Goal: Task Accomplishment & Management: Complete application form

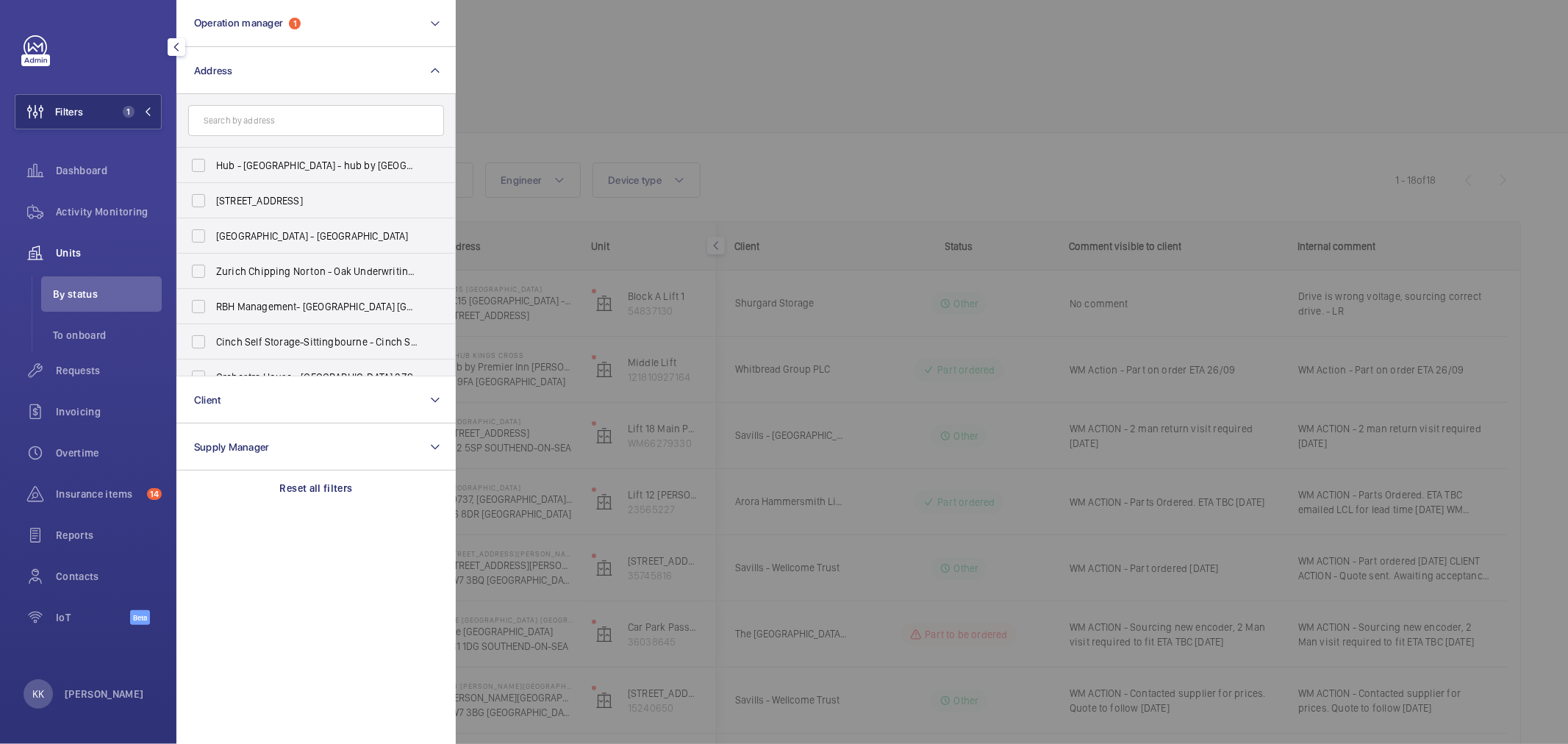
click at [663, 85] on div at bounding box center [1239, 372] width 1568 height 744
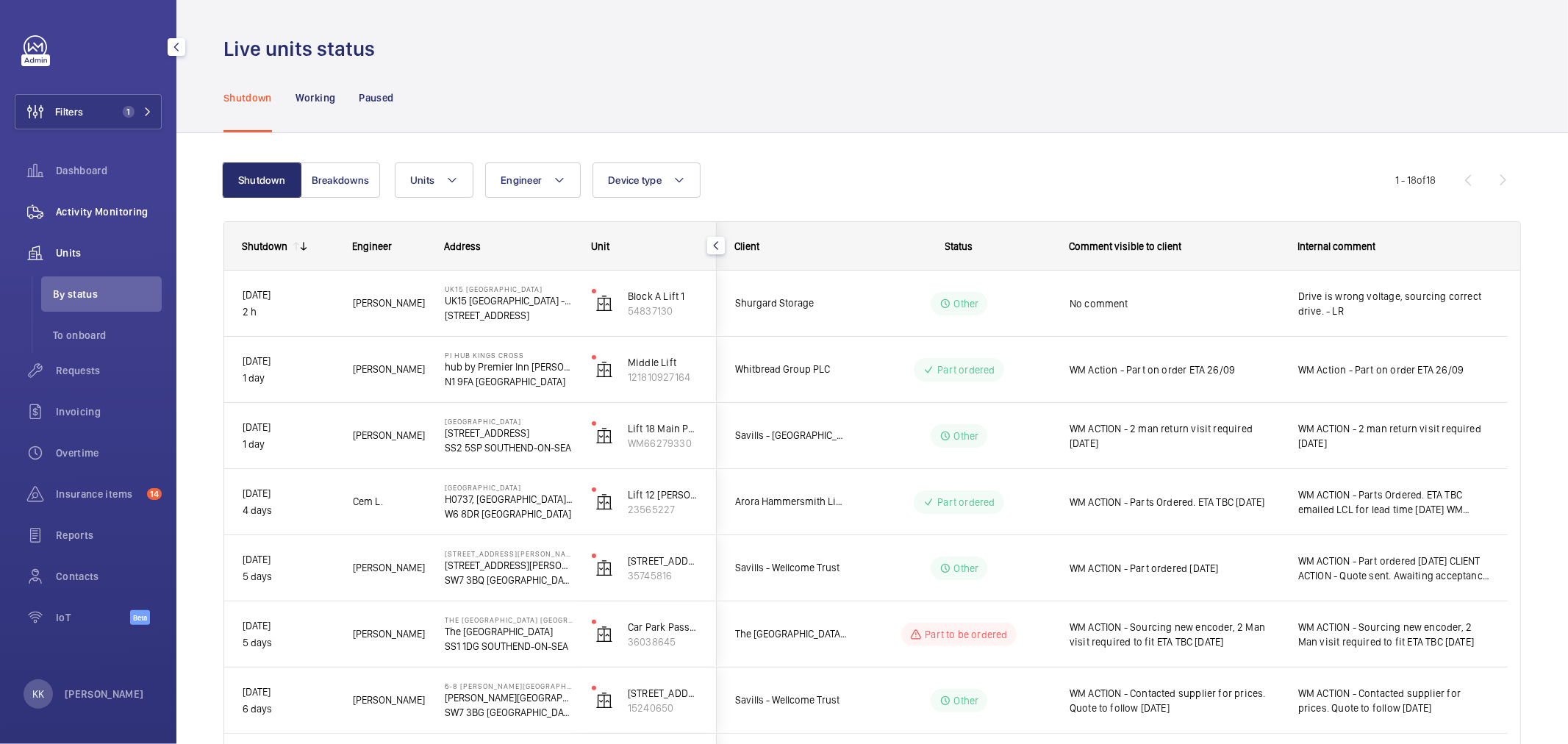
click at [134, 218] on span "Activity Monitoring" at bounding box center [109, 211] width 106 height 15
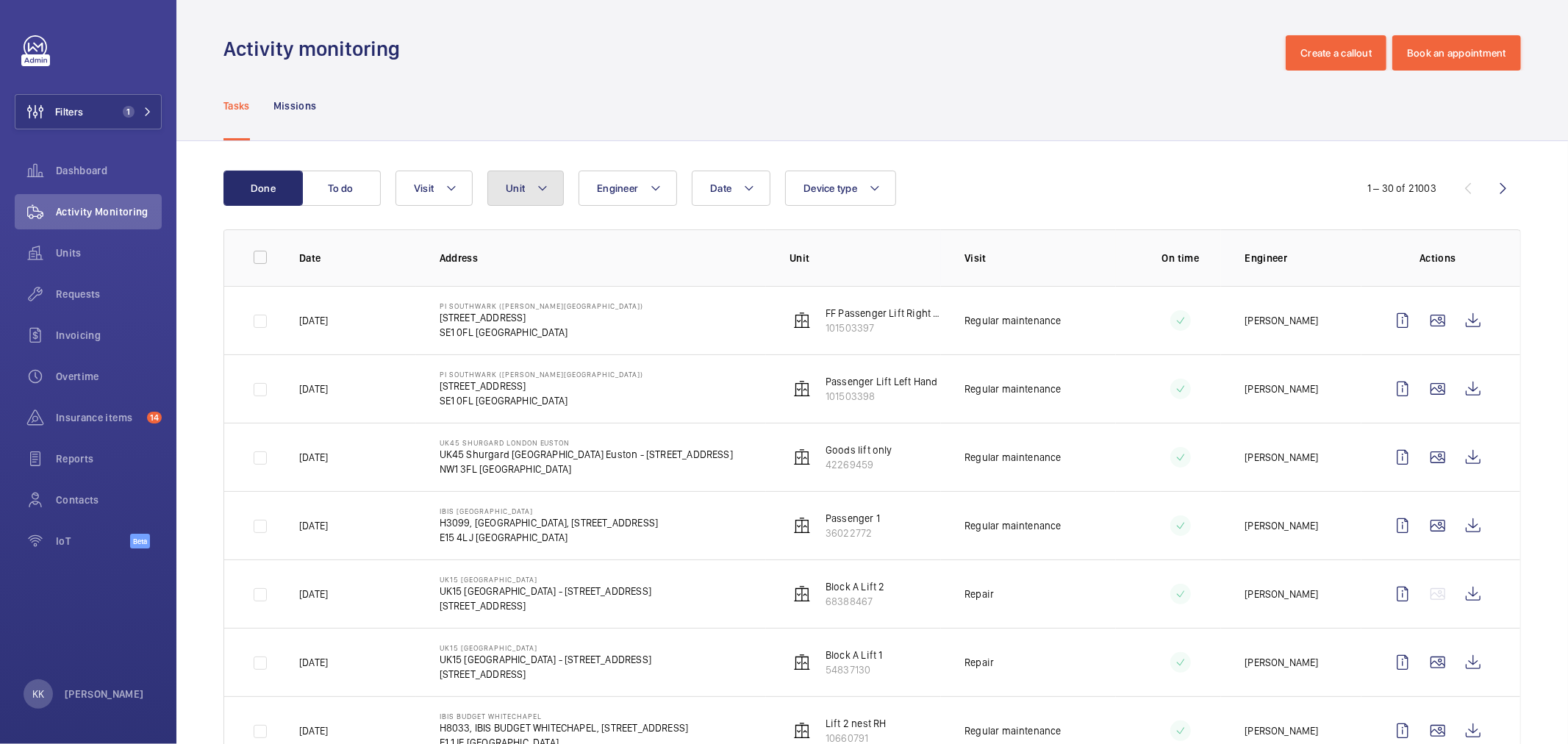
click at [534, 194] on button "Unit" at bounding box center [525, 188] width 77 height 35
type input "21951226"
click at [585, 317] on span "Passenger 4, 21951226" at bounding box center [642, 323] width 171 height 15
click at [534, 317] on input "Passenger 4, 21951226" at bounding box center [519, 323] width 29 height 29
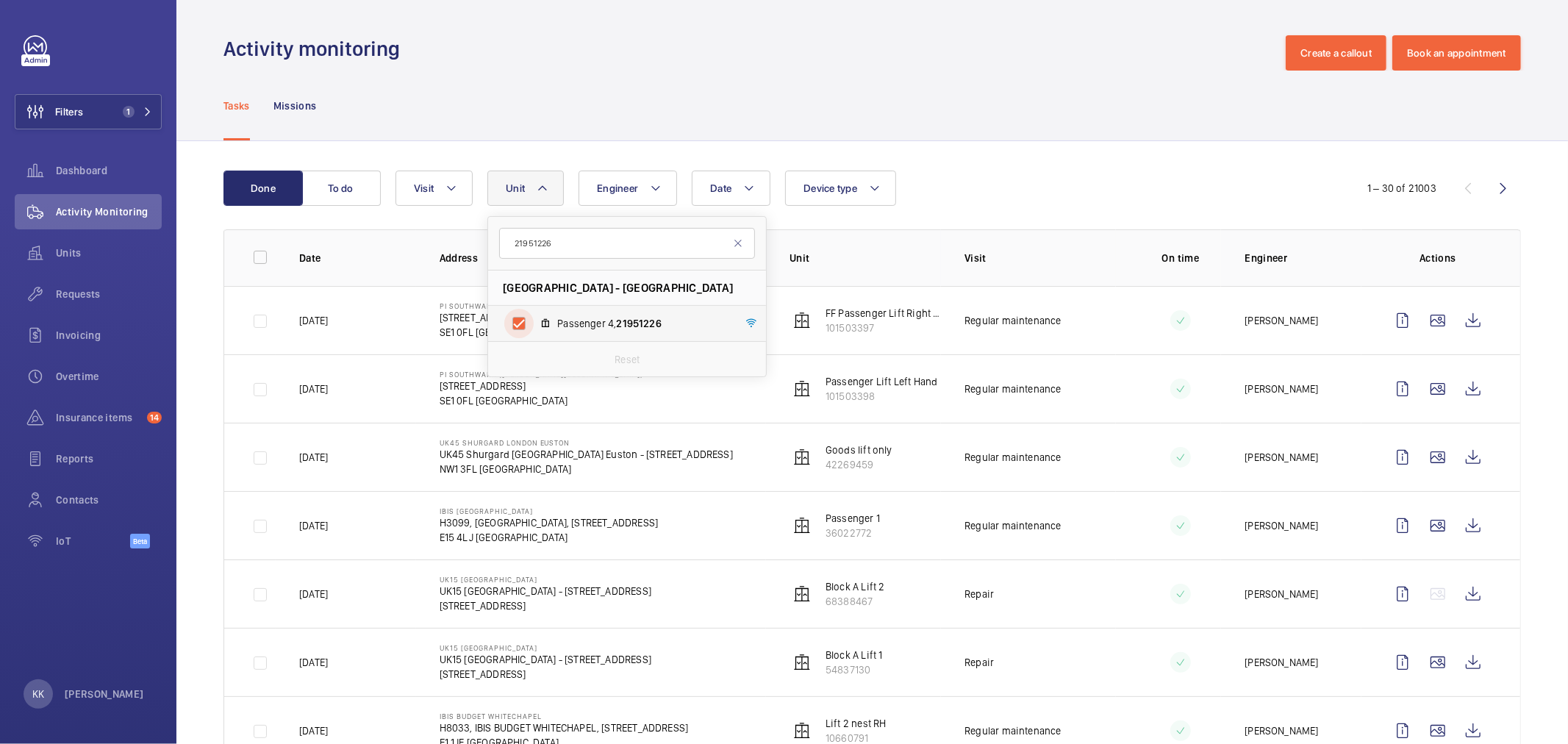
checkbox input "true"
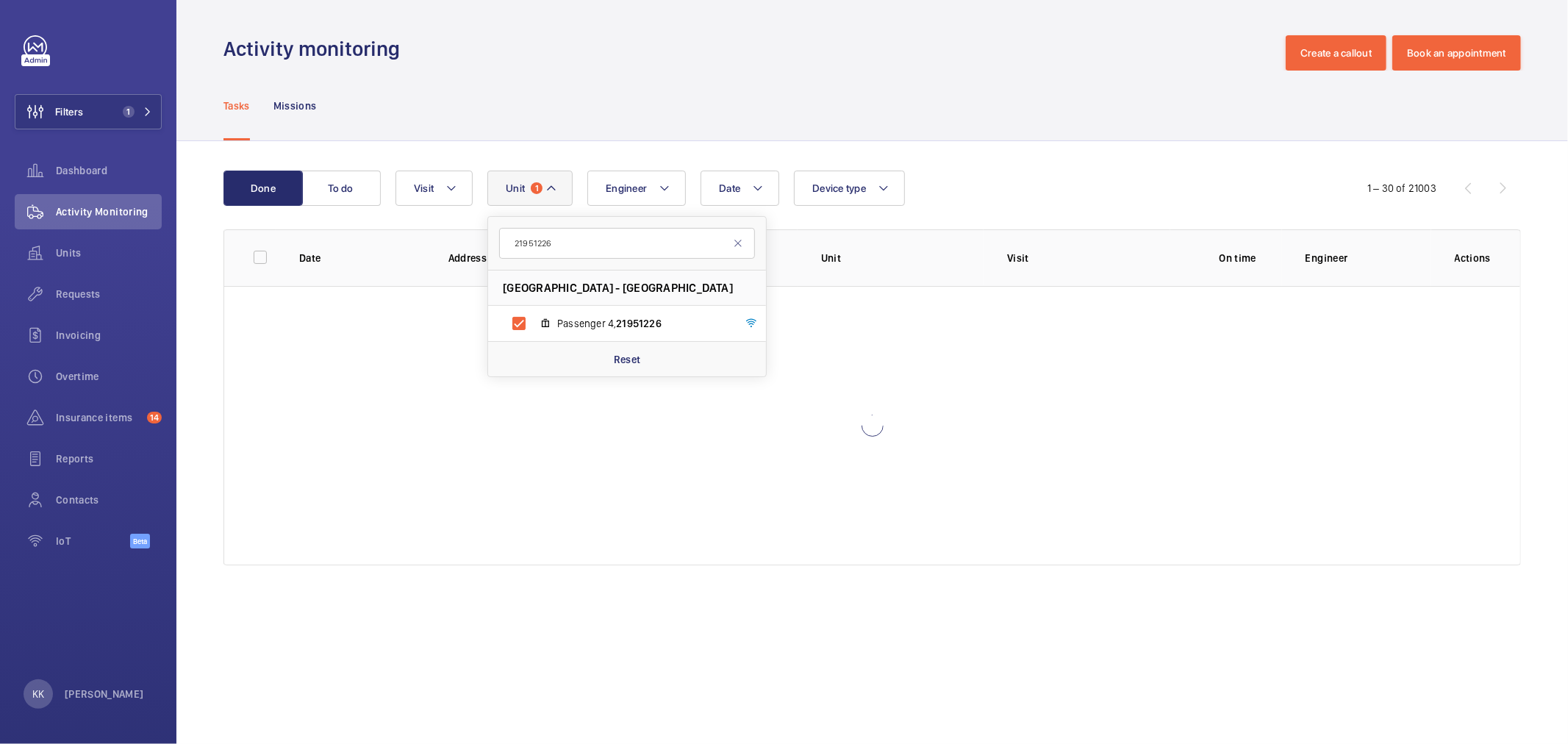
click at [963, 207] on wm-front-table "Done To do Date Engineer [STREET_ADDRESS] Passenger 4, 21951226 Reset Device ty…" at bounding box center [872, 368] width 1297 height 395
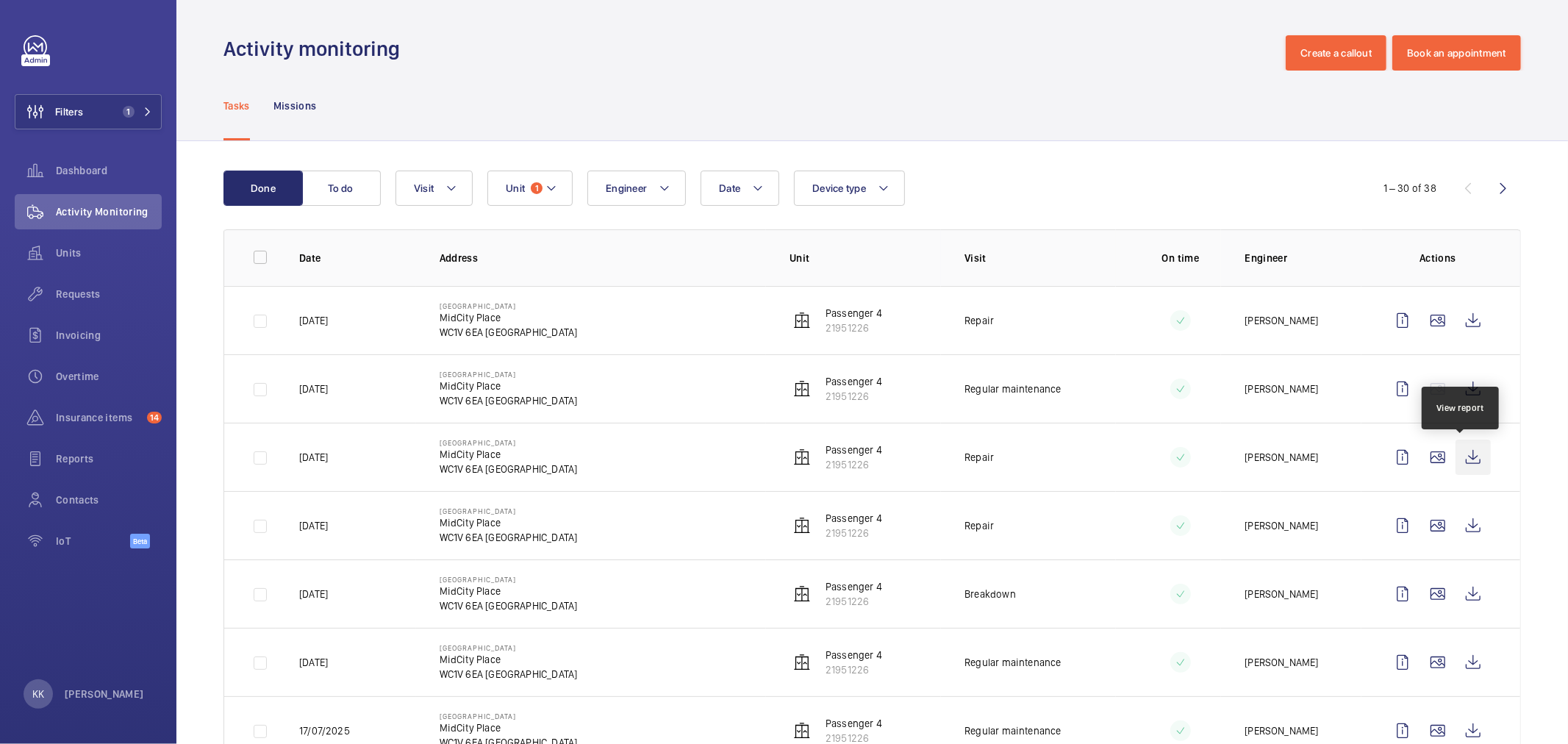
click at [1473, 459] on wm-front-icon-button at bounding box center [1473, 457] width 35 height 35
click at [1468, 328] on wm-front-icon-button at bounding box center [1473, 320] width 35 height 35
click at [537, 192] on span "1" at bounding box center [537, 188] width 12 height 12
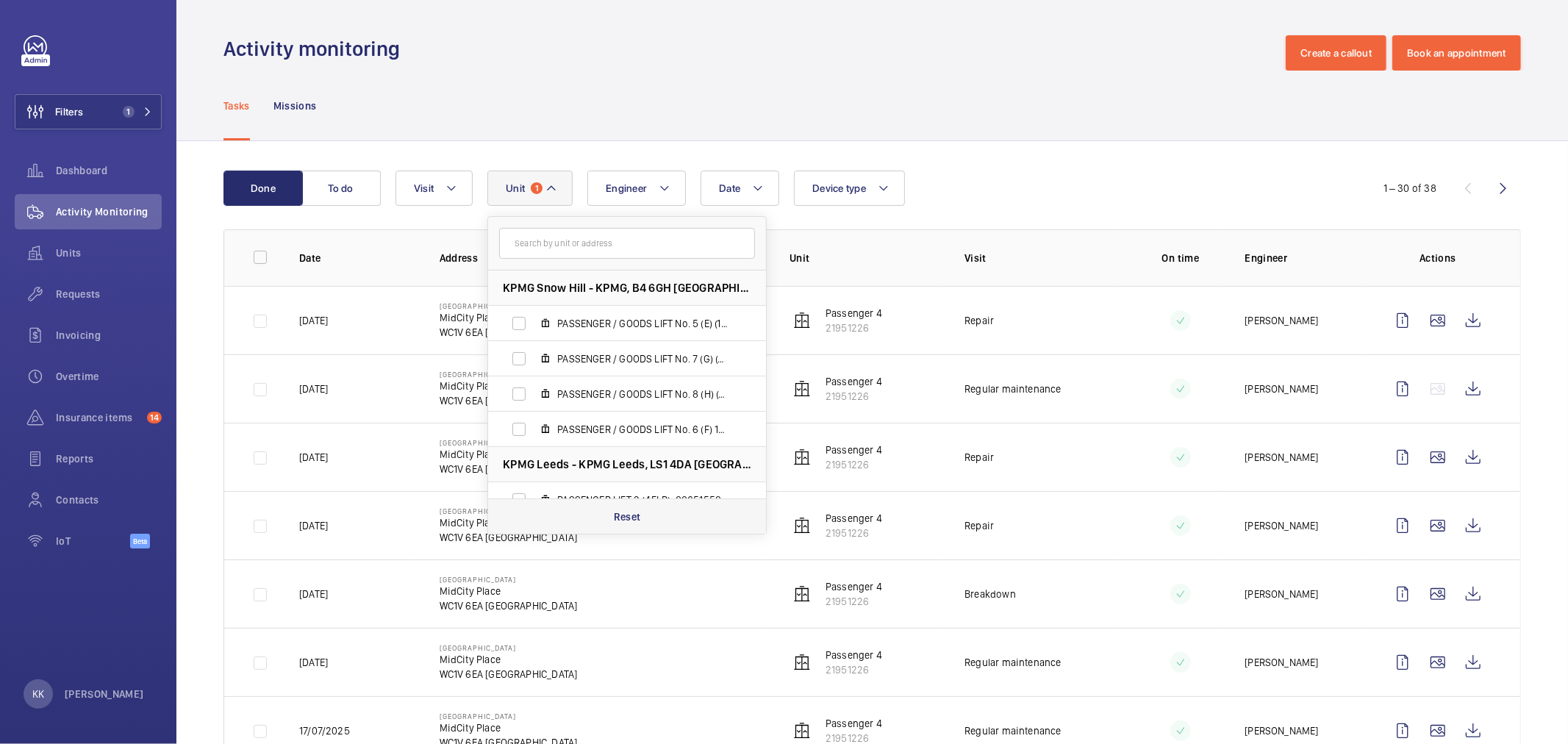
click at [635, 509] on p "Reset" at bounding box center [627, 516] width 27 height 15
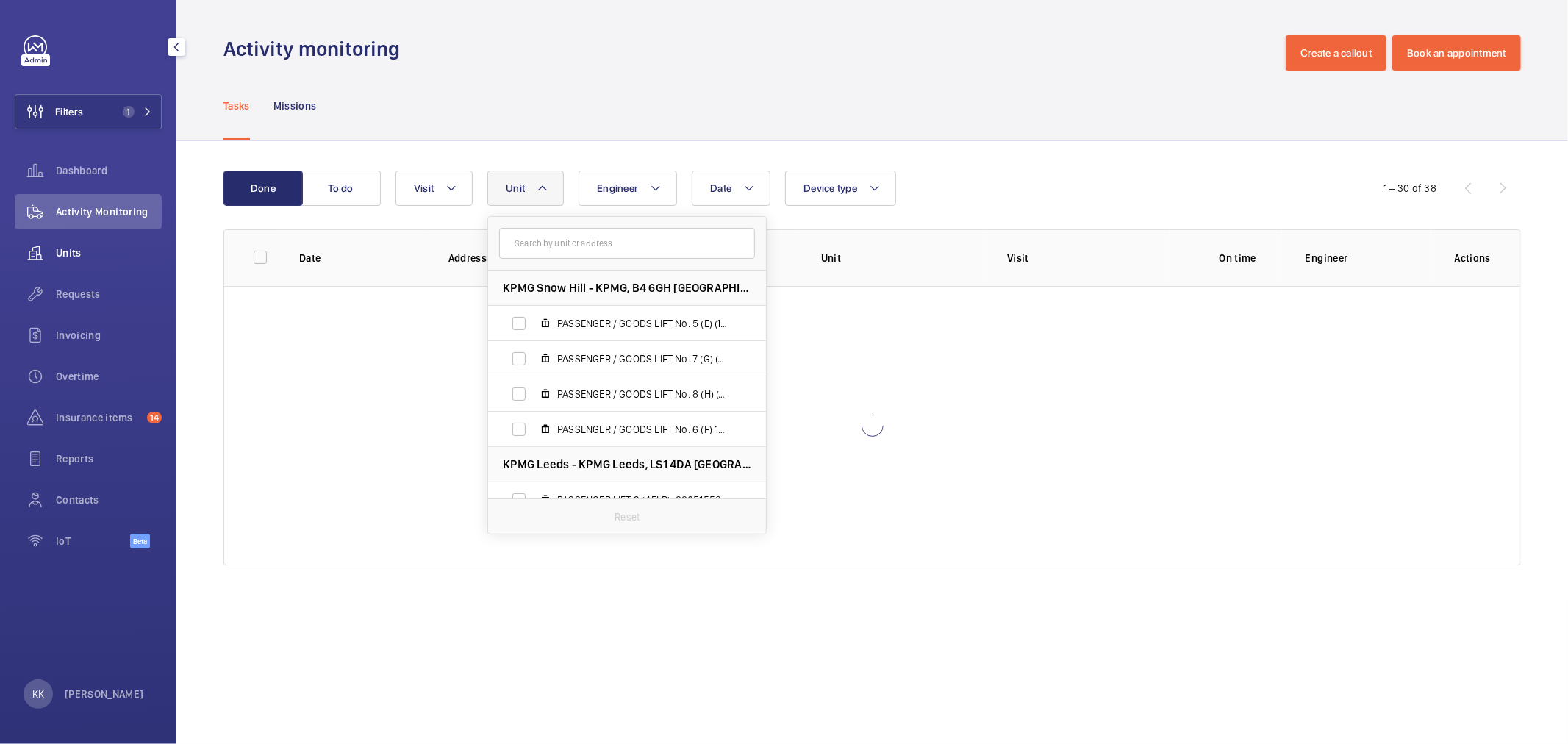
click at [50, 259] on wm-front-icon-button at bounding box center [35, 253] width 41 height 35
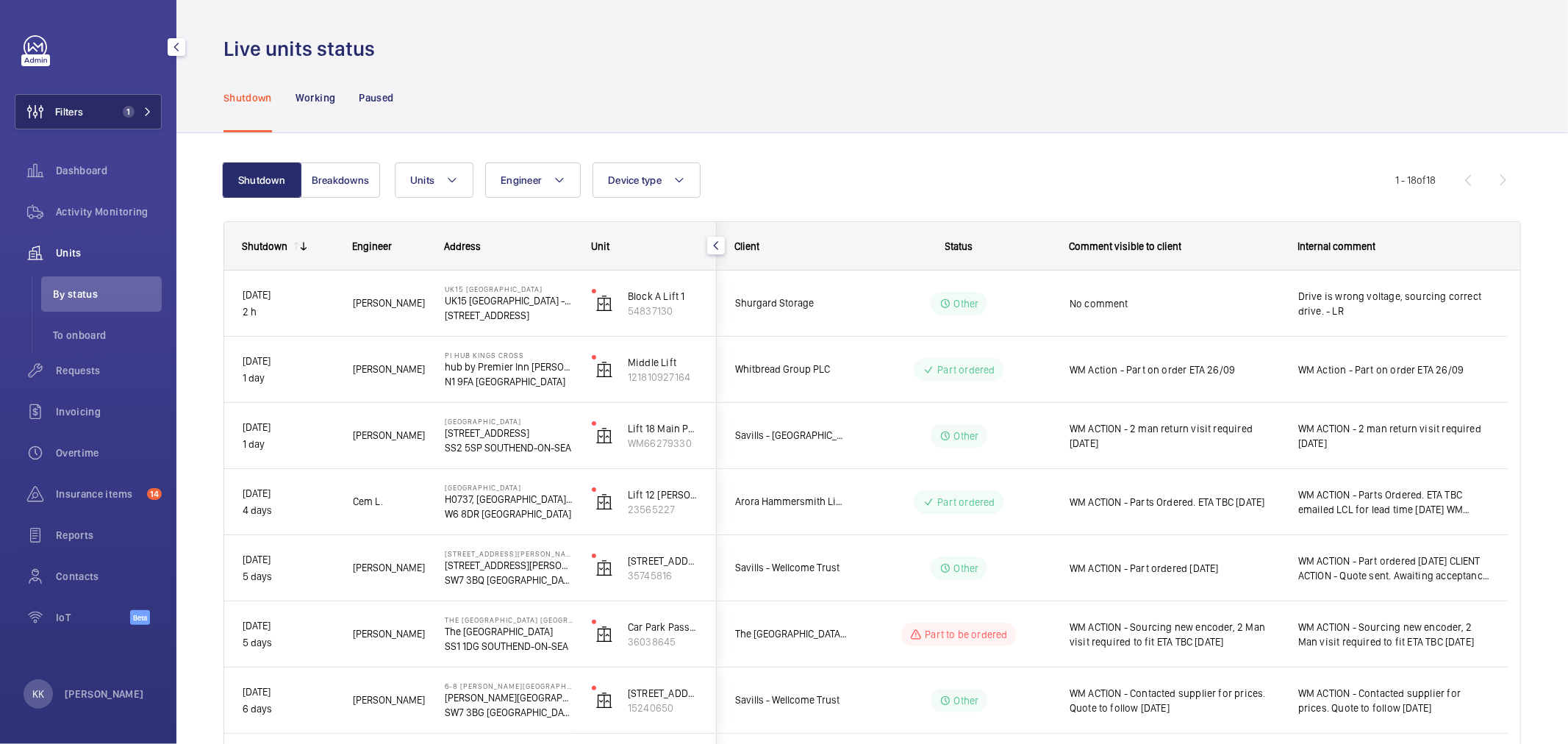
click at [128, 107] on span "1" at bounding box center [129, 112] width 12 height 12
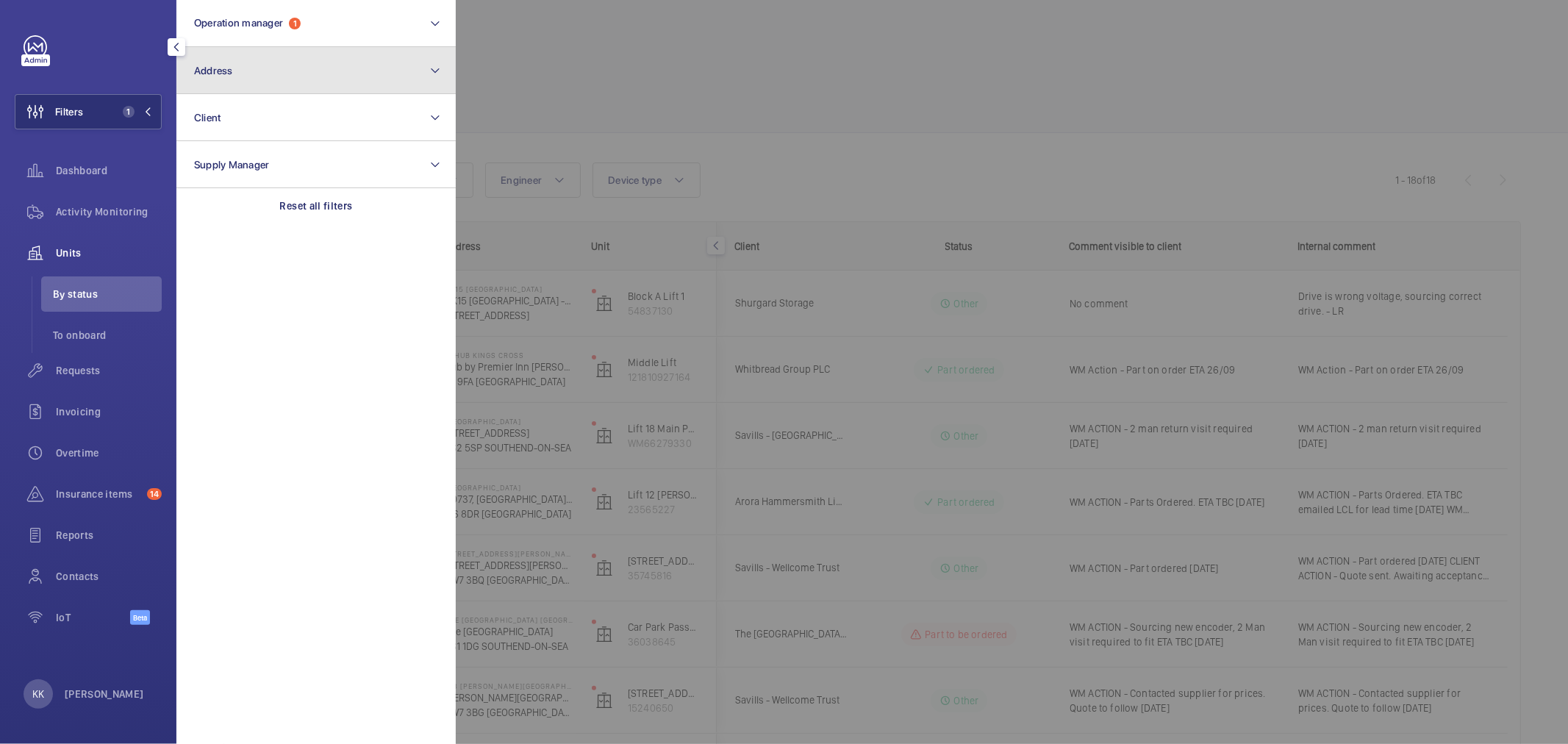
click at [215, 66] on span "Address" at bounding box center [214, 71] width 39 height 12
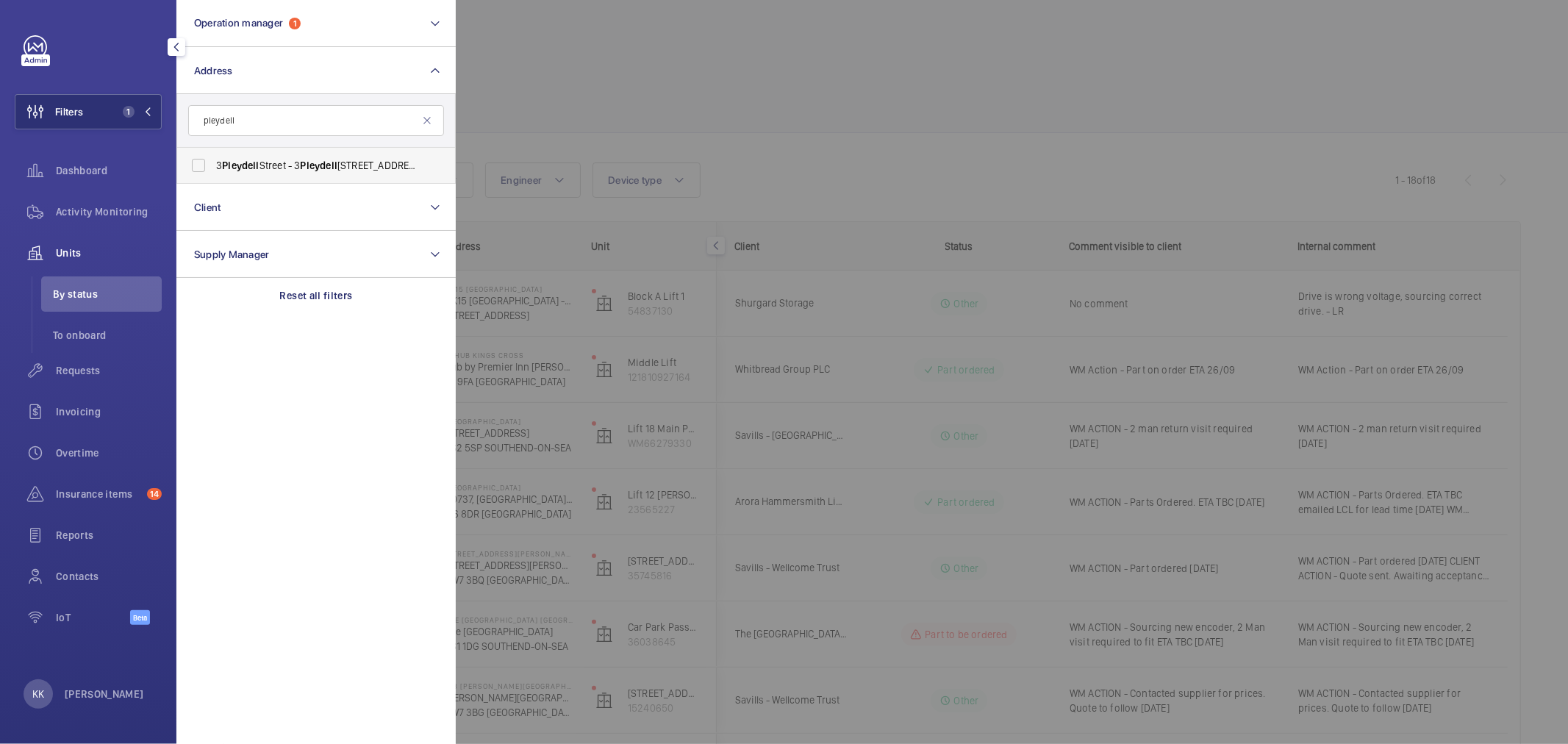
type input "pleydell"
click at [275, 162] on span "[STREET_ADDRESS]" at bounding box center [317, 165] width 202 height 15
click at [213, 162] on input "[STREET_ADDRESS]" at bounding box center [198, 165] width 29 height 29
checkbox input "true"
click at [601, 140] on div at bounding box center [1239, 372] width 1568 height 744
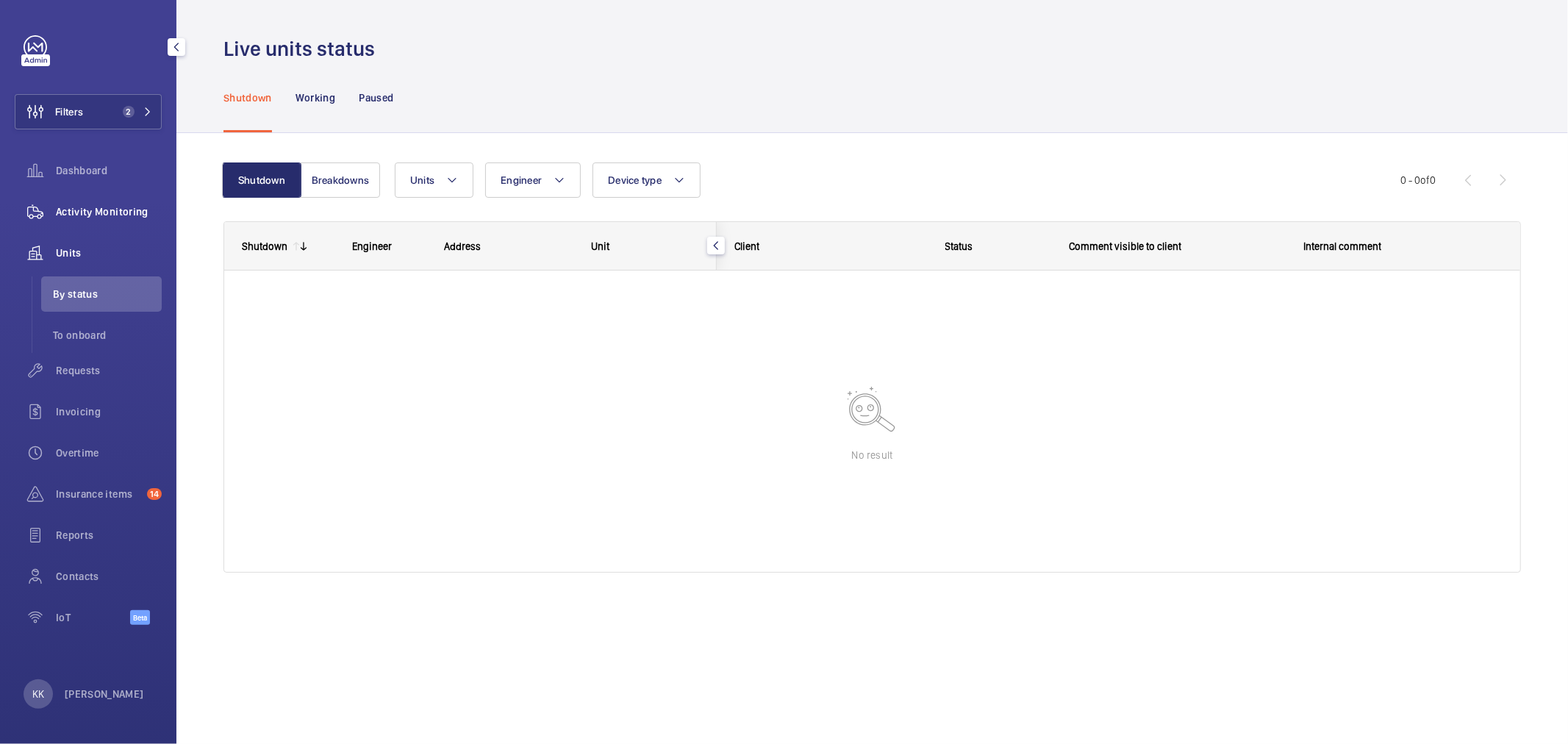
click at [141, 215] on span "Activity Monitoring" at bounding box center [109, 211] width 106 height 15
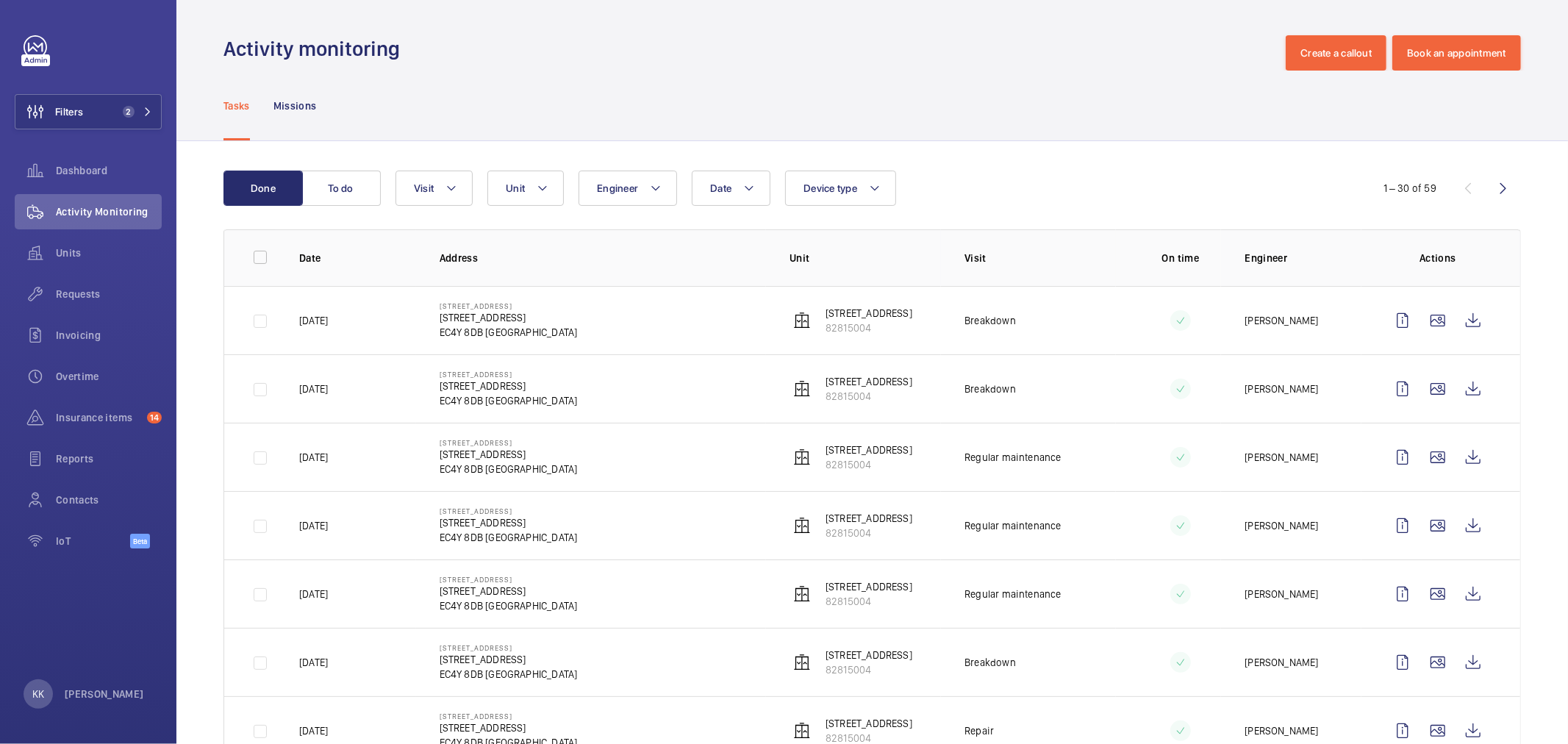
click at [370, 186] on button "To do" at bounding box center [341, 188] width 80 height 35
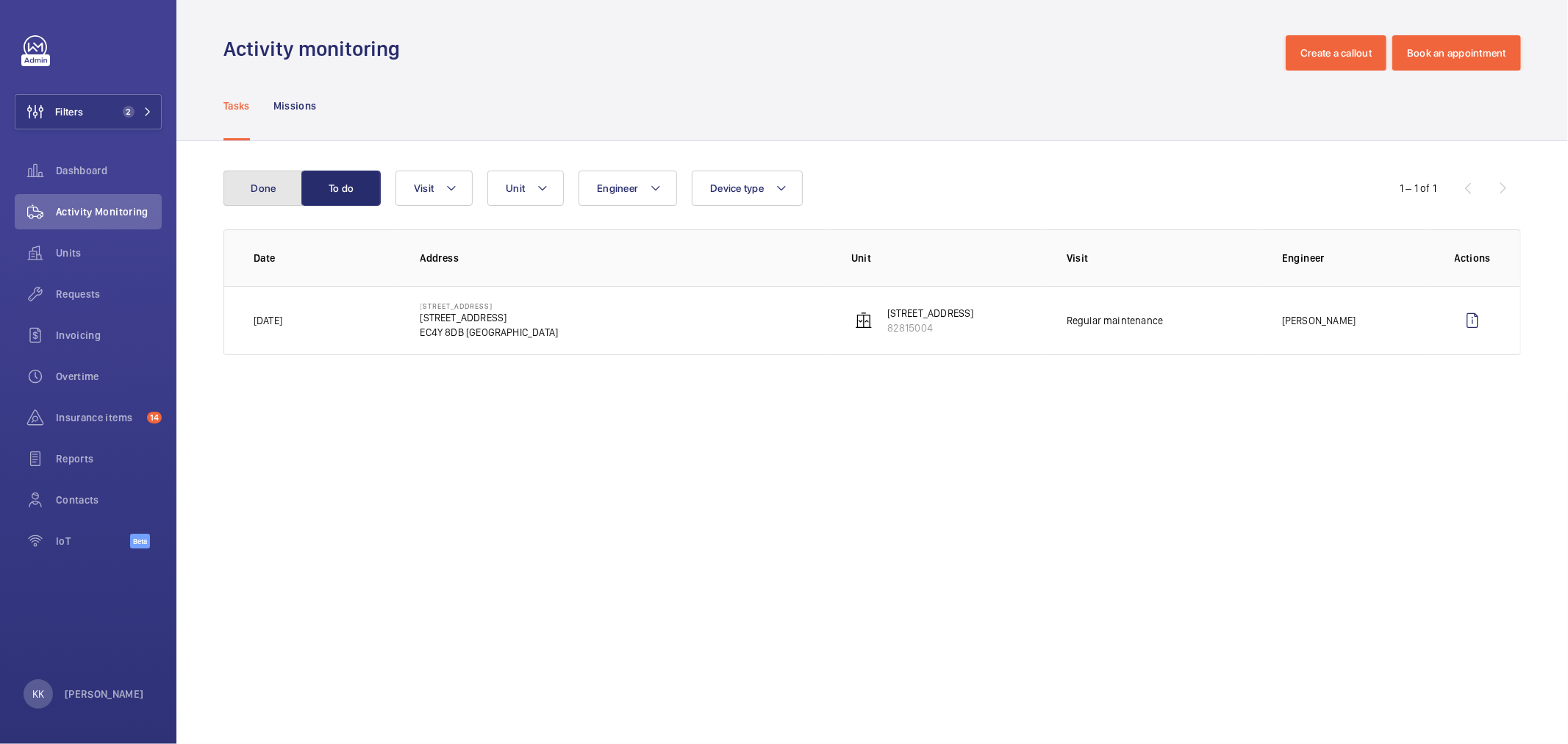
click at [255, 191] on button "Done" at bounding box center [263, 188] width 80 height 35
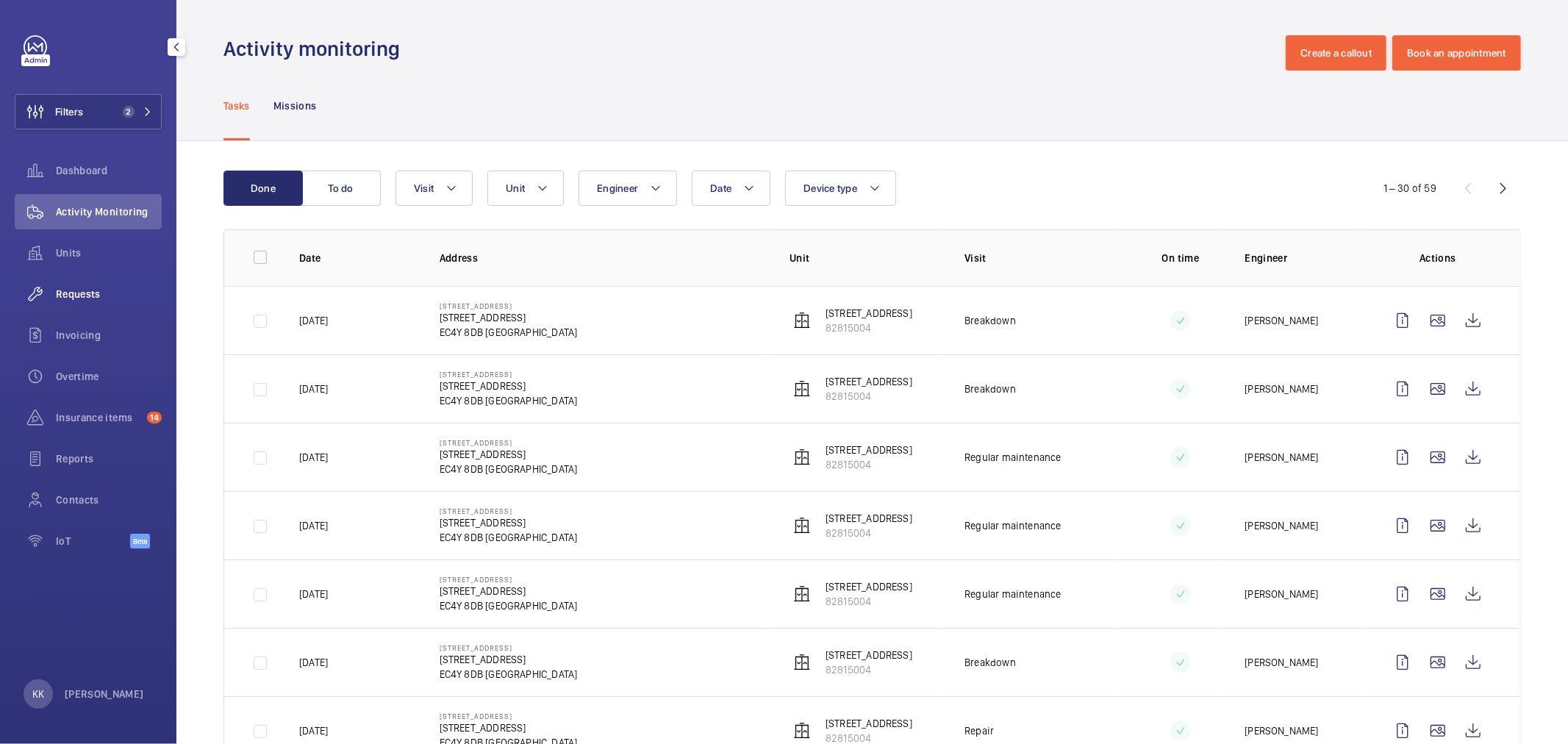
click at [83, 294] on span "Requests" at bounding box center [109, 293] width 106 height 15
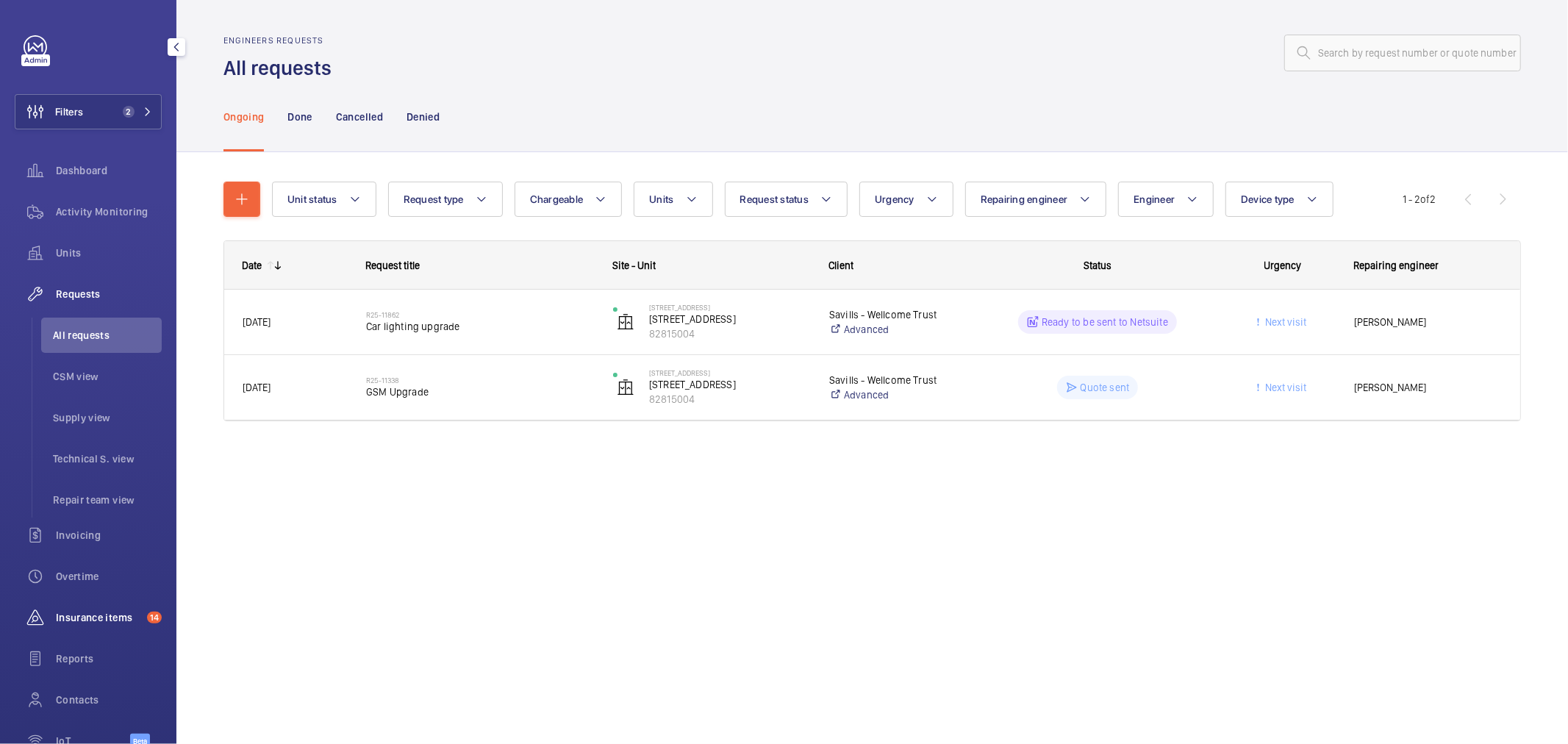
click at [145, 627] on div "Insurance items 14" at bounding box center [88, 617] width 147 height 35
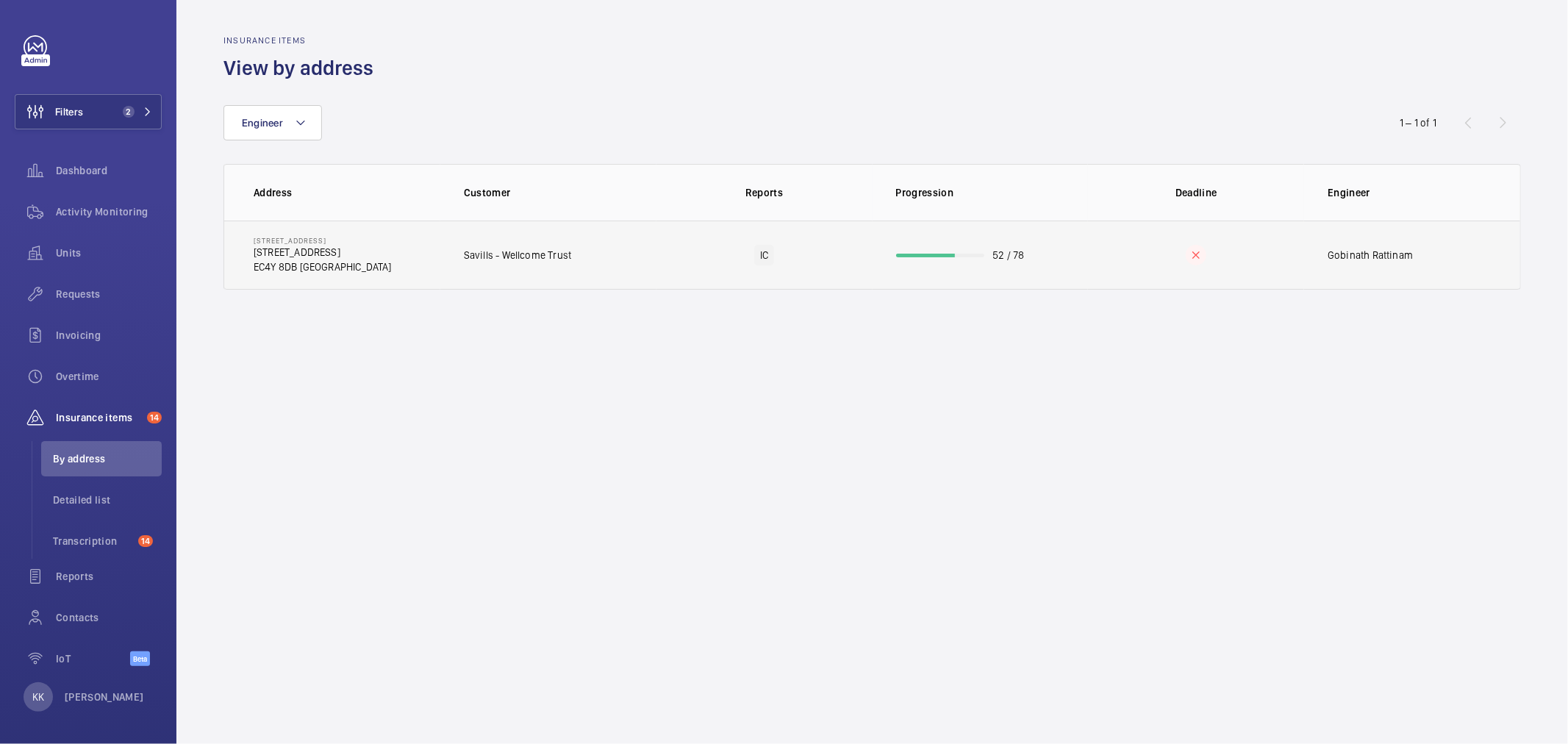
click at [594, 261] on td "Savills - Wellcome Trust" at bounding box center [548, 255] width 216 height 69
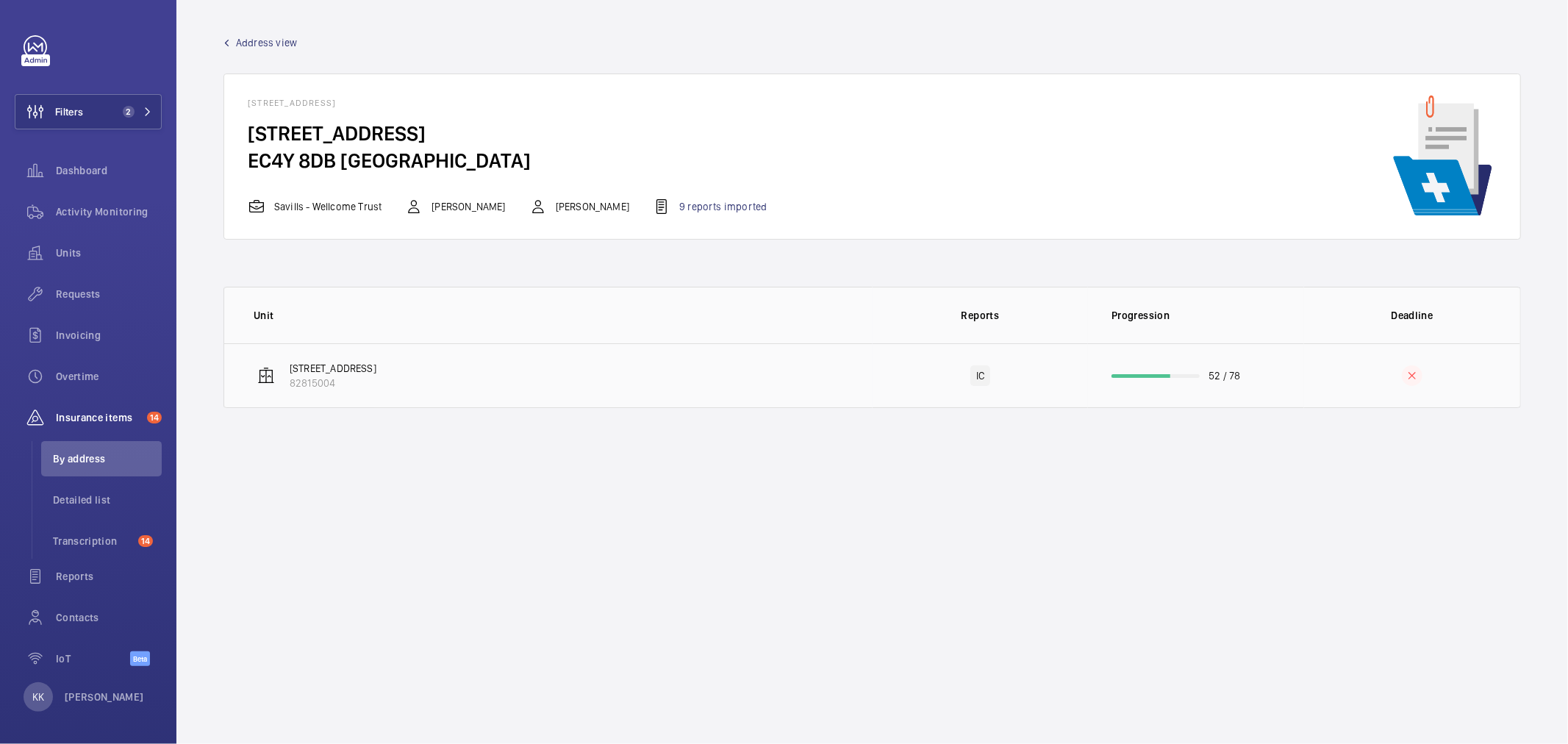
click at [495, 386] on td "[STREET_ADDRESS]" at bounding box center [548, 376] width 648 height 65
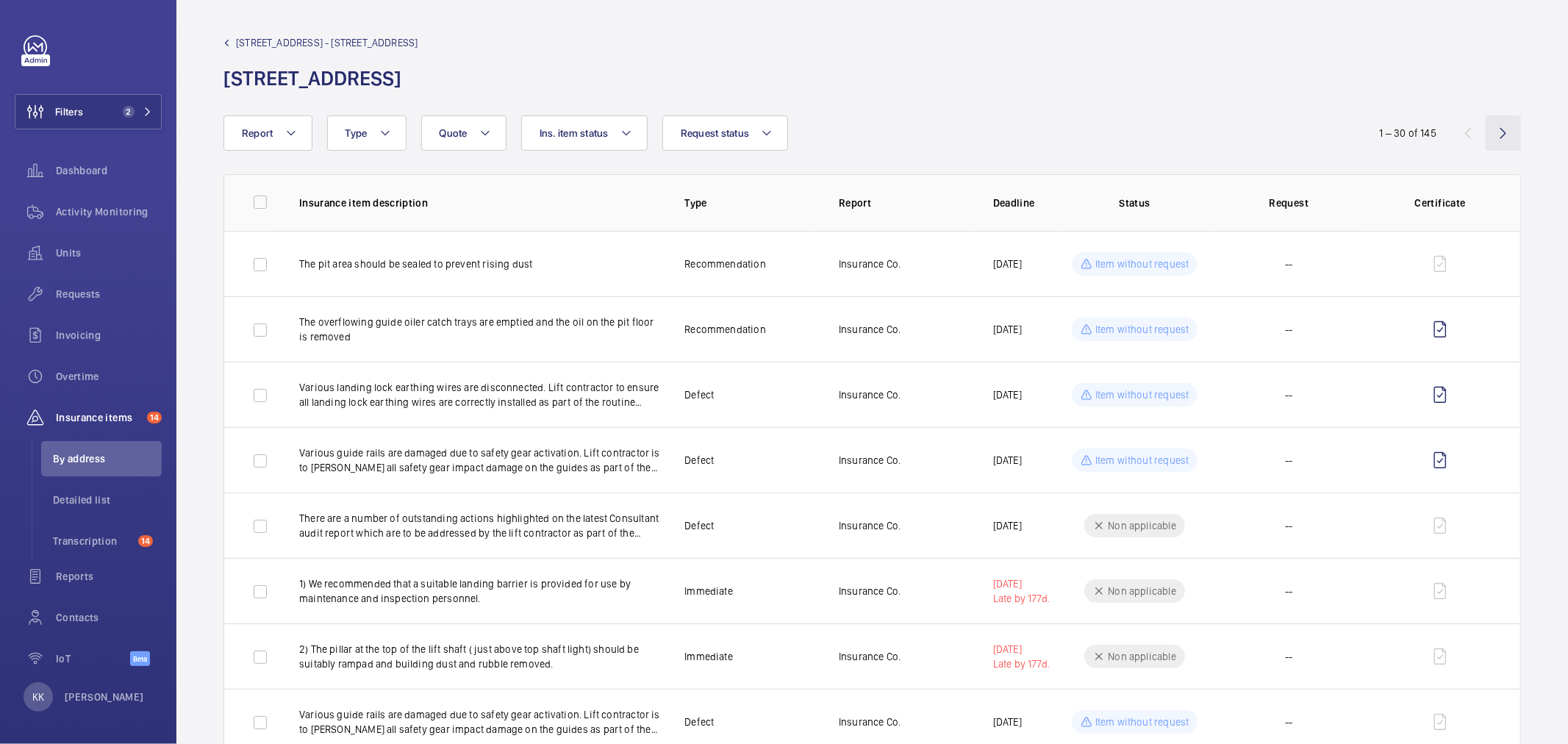
click at [1486, 135] on wm-front-icon-button at bounding box center [1503, 133] width 35 height 35
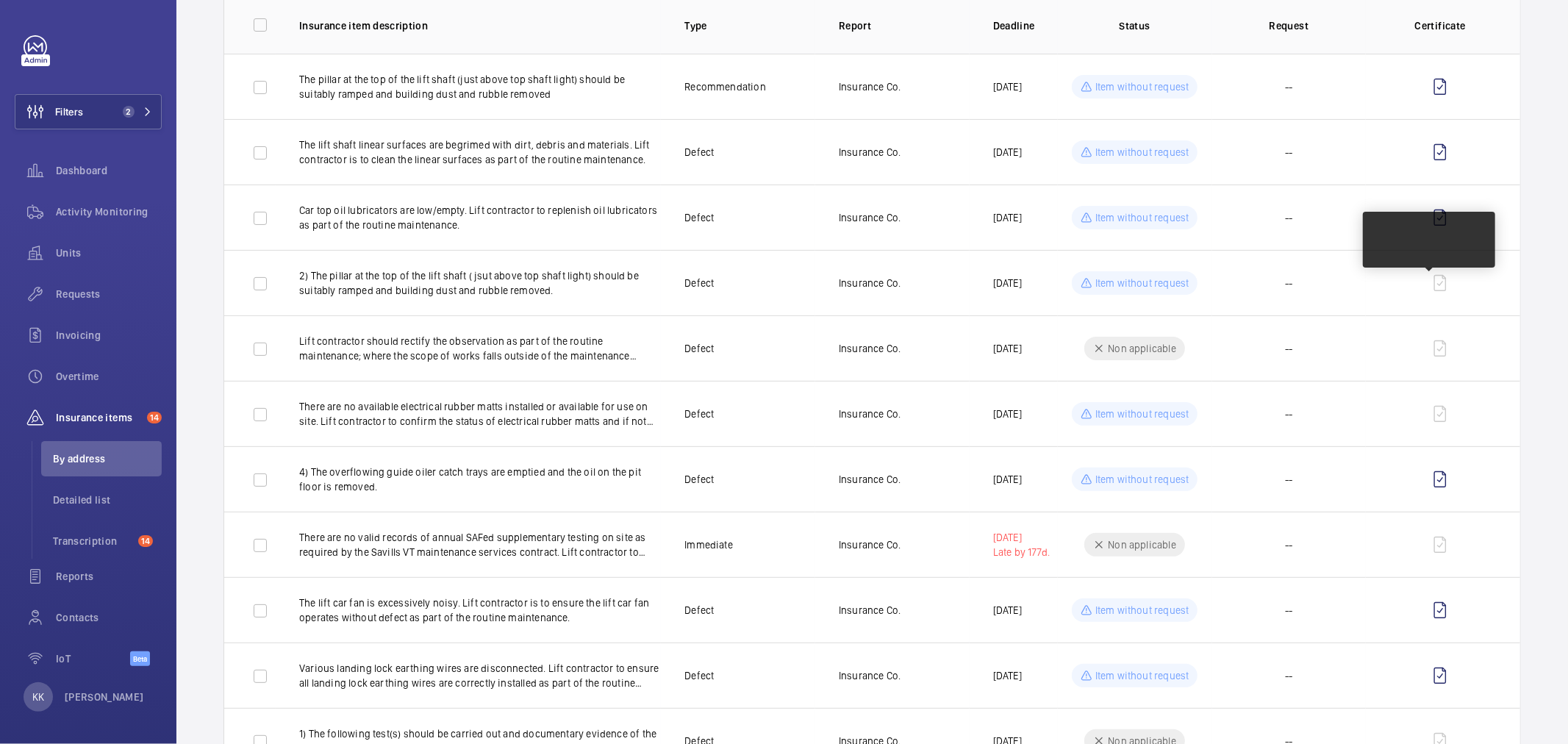
scroll to position [98, 0]
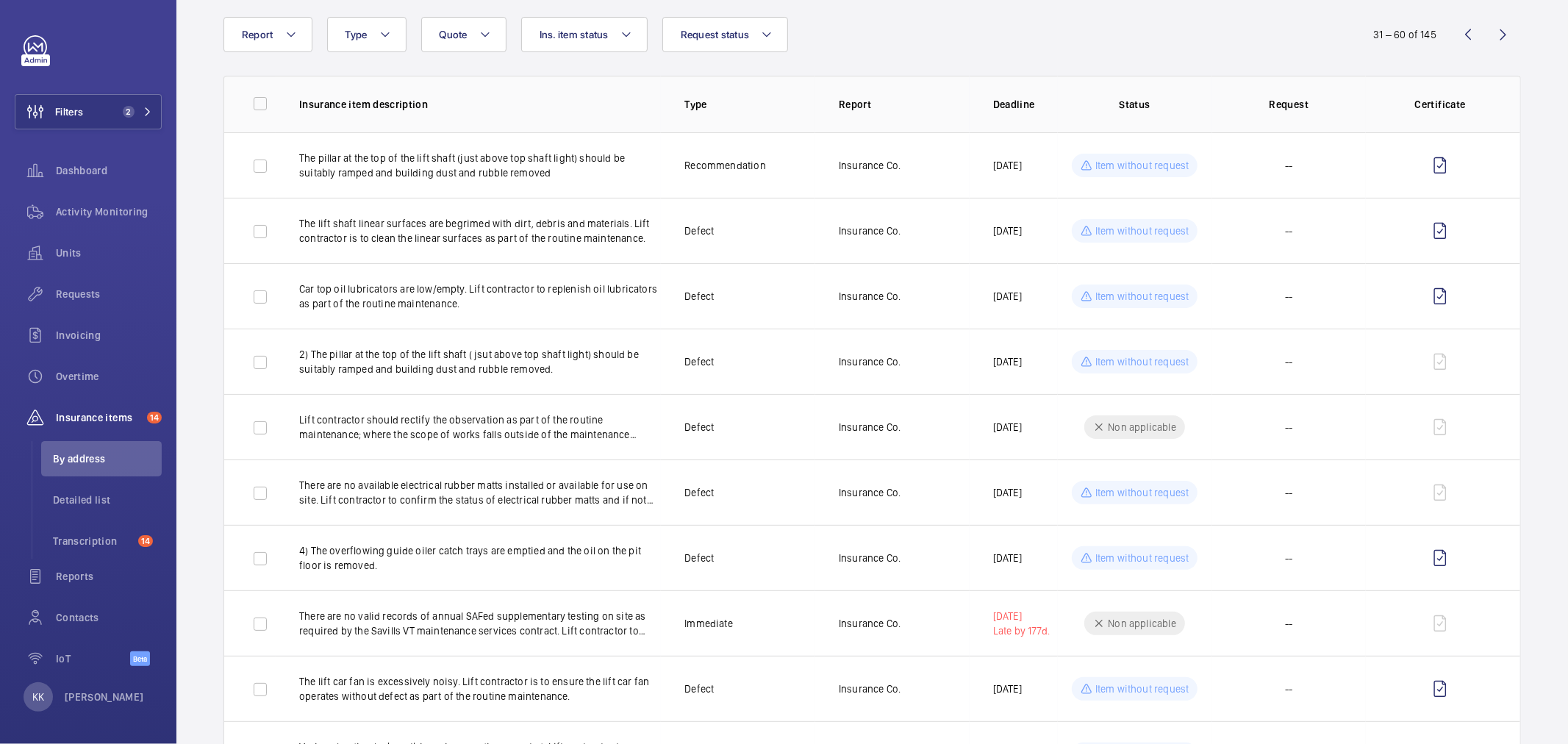
drag, startPoint x: 1456, startPoint y: 42, endPoint x: 1429, endPoint y: 61, distance: 33.0
click at [1456, 42] on wm-front-icon-button at bounding box center [1468, 34] width 35 height 35
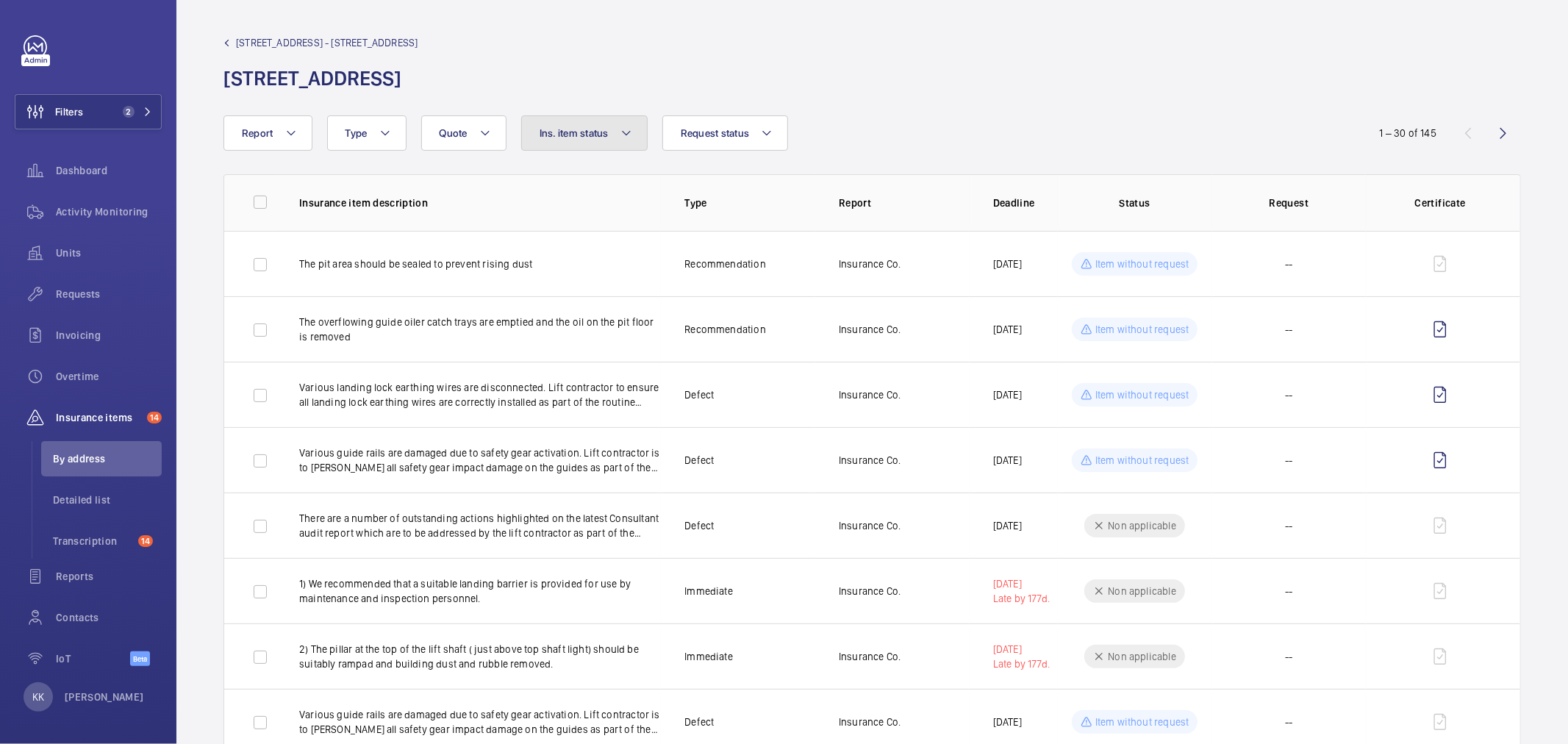
click at [581, 144] on button "Ins. item status" at bounding box center [584, 133] width 127 height 35
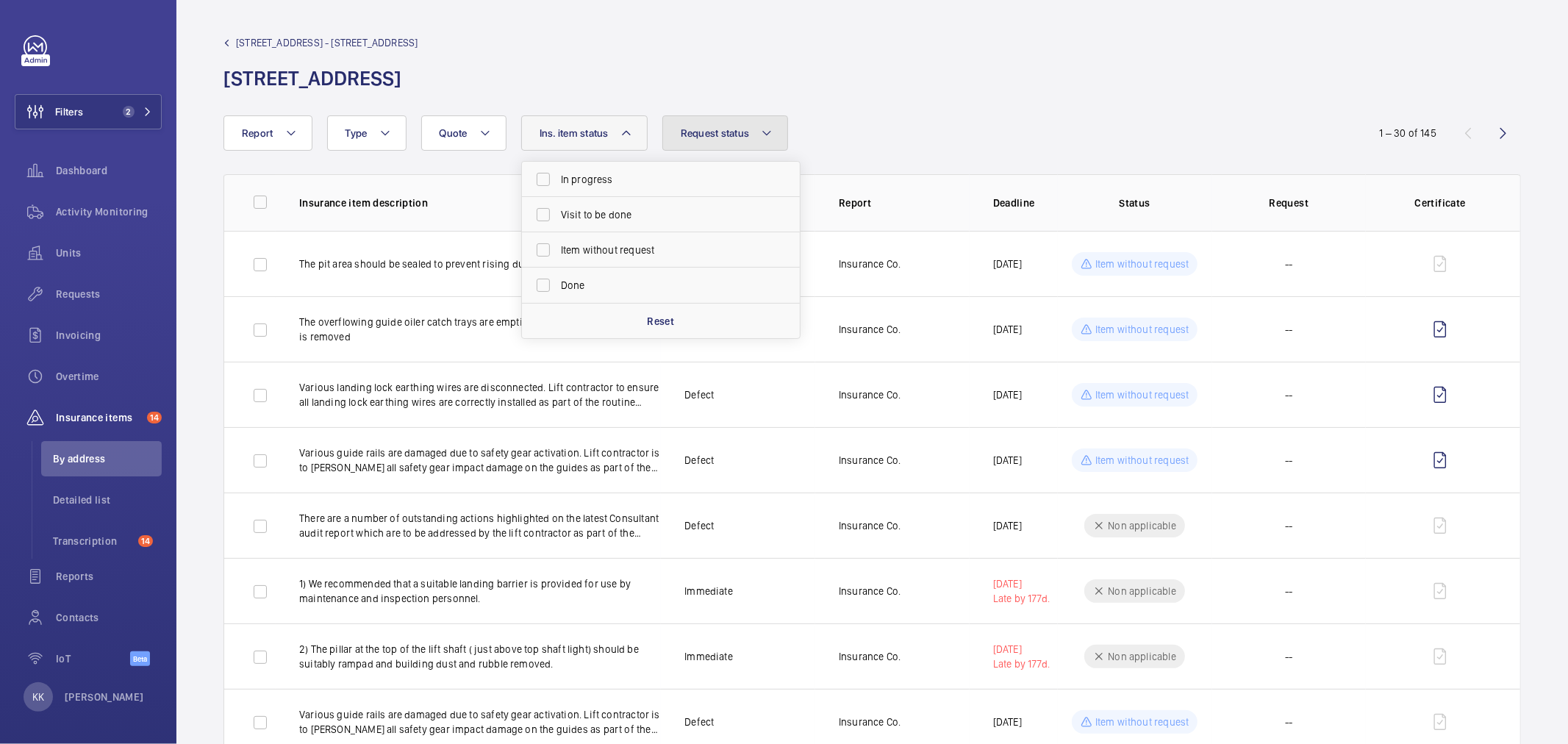
click at [694, 138] on span "Request status" at bounding box center [715, 133] width 69 height 12
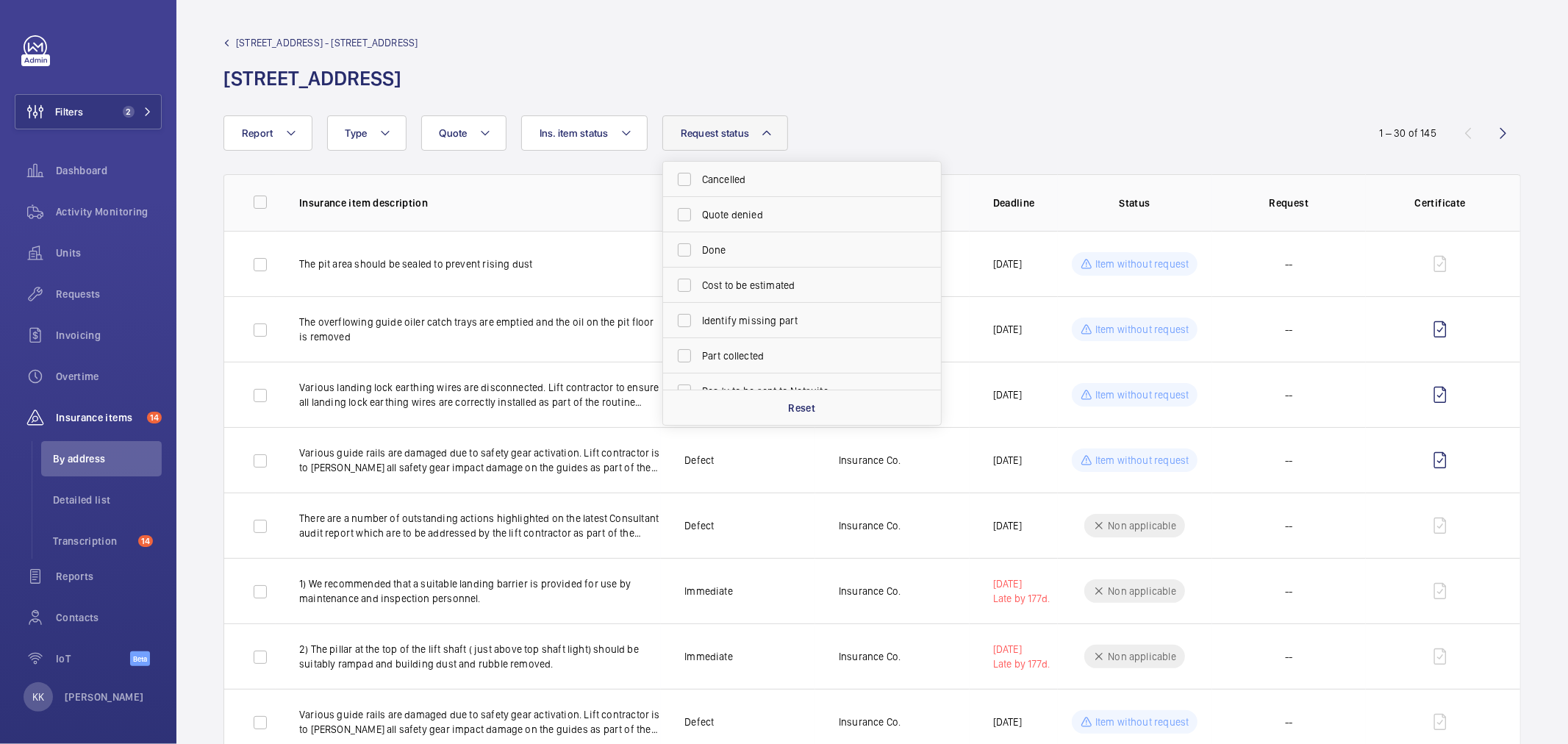
click at [898, 107] on wm-front-admin-header "[STREET_ADDRESS] - [STREET_ADDRESS] [STREET_ADDRESS]" at bounding box center [872, 58] width 1391 height 116
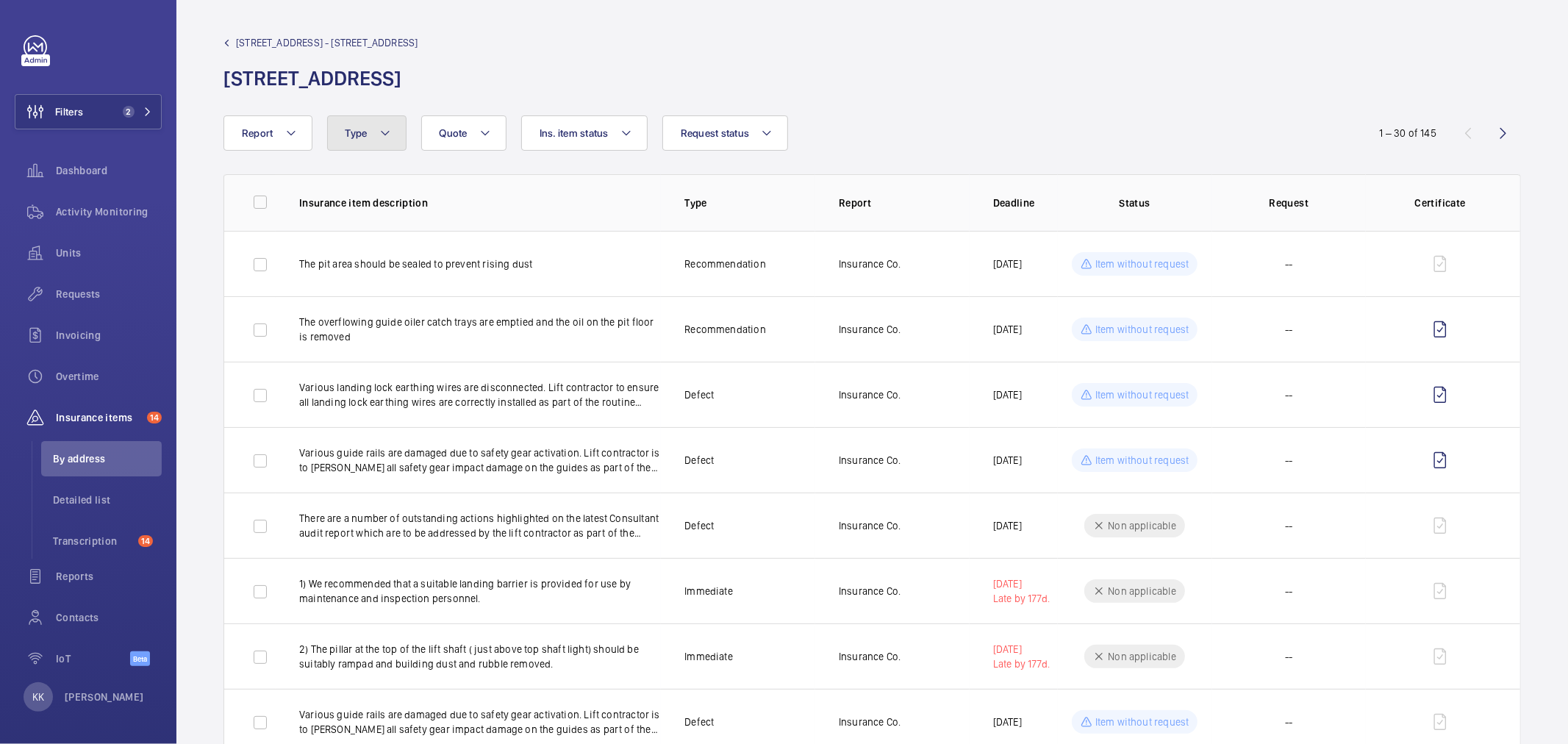
click at [387, 120] on button "Type" at bounding box center [366, 133] width 80 height 35
click at [968, 125] on div "Report Request status Ins. item status Quote Type Immediate Recommandation Stan…" at bounding box center [784, 133] width 1121 height 35
click at [106, 298] on span "Requests" at bounding box center [109, 293] width 106 height 15
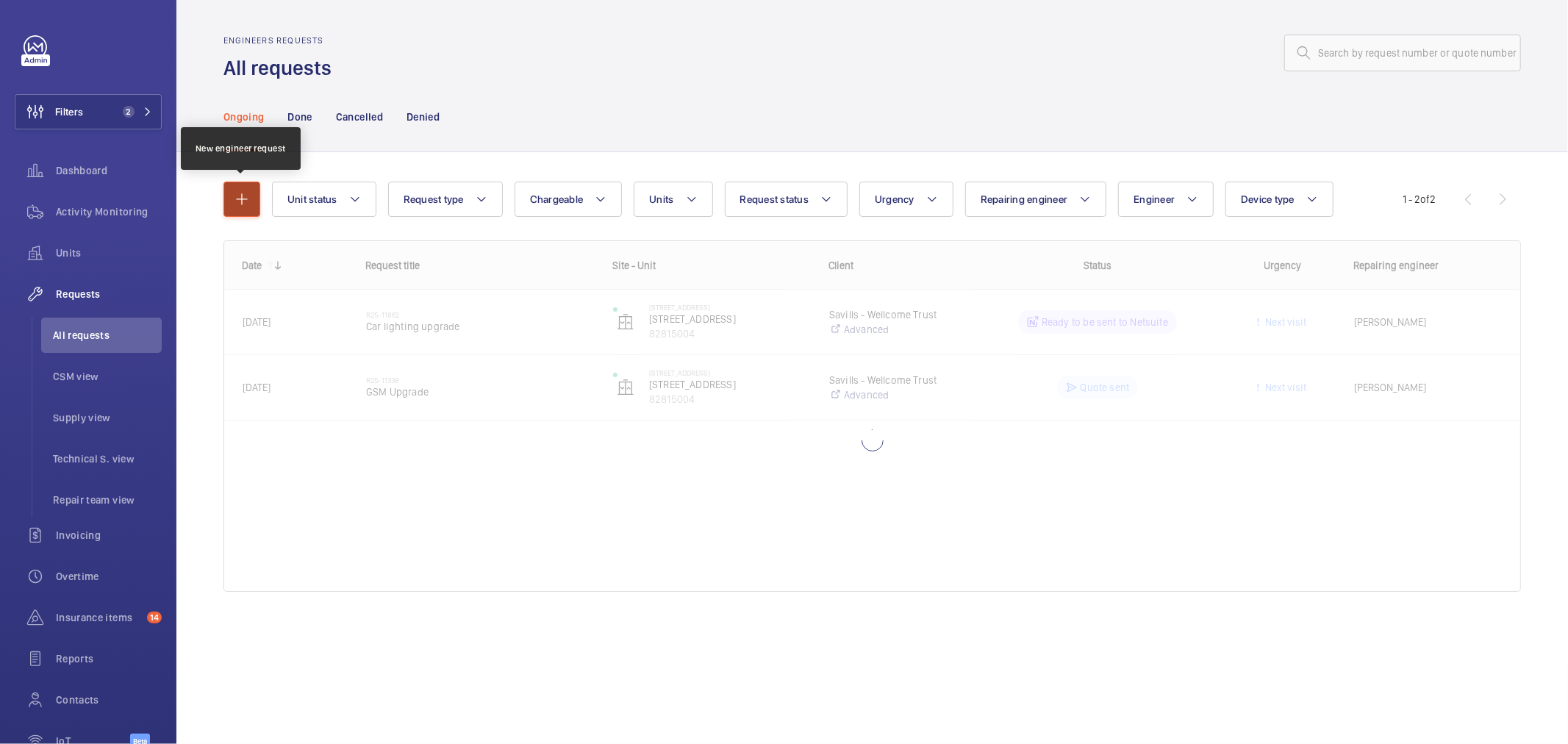
click at [250, 197] on mat-icon "button" at bounding box center [242, 199] width 18 height 18
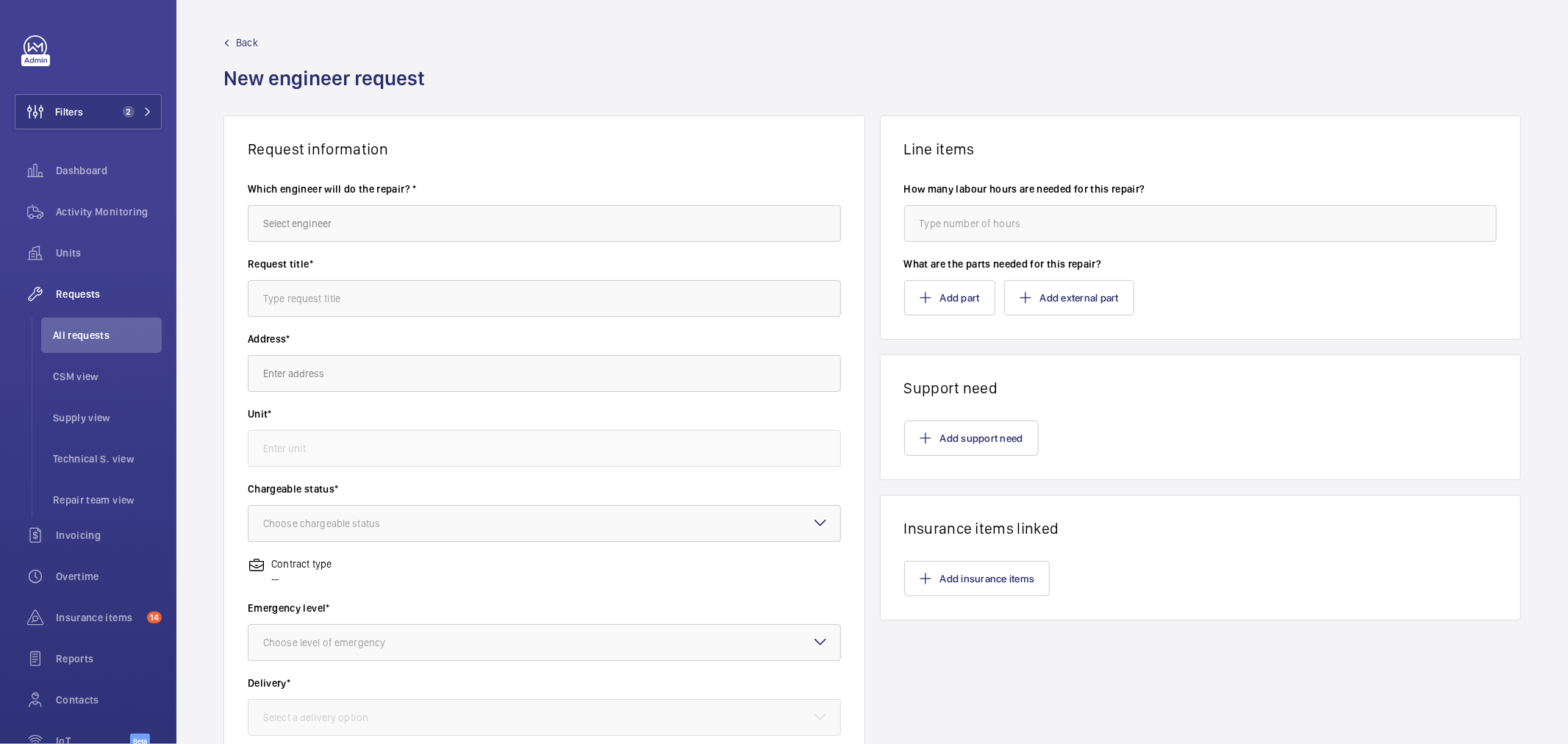
click at [420, 203] on wm-front-autocomplete-dropdown-select "Which engineer will do the repair? *" at bounding box center [544, 211] width 593 height 60
click at [425, 209] on input "text" at bounding box center [544, 223] width 593 height 36
click at [395, 271] on mat-option "[PERSON_NAME]" at bounding box center [541, 268] width 585 height 35
type input "[PERSON_NAME]"
click at [395, 288] on input "text" at bounding box center [544, 297] width 593 height 36
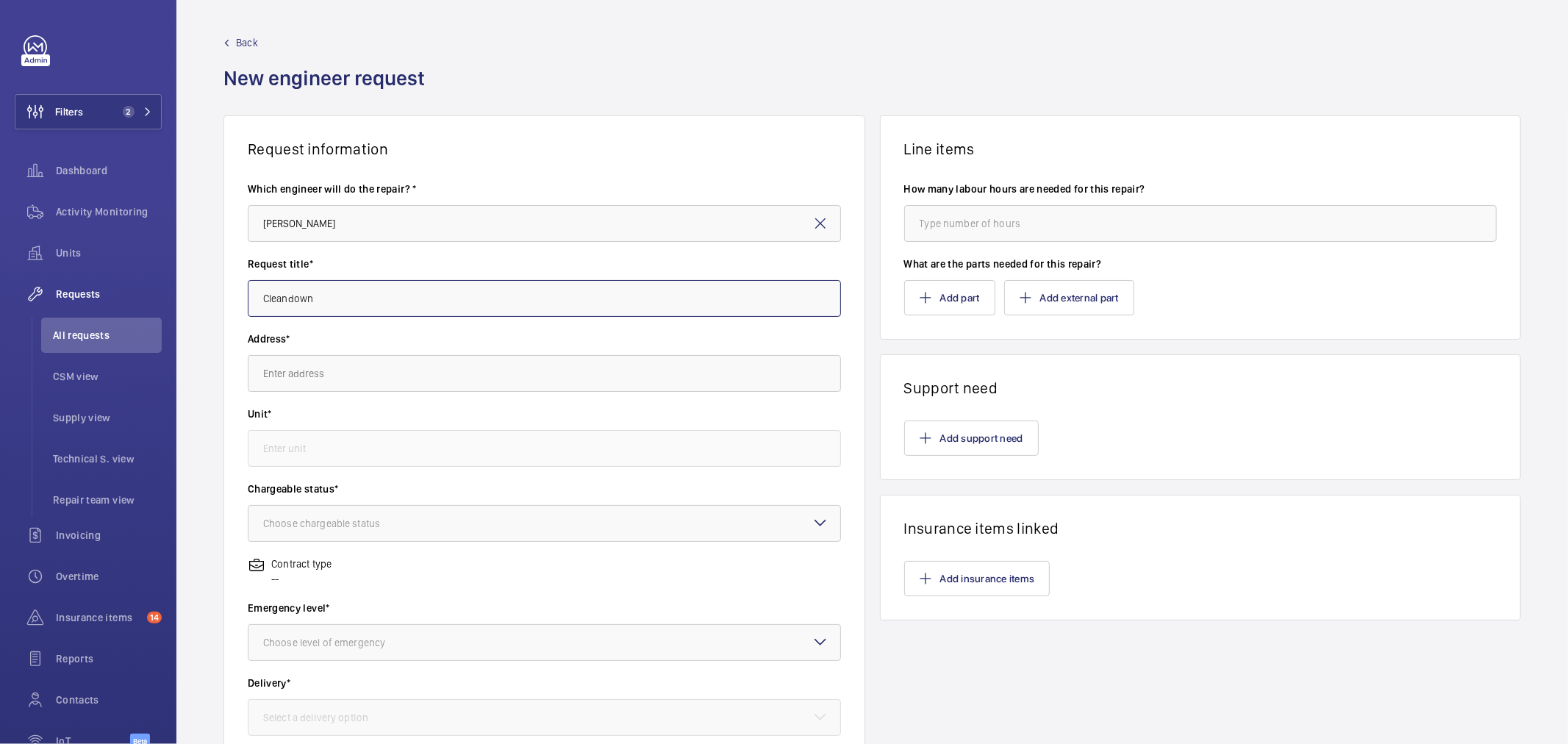
type input "Cleandown"
click at [298, 366] on input "text" at bounding box center [544, 373] width 593 height 36
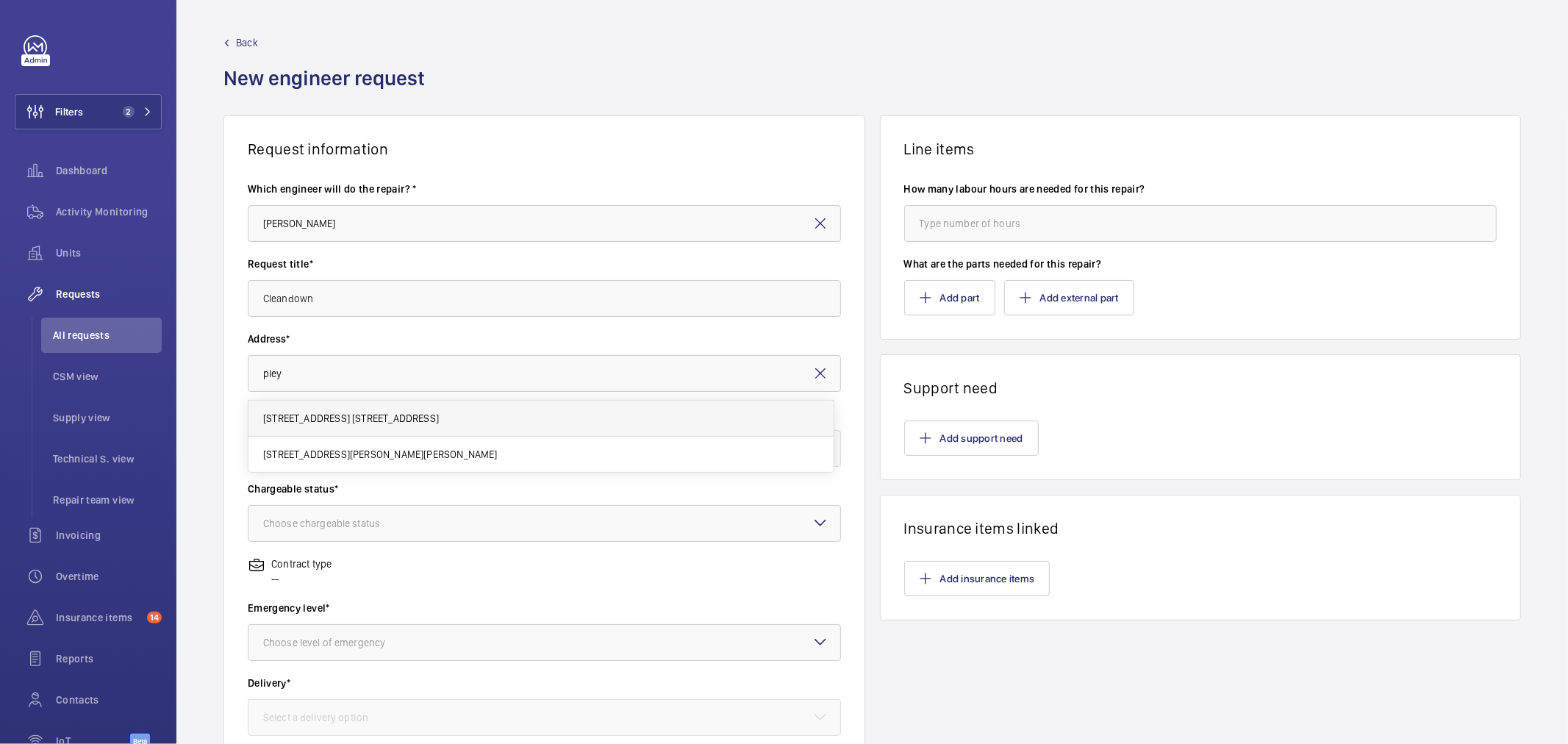
click at [324, 408] on mat-option "[STREET_ADDRESS] [STREET_ADDRESS]" at bounding box center [541, 418] width 585 height 36
type input "[STREET_ADDRESS] [STREET_ADDRESS]"
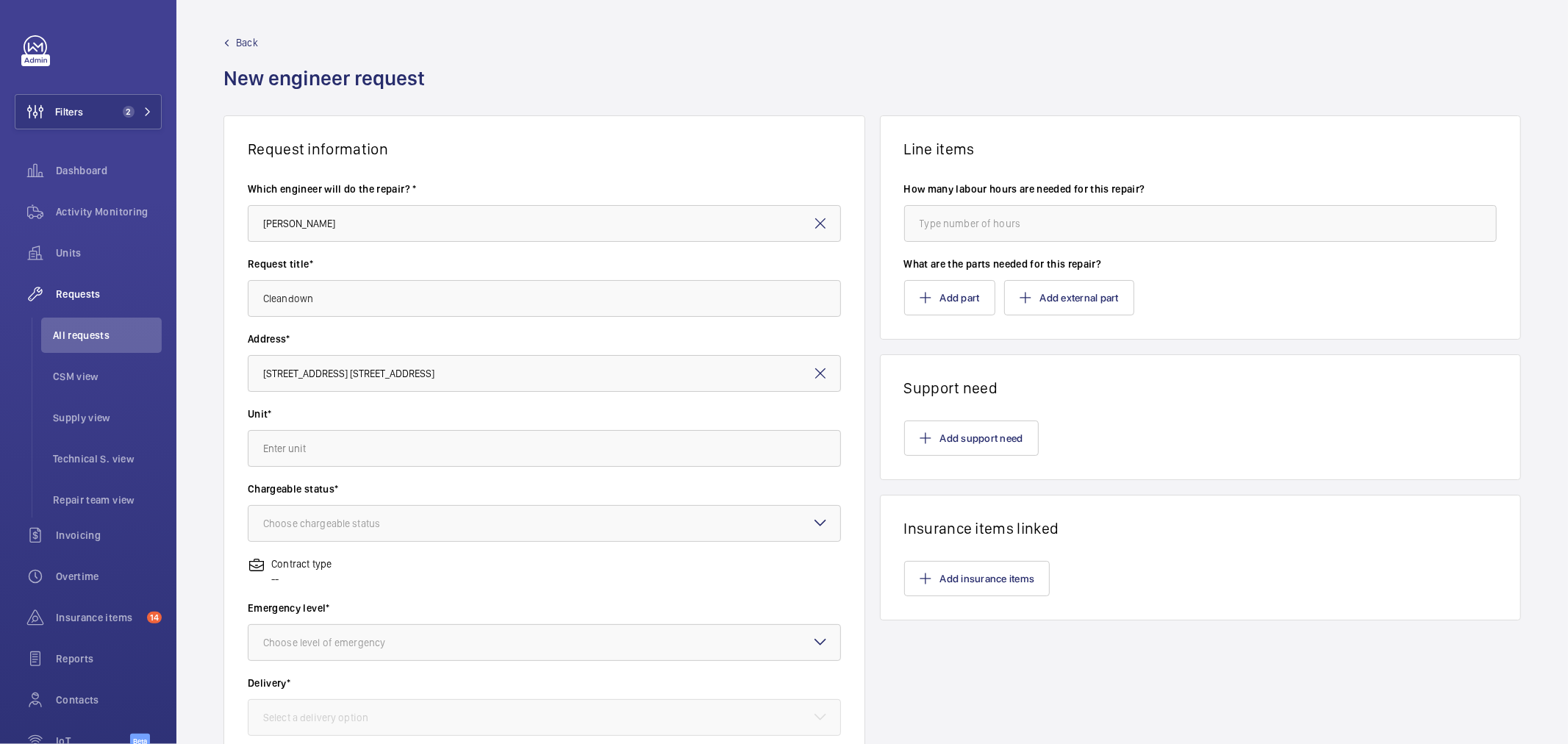
click at [327, 424] on wm-front-autocomplete-dropdown-select "Unit*" at bounding box center [544, 436] width 593 height 60
click at [337, 449] on input "text" at bounding box center [544, 448] width 593 height 36
click at [380, 502] on mat-option "82815004 - [STREET_ADDRESS]" at bounding box center [541, 493] width 585 height 35
type input "82815004 - [STREET_ADDRESS]"
click at [377, 510] on div at bounding box center [544, 523] width 592 height 35
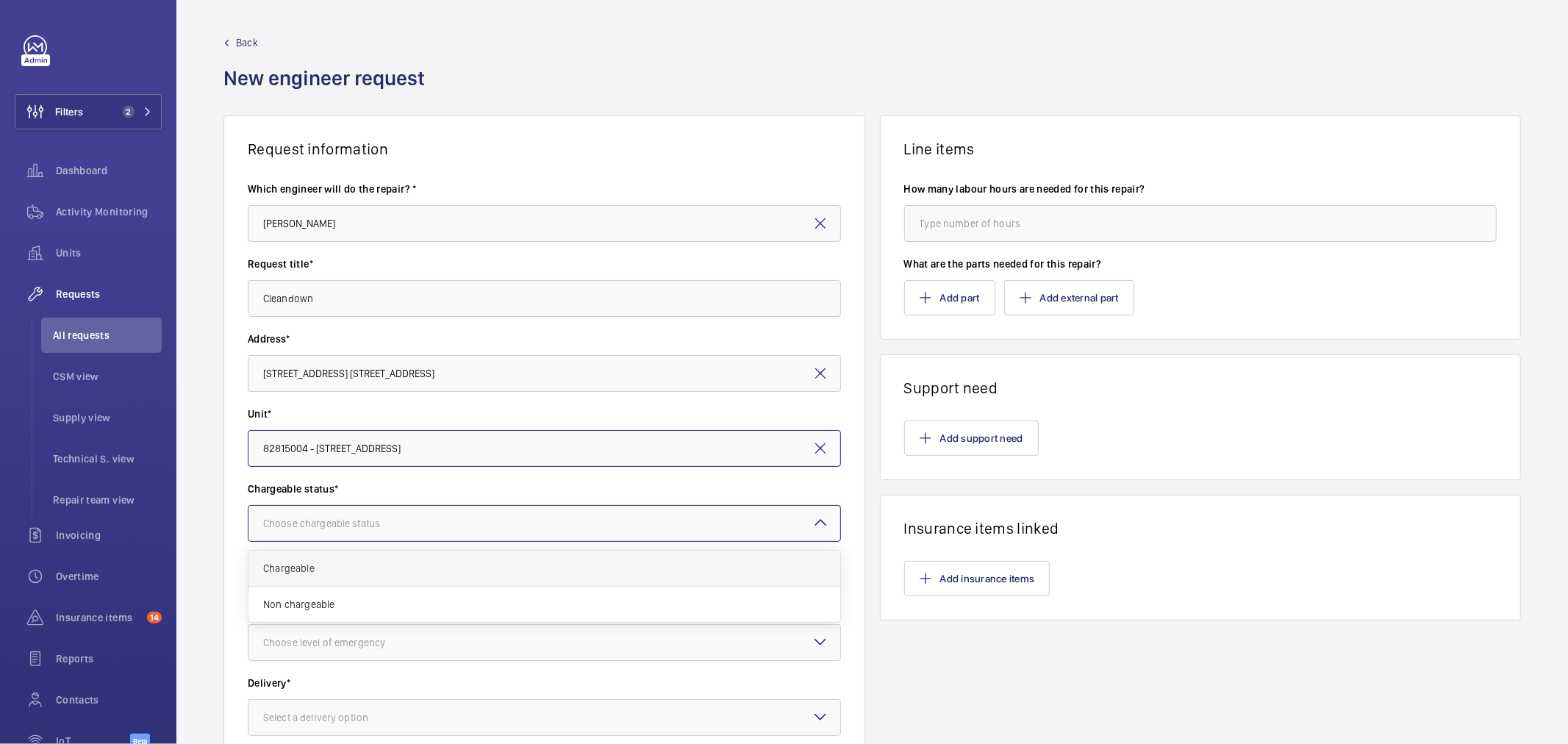
click at [356, 557] on div "Chargeable" at bounding box center [544, 568] width 592 height 36
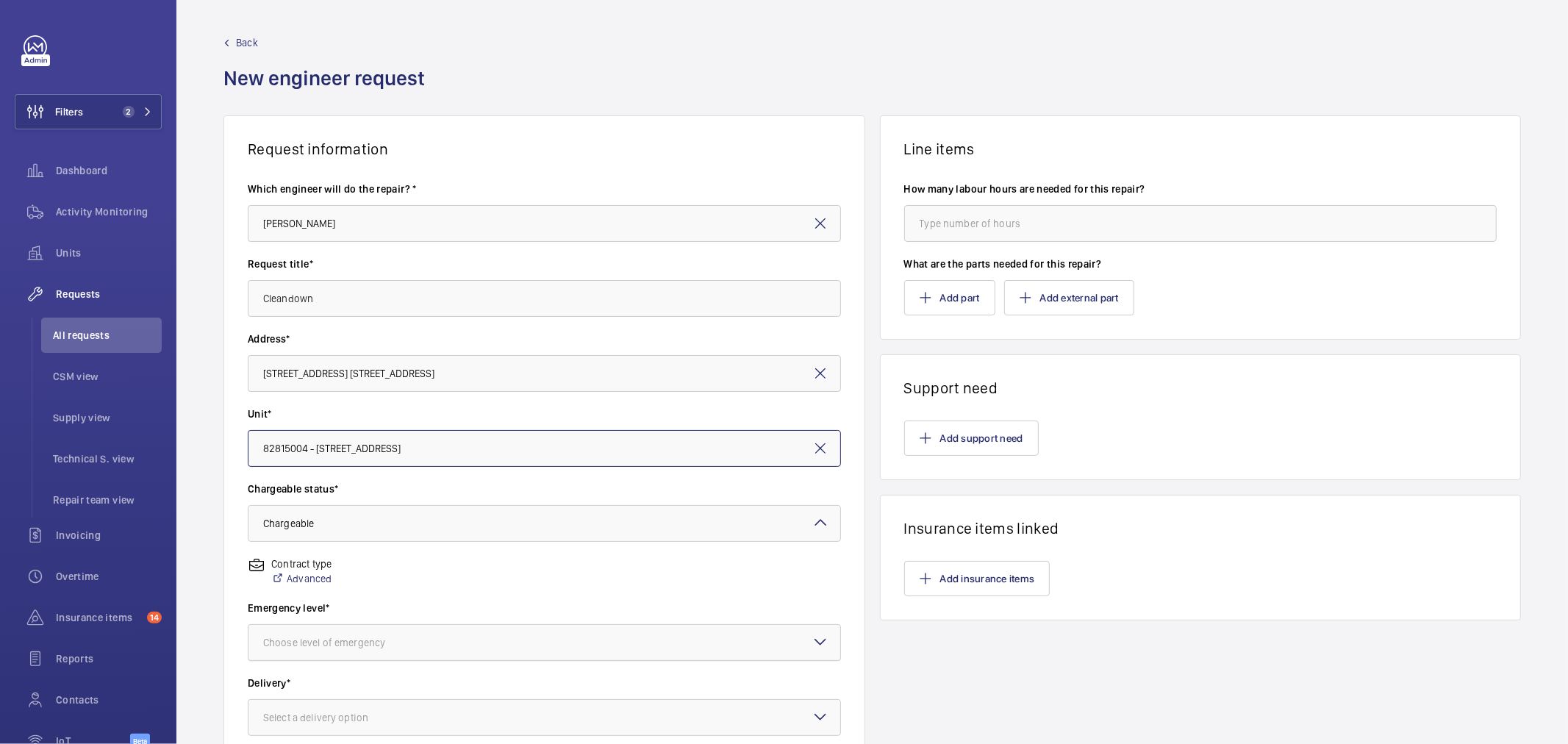
click at [375, 641] on div "Choose level of emergency" at bounding box center [343, 642] width 159 height 15
click at [328, 689] on span "Next visit" at bounding box center [544, 687] width 563 height 15
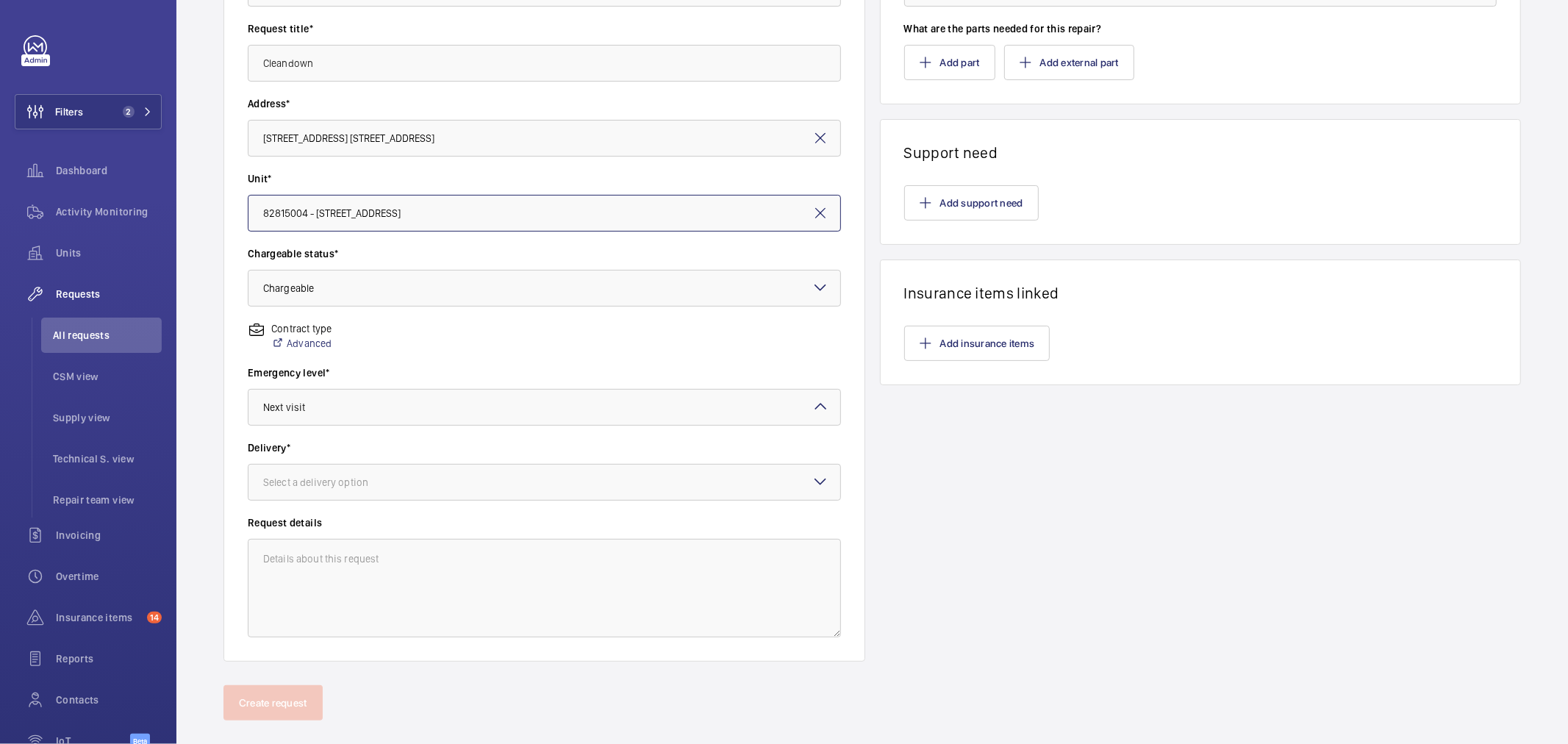
scroll to position [244, 0]
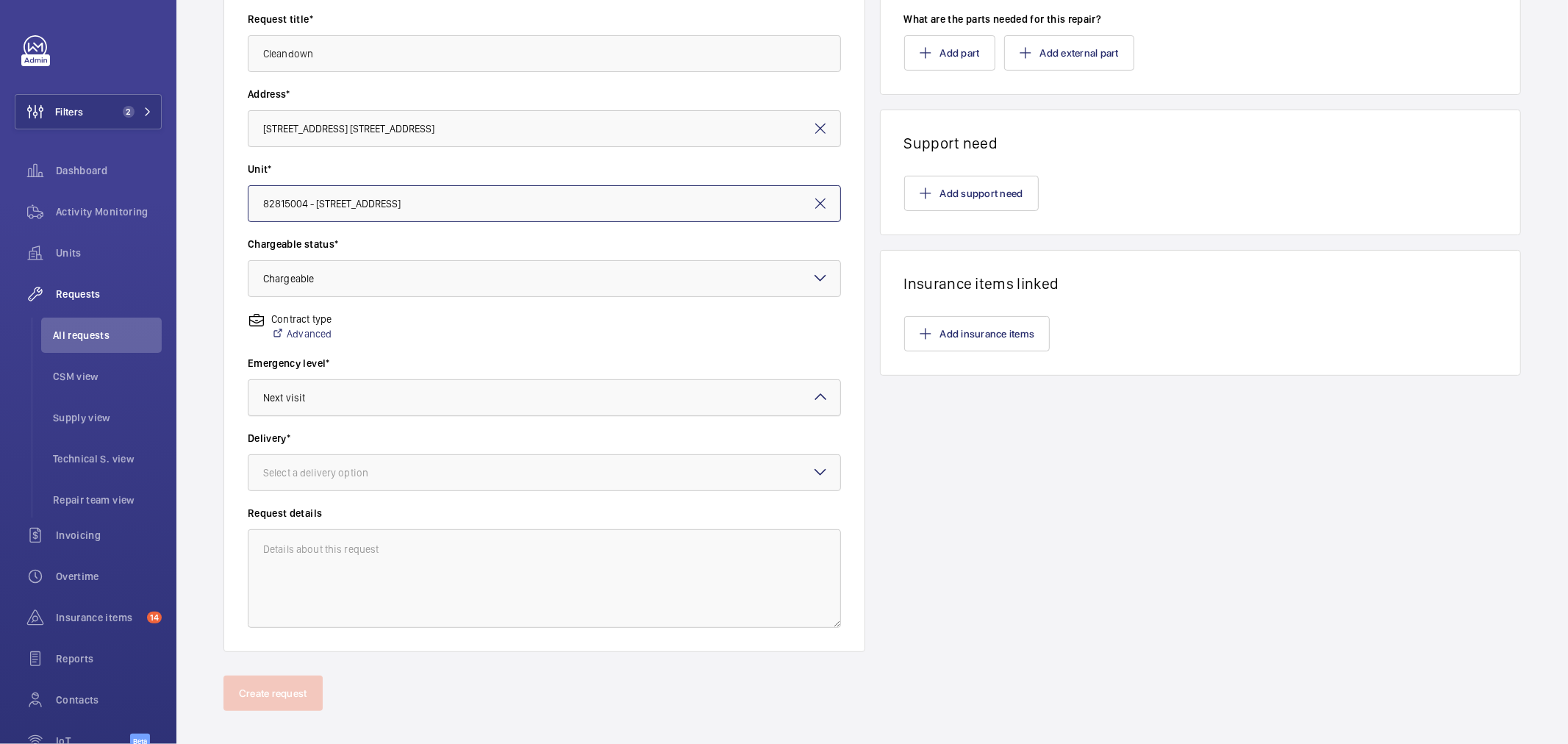
click at [313, 399] on div "× Next visit" at bounding box center [302, 398] width 79 height 15
click at [327, 443] on span "Next visit" at bounding box center [538, 442] width 551 height 15
click at [414, 460] on div at bounding box center [544, 472] width 592 height 35
click at [290, 561] on div "On site" at bounding box center [544, 554] width 592 height 36
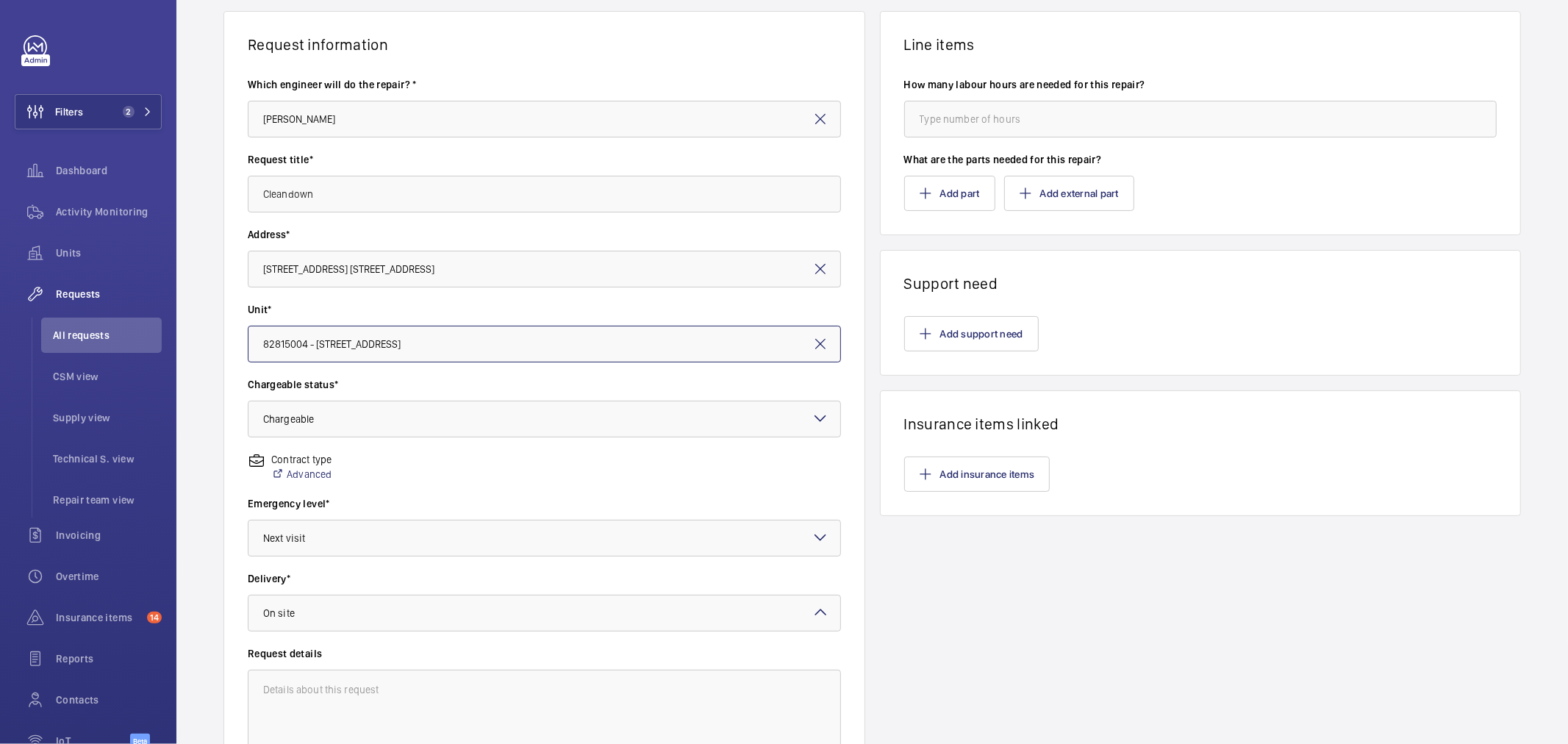
scroll to position [81, 0]
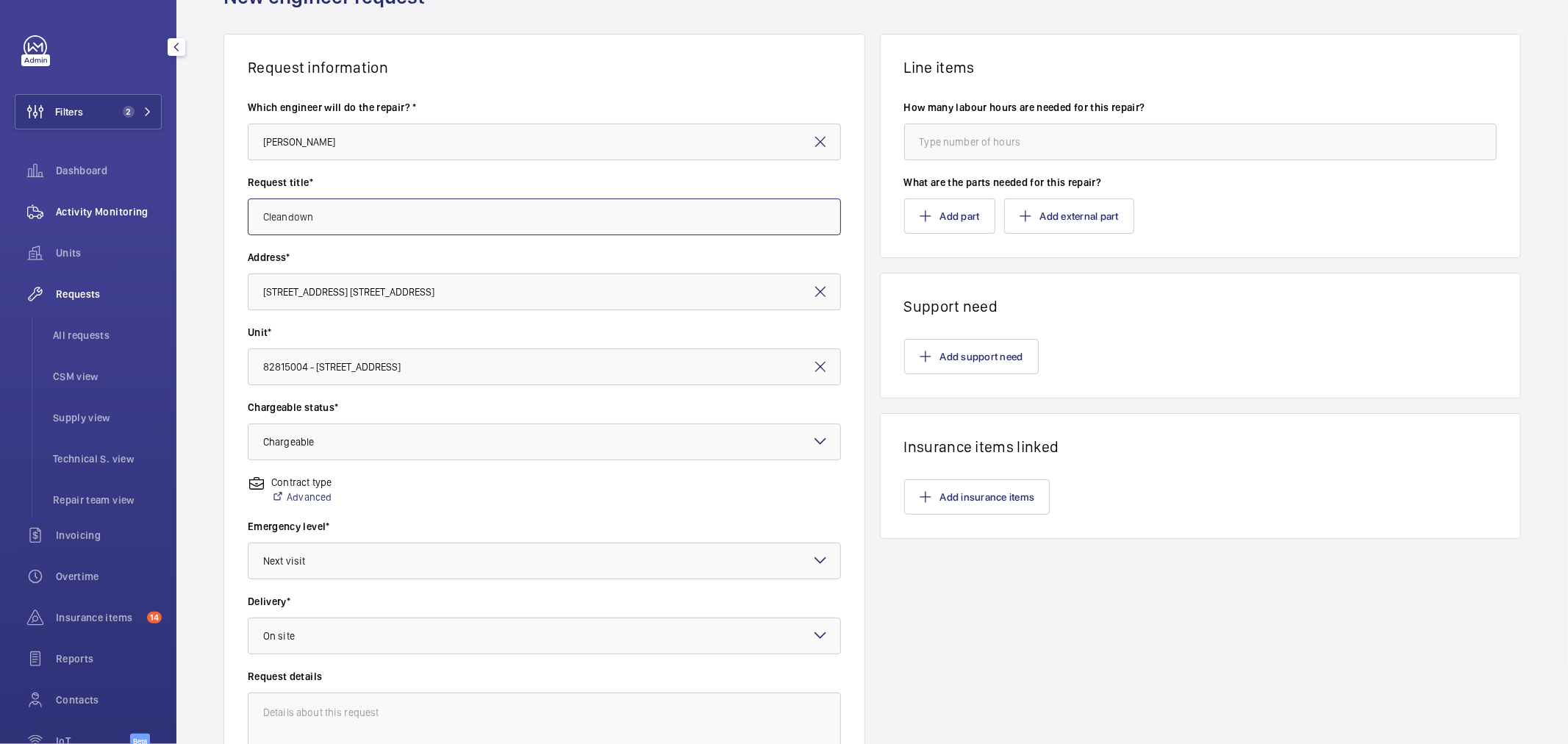
drag, startPoint x: 344, startPoint y: 218, endPoint x: 71, endPoint y: 200, distance: 273.6
click at [71, 200] on mat-sidenav-content "Filters 2 Dashboard Activity Monitoring Units Requests All requests CSM view Su…" at bounding box center [784, 372] width 1568 height 744
click at [998, 351] on button "Add support need" at bounding box center [971, 356] width 135 height 35
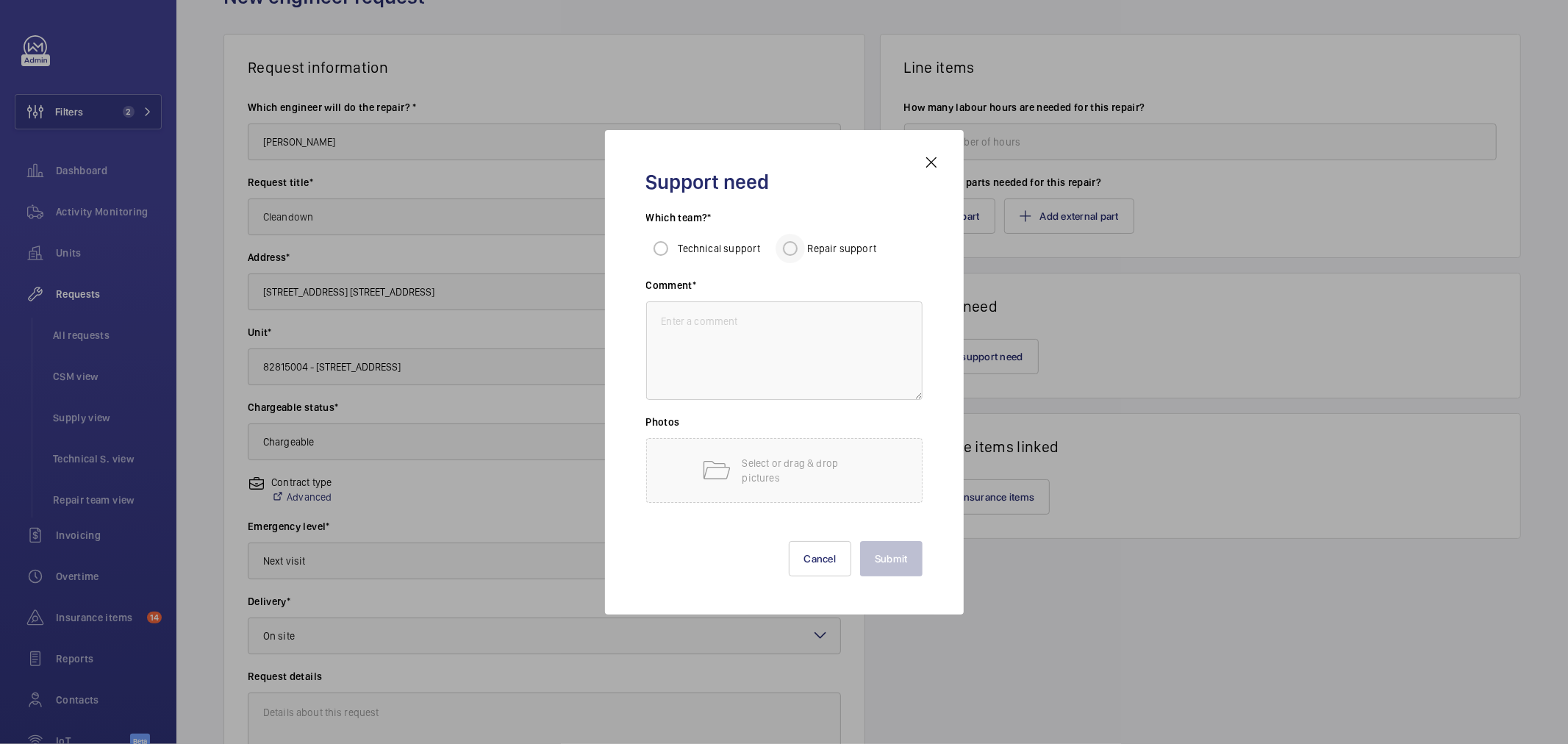
click at [804, 259] on div at bounding box center [790, 248] width 35 height 35
radio input "true"
click at [824, 311] on textarea at bounding box center [784, 350] width 276 height 98
paste textarea "Cleandown"
type textarea "Cleandown"
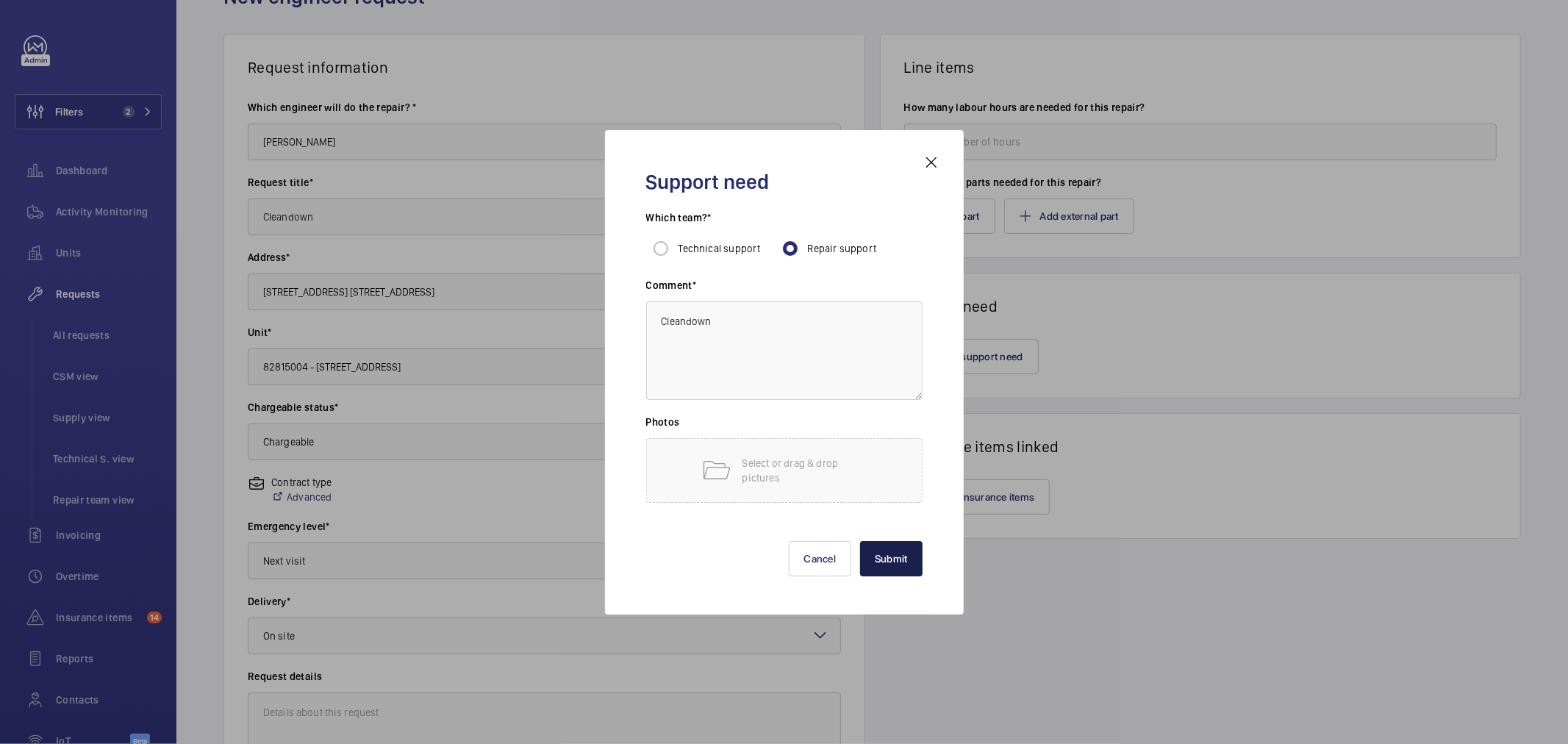
click at [893, 571] on button "Submit" at bounding box center [892, 558] width 63 height 35
click at [863, 64] on div "Request information Which engineer will do the repair? * [PERSON_NAME] Request …" at bounding box center [872, 436] width 1391 height 805
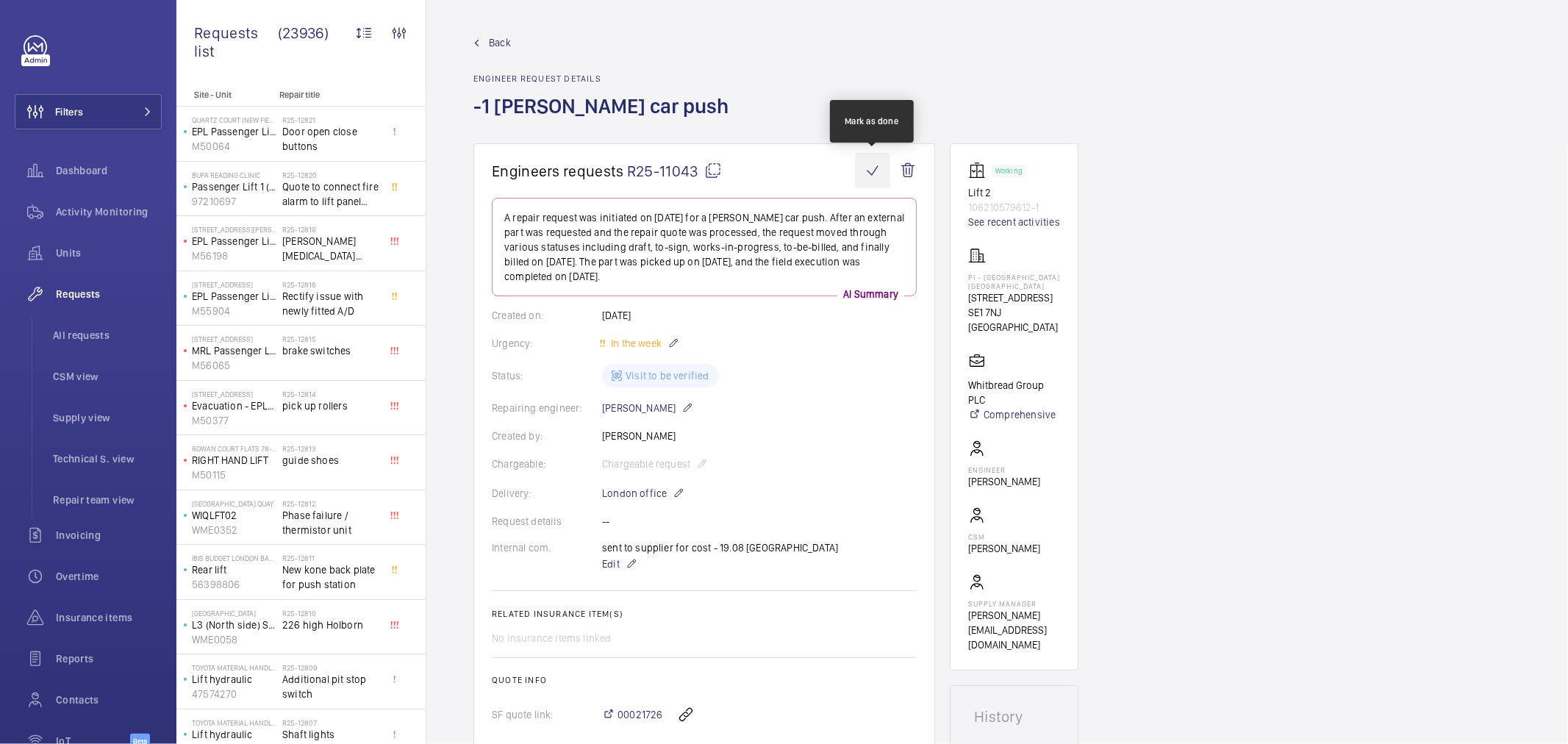
click at [878, 169] on wm-front-icon-button at bounding box center [873, 171] width 35 height 35
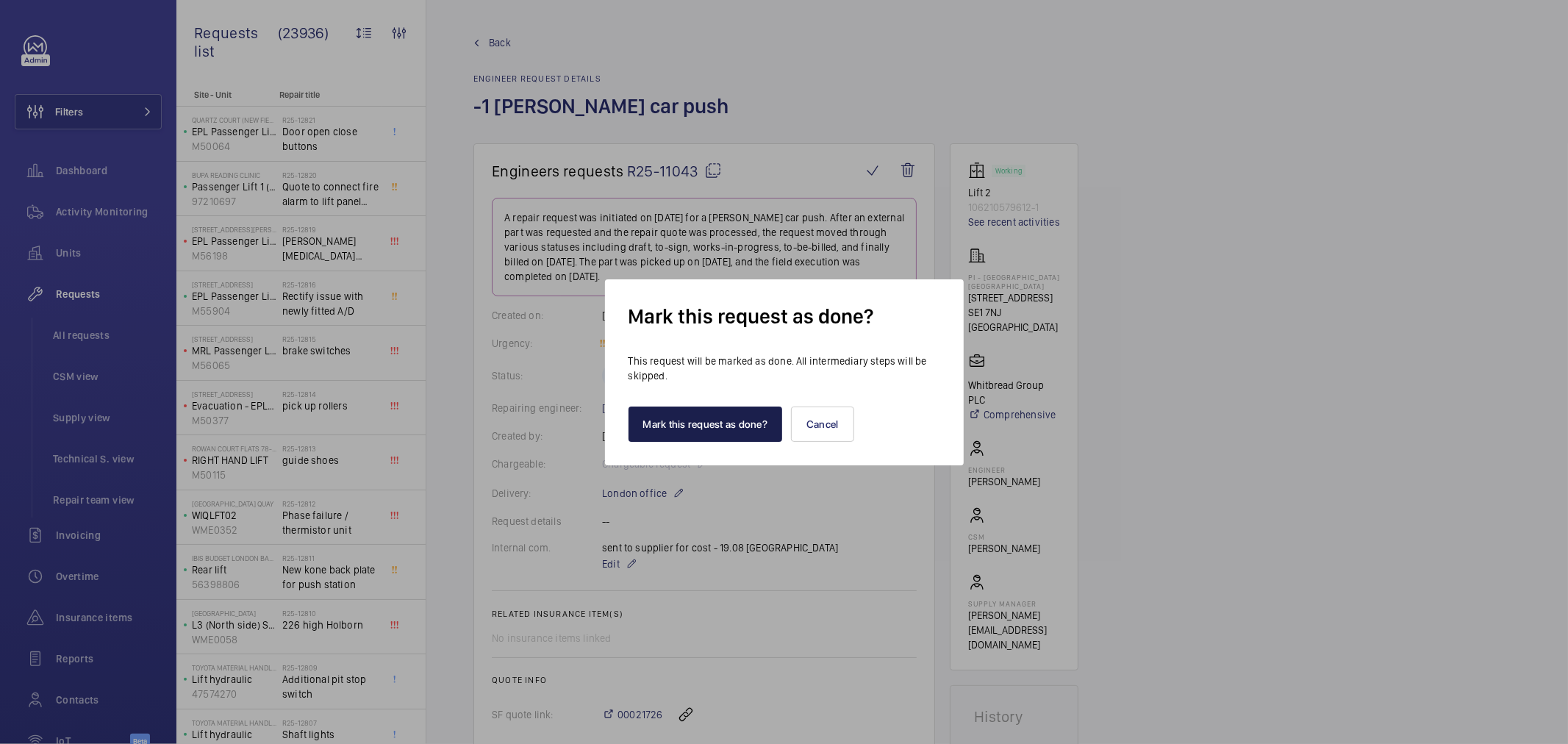
click at [731, 411] on button "Mark this request as done?" at bounding box center [705, 424] width 154 height 35
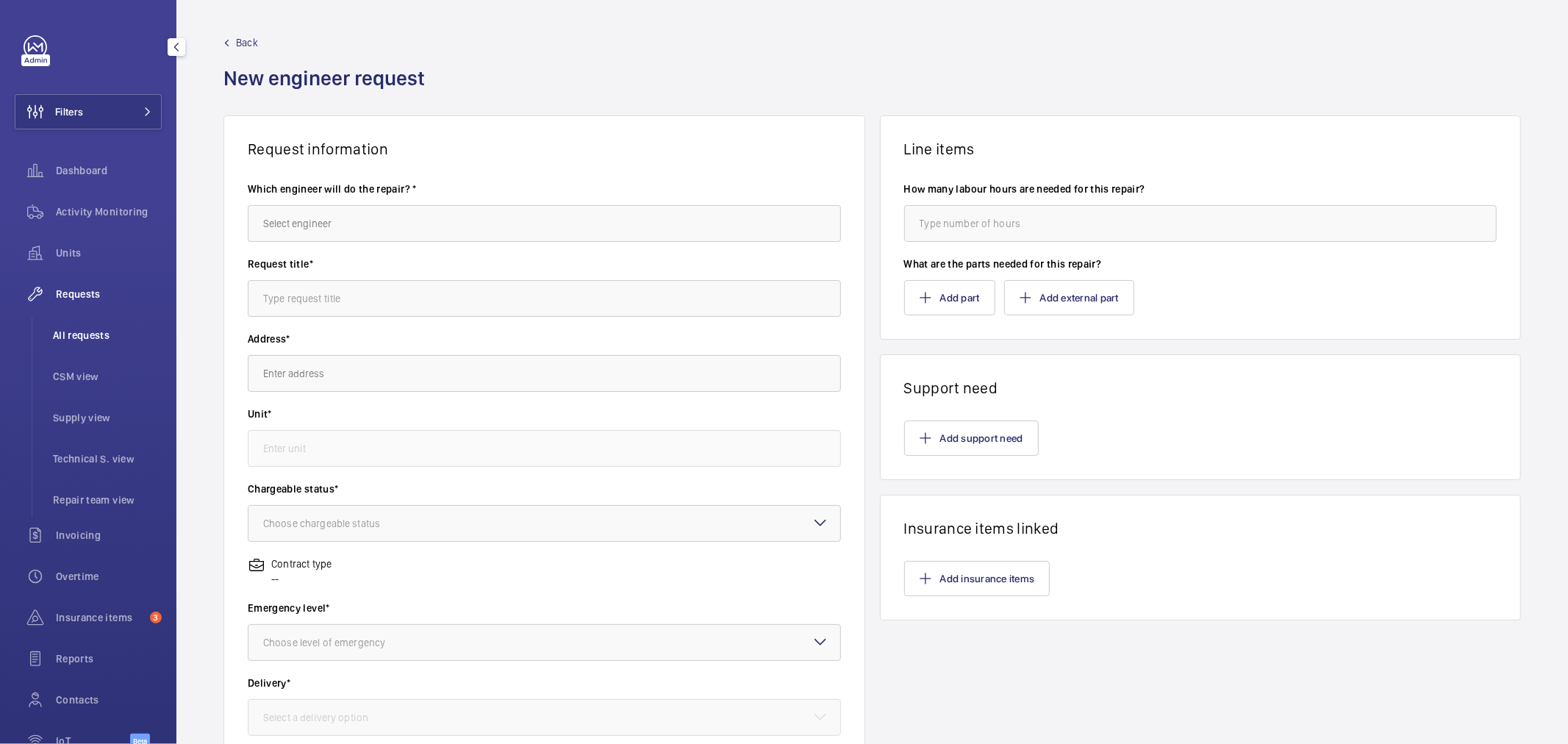
click at [91, 336] on span "All requests" at bounding box center [107, 335] width 109 height 15
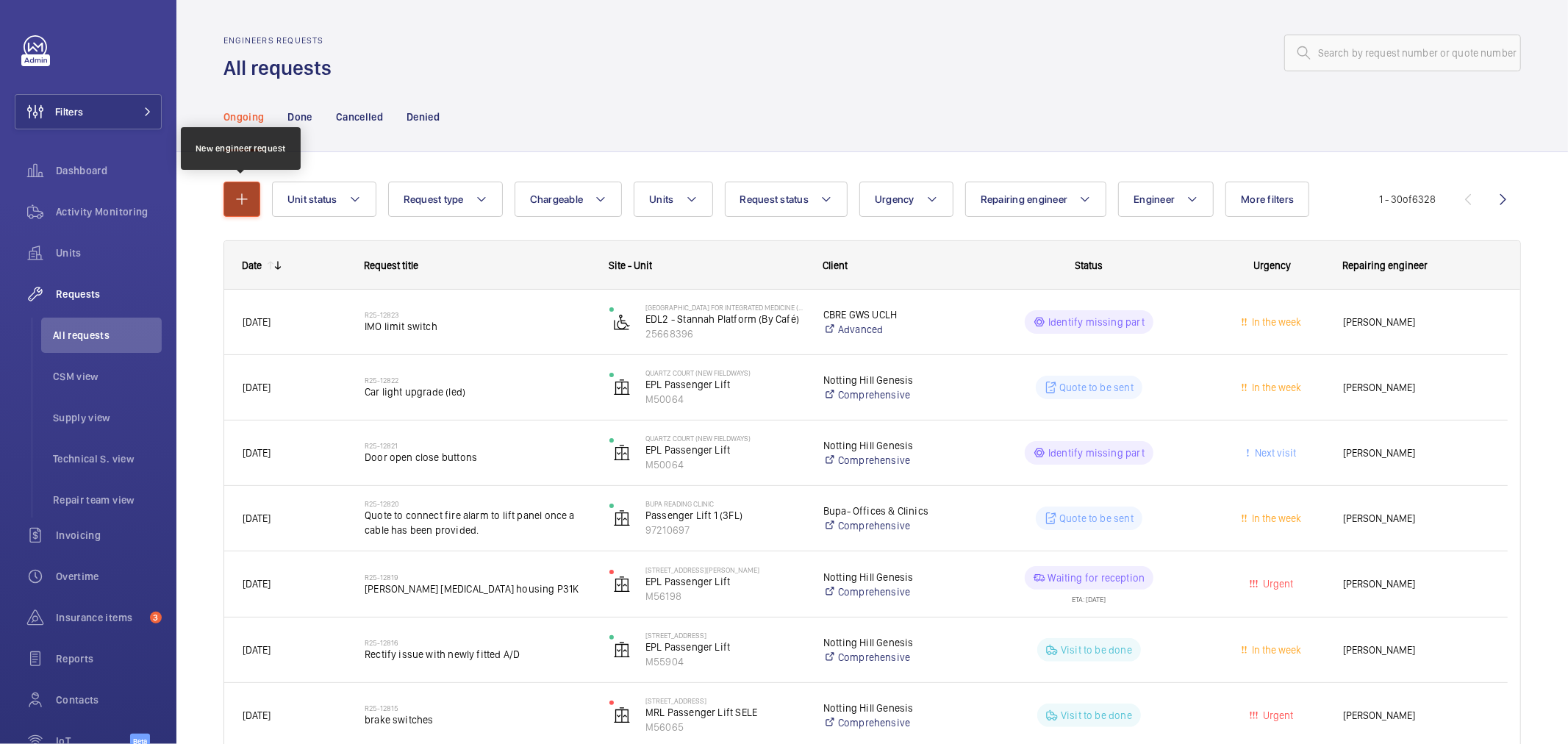
click at [241, 207] on mat-icon "button" at bounding box center [242, 199] width 18 height 18
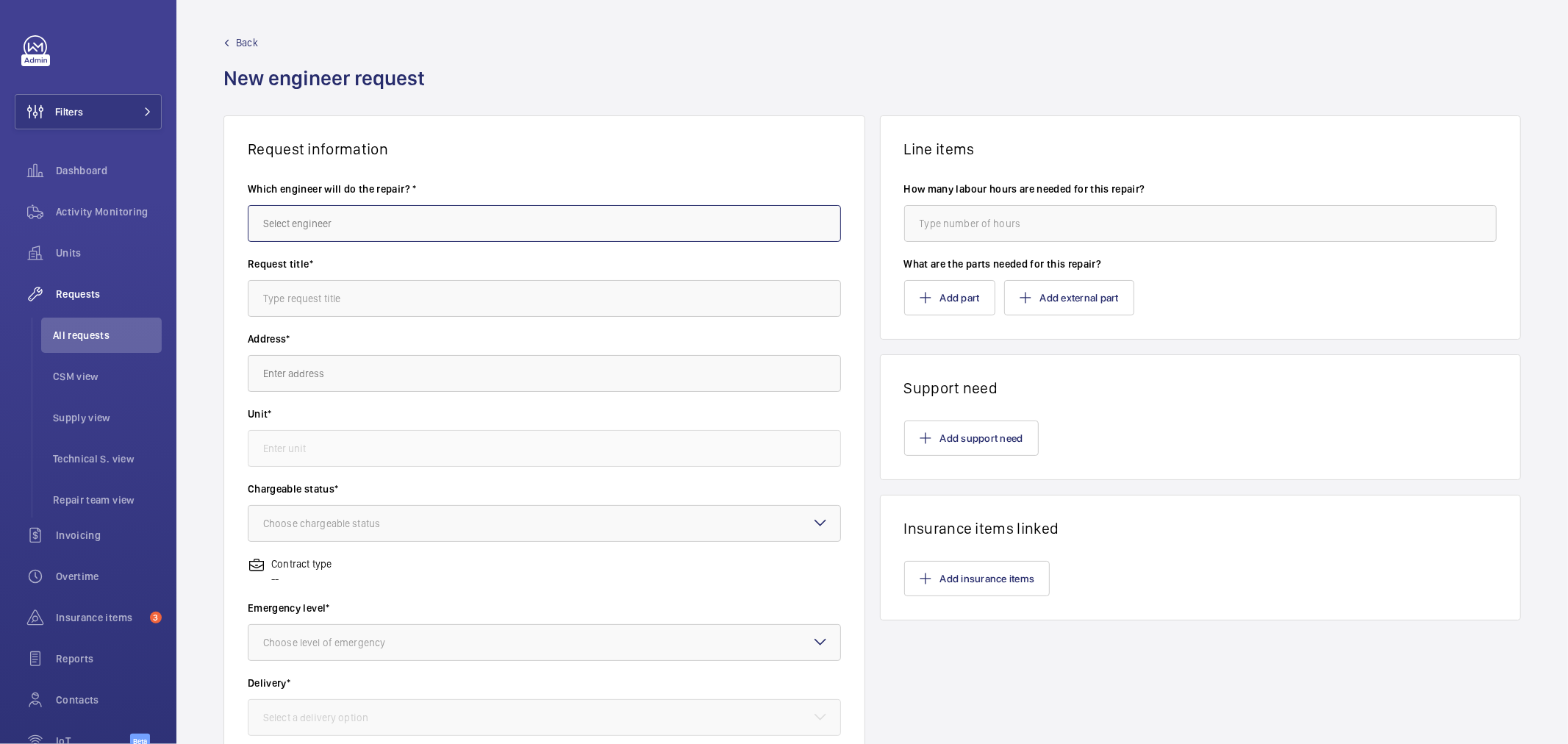
click at [335, 218] on input "text" at bounding box center [544, 223] width 593 height 36
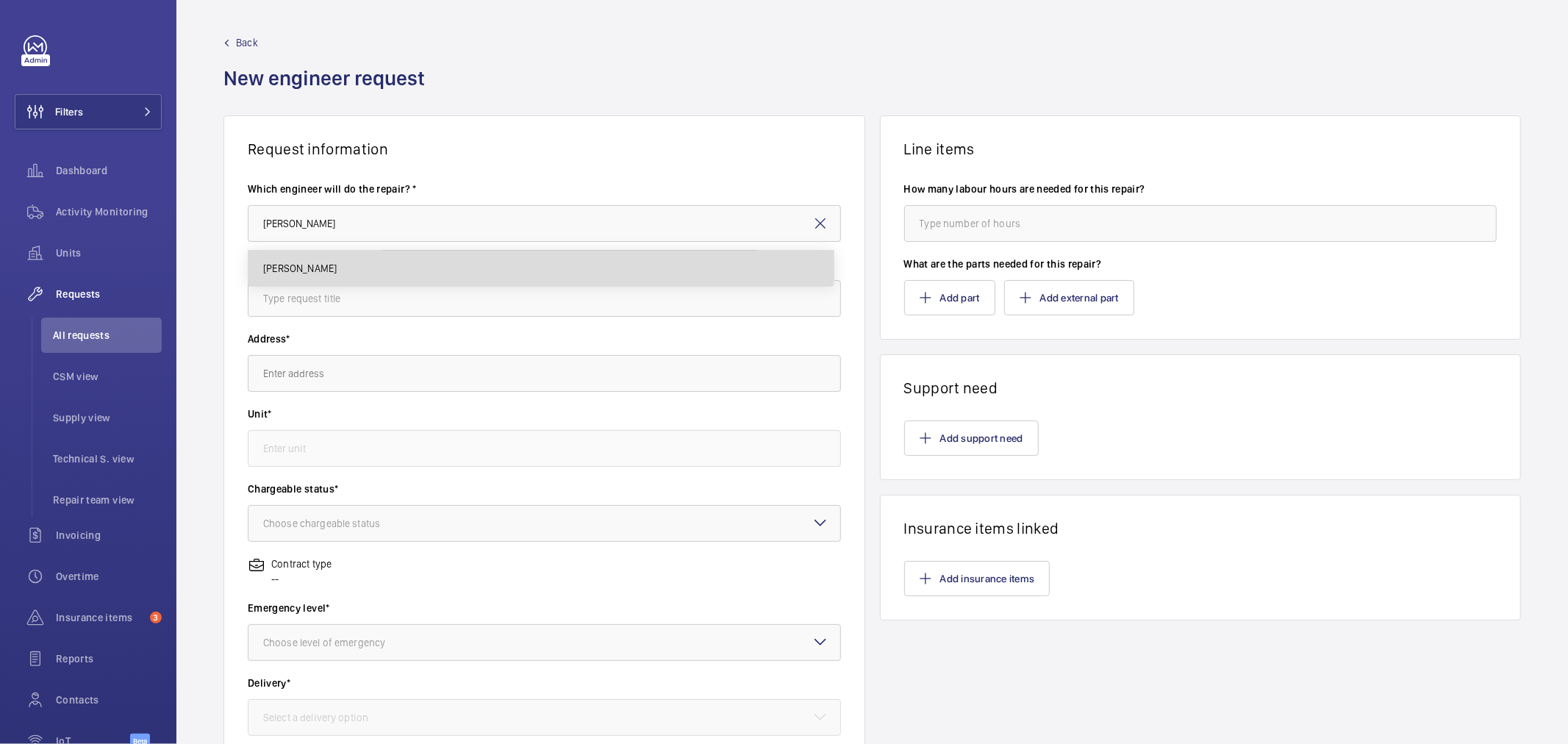
click at [329, 254] on mat-option "[PERSON_NAME]" at bounding box center [541, 268] width 585 height 35
type input "[PERSON_NAME]"
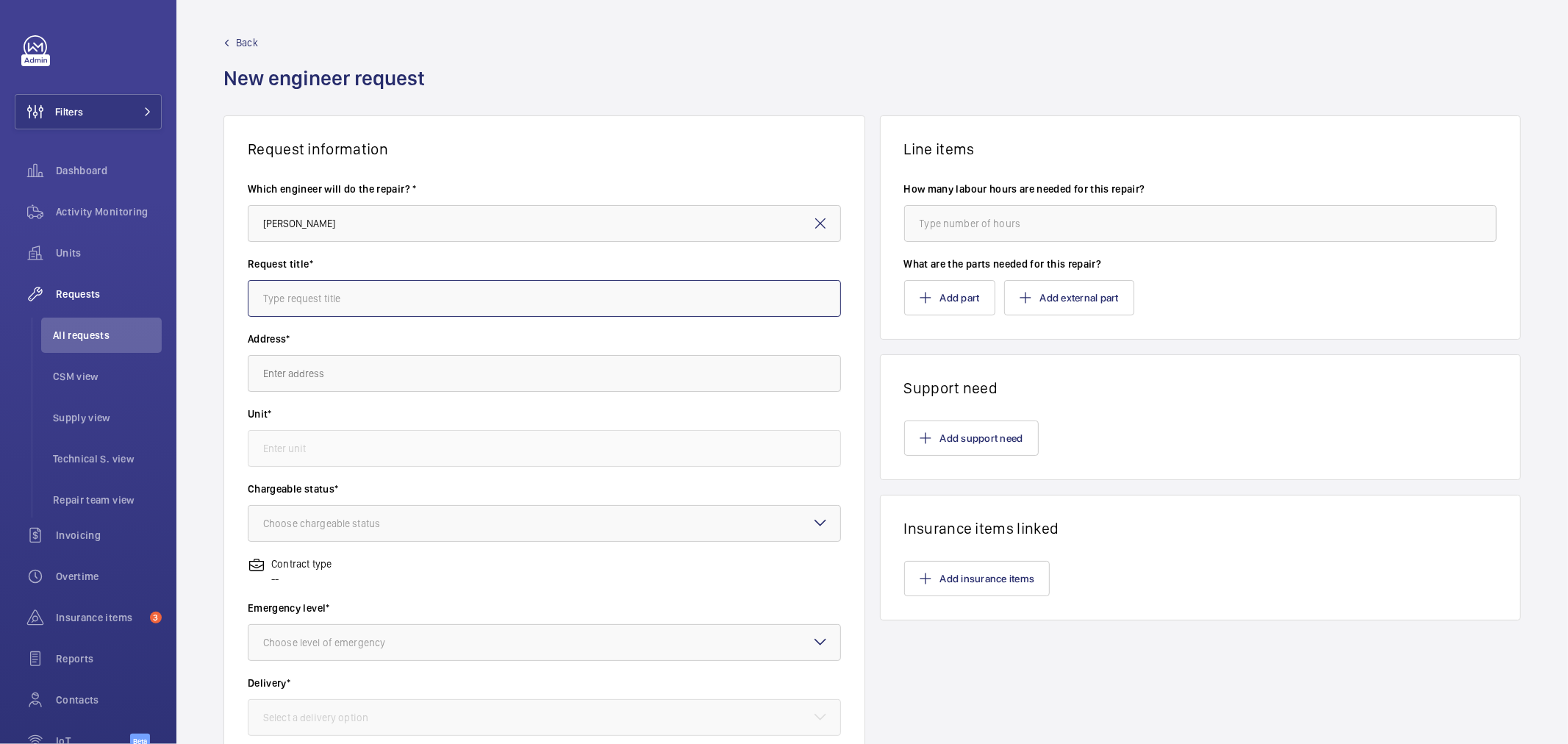
click at [371, 302] on input "text" at bounding box center [544, 297] width 593 height 36
drag, startPoint x: 360, startPoint y: 304, endPoint x: 57, endPoint y: 276, distance: 304.3
click at [57, 276] on mat-sidenav-content "Filters Dashboard Activity Monitoring Units Requests All requests CSM view Supp…" at bounding box center [784, 372] width 1568 height 744
type input "Cleandown"
click at [953, 444] on button "Add support need" at bounding box center [971, 438] width 135 height 35
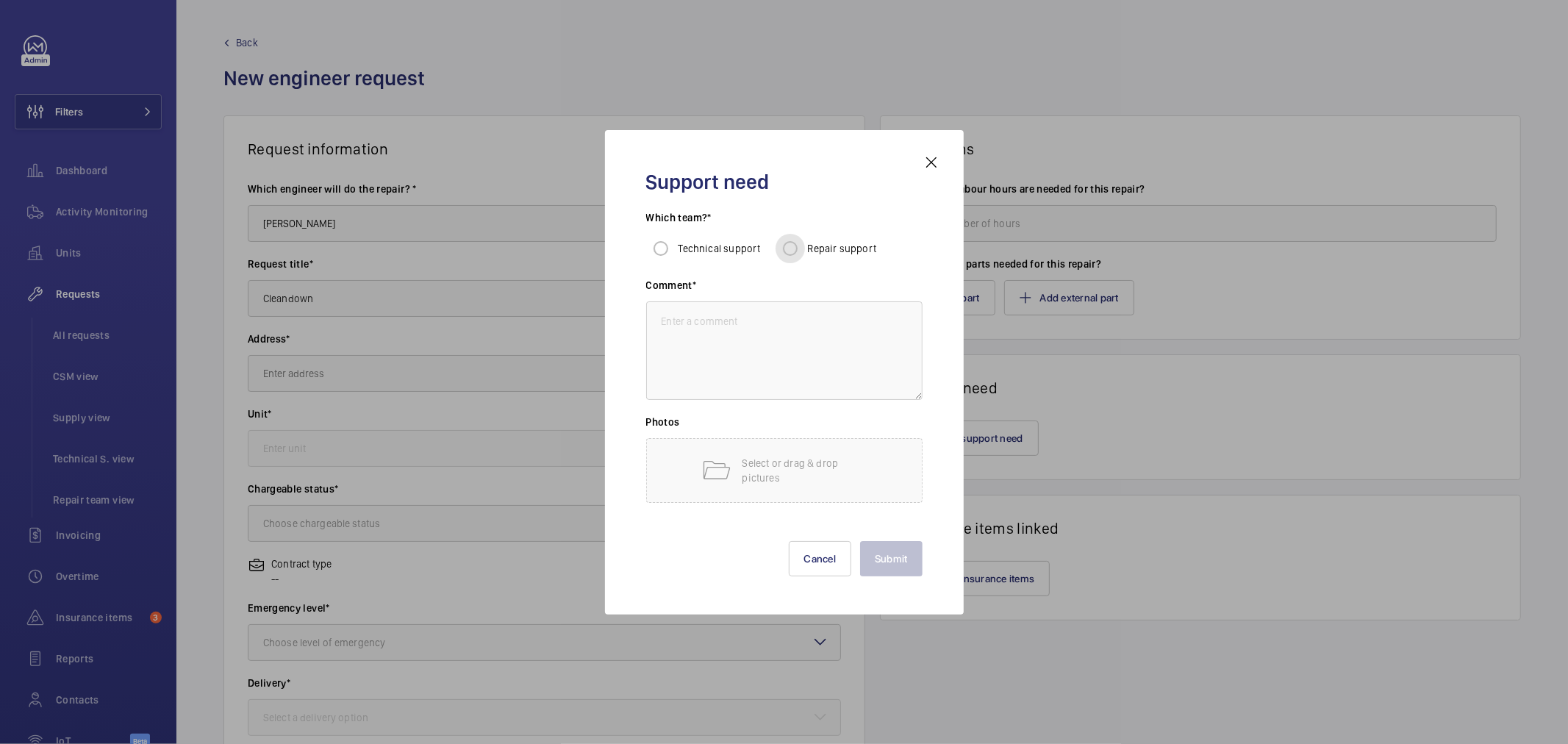
click at [792, 238] on input "Repair support" at bounding box center [790, 248] width 29 height 29
radio input "true"
click at [816, 351] on textarea at bounding box center [784, 350] width 276 height 98
paste textarea "Cleandown"
type textarea "Cleandown"
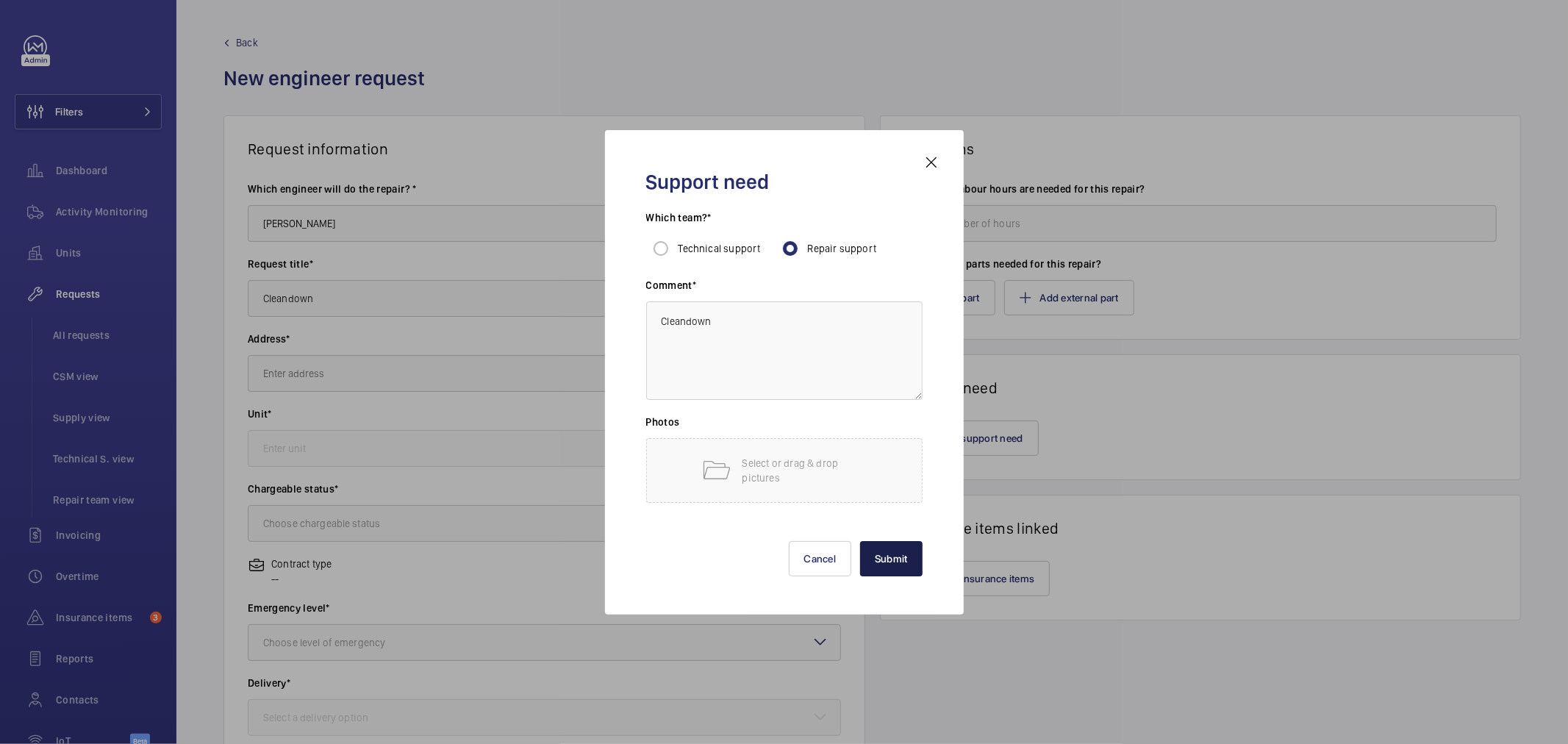
click at [900, 554] on button "Submit" at bounding box center [892, 558] width 63 height 35
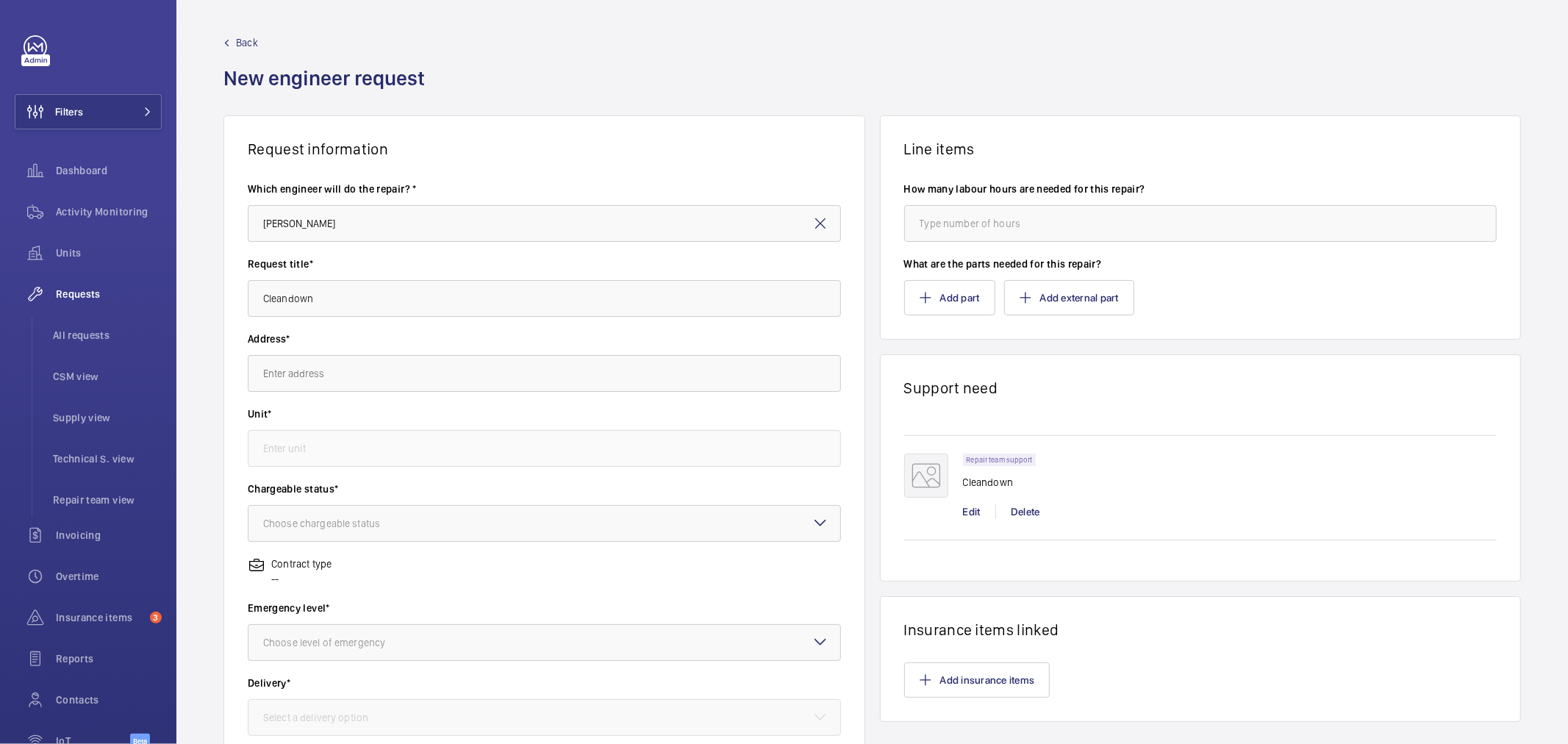
click at [271, 350] on wm-front-autocomplete-dropdown-select "Address*" at bounding box center [544, 361] width 593 height 60
click at [284, 368] on input "text" at bounding box center [544, 373] width 593 height 36
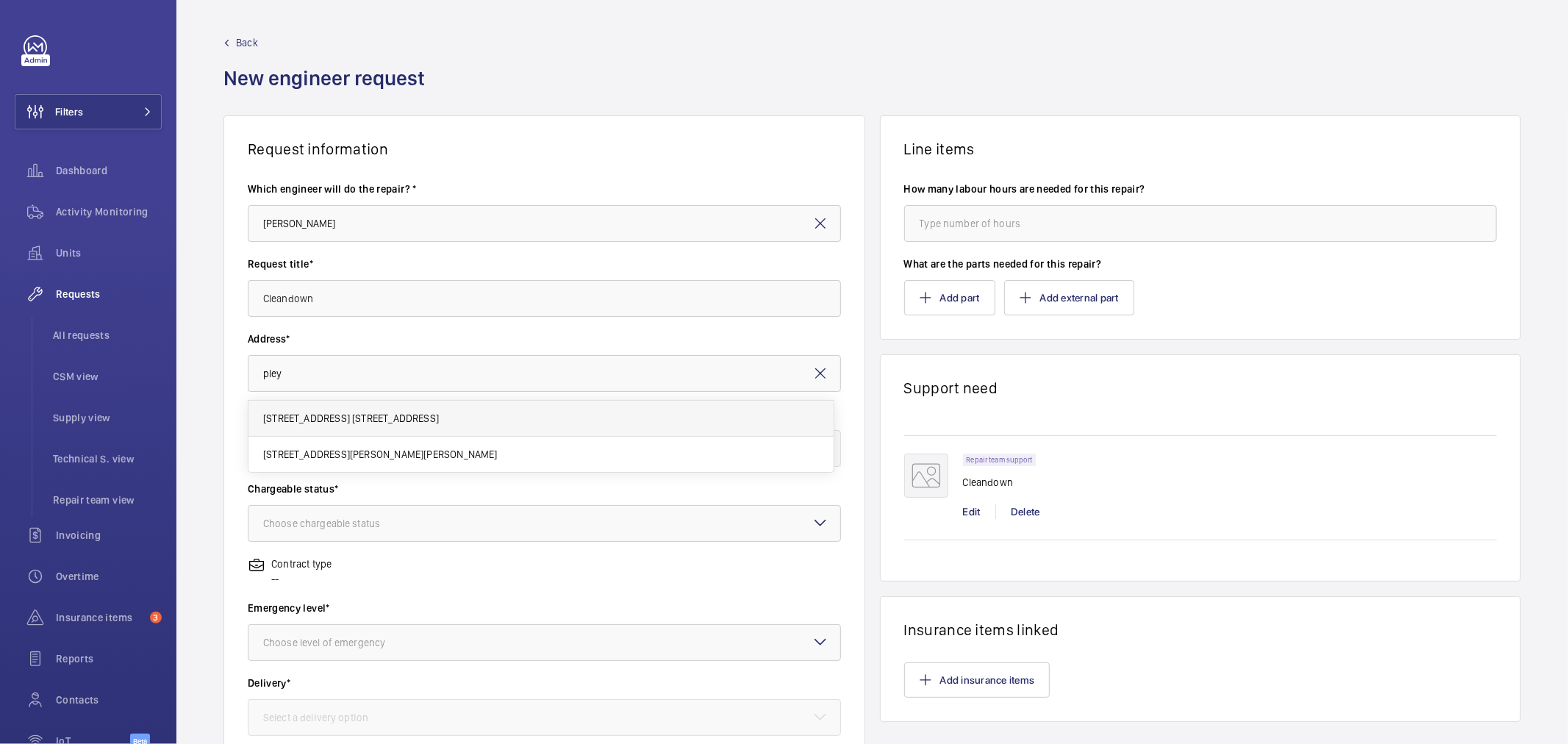
click at [341, 422] on span "[STREET_ADDRESS] [STREET_ADDRESS]" at bounding box center [351, 418] width 176 height 15
type input "[STREET_ADDRESS] [STREET_ADDRESS]"
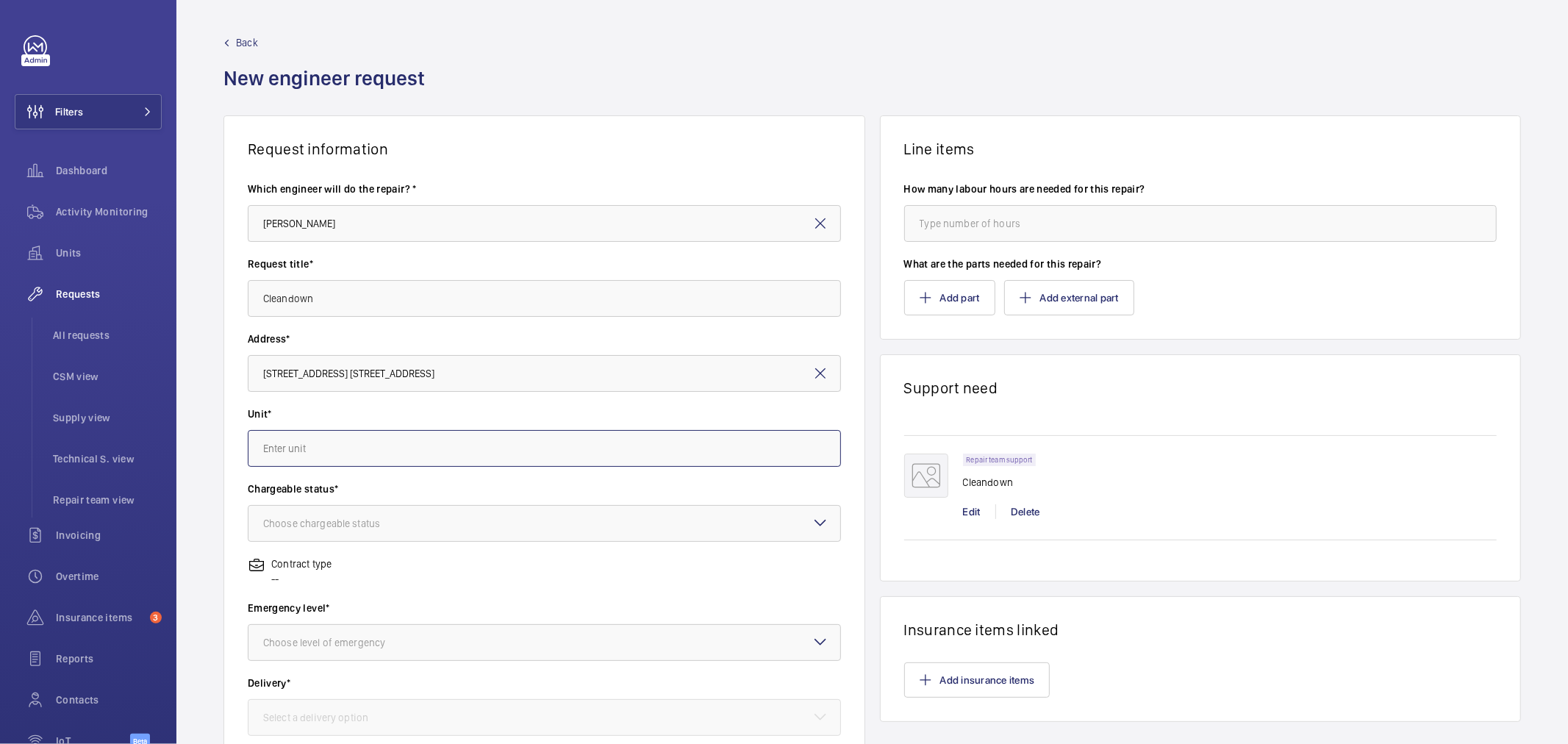
click at [320, 458] on input "text" at bounding box center [544, 448] width 593 height 36
click at [361, 486] on span "82815004 - [STREET_ADDRESS]" at bounding box center [334, 493] width 141 height 15
type input "82815004 - [STREET_ADDRESS]"
click at [361, 531] on div "Choose chargeable status" at bounding box center [340, 523] width 153 height 15
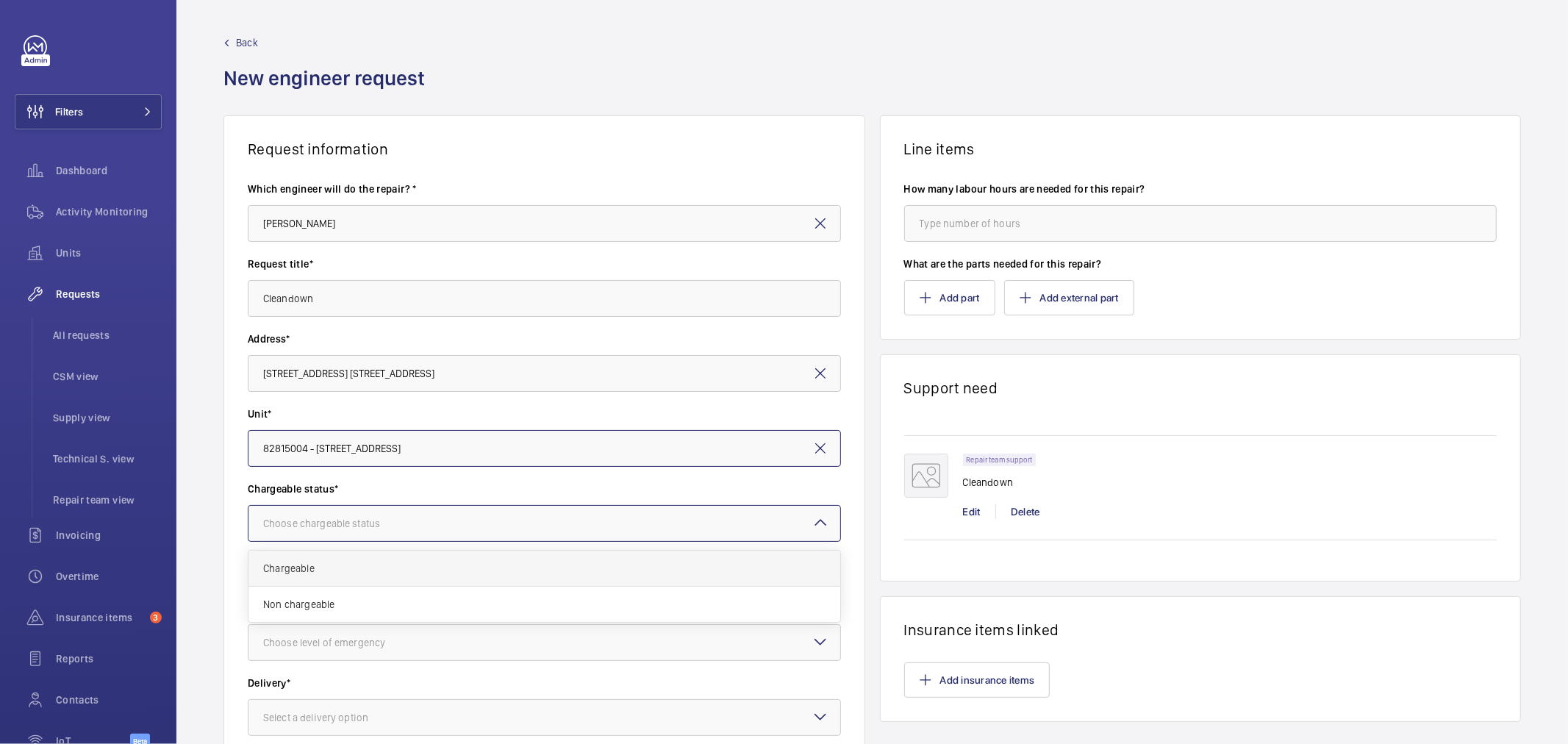
click at [361, 561] on span "Chargeable" at bounding box center [544, 567] width 563 height 15
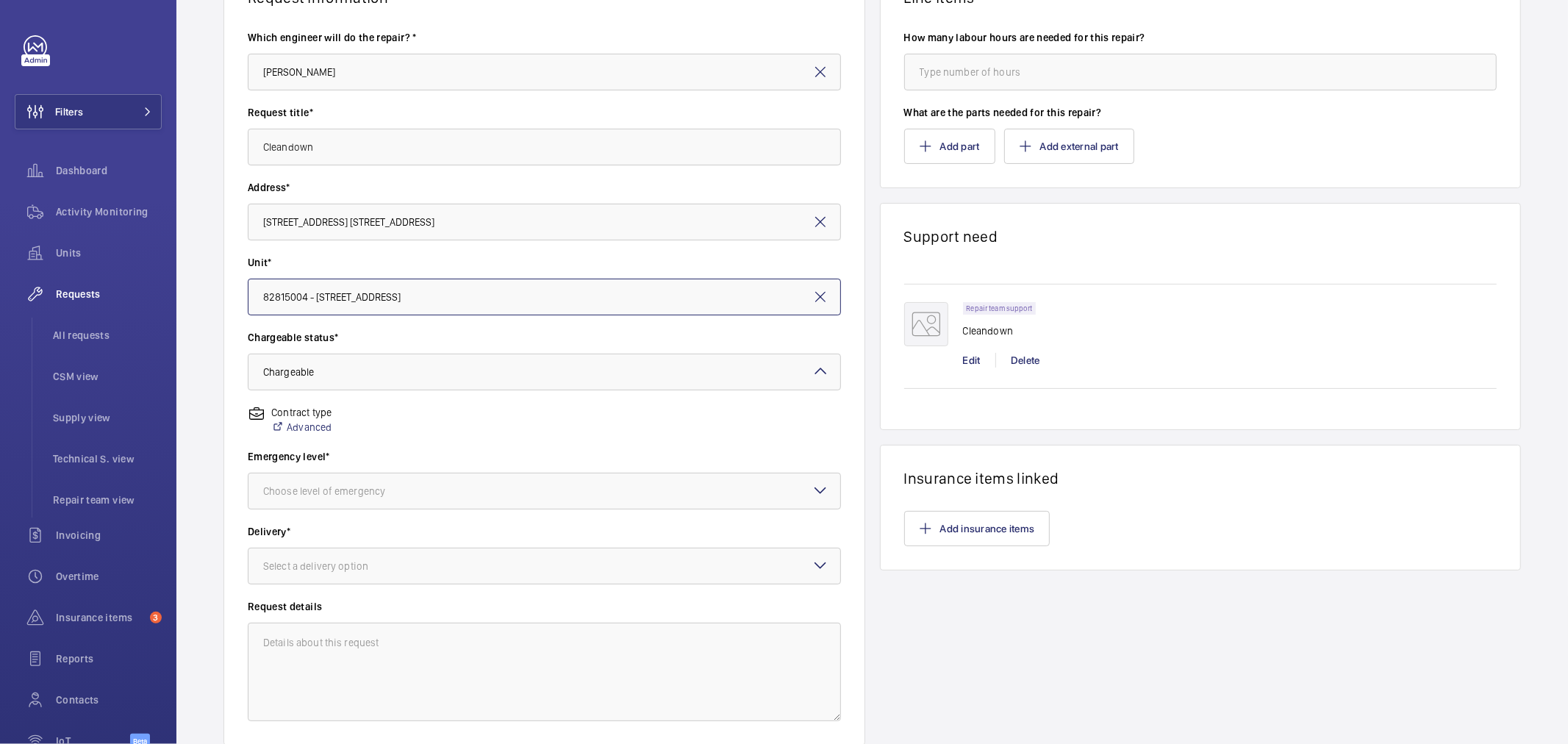
scroll to position [163, 0]
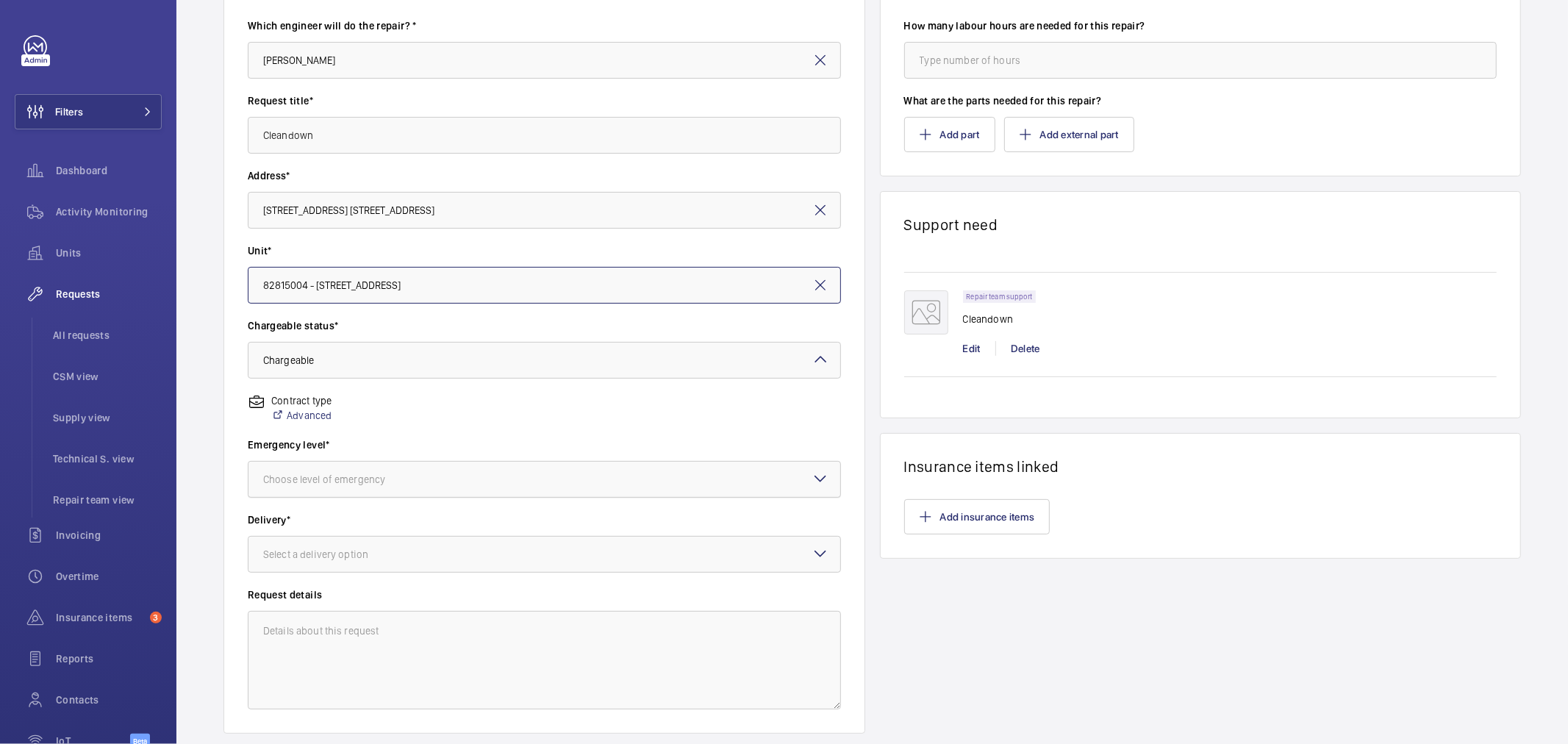
click at [337, 479] on div "Choose level of emergency" at bounding box center [343, 479] width 159 height 15
click at [314, 523] on span "Next visit" at bounding box center [544, 523] width 563 height 15
click at [293, 549] on div "Select a delivery option" at bounding box center [334, 554] width 141 height 15
click at [350, 642] on span "On site" at bounding box center [544, 634] width 563 height 15
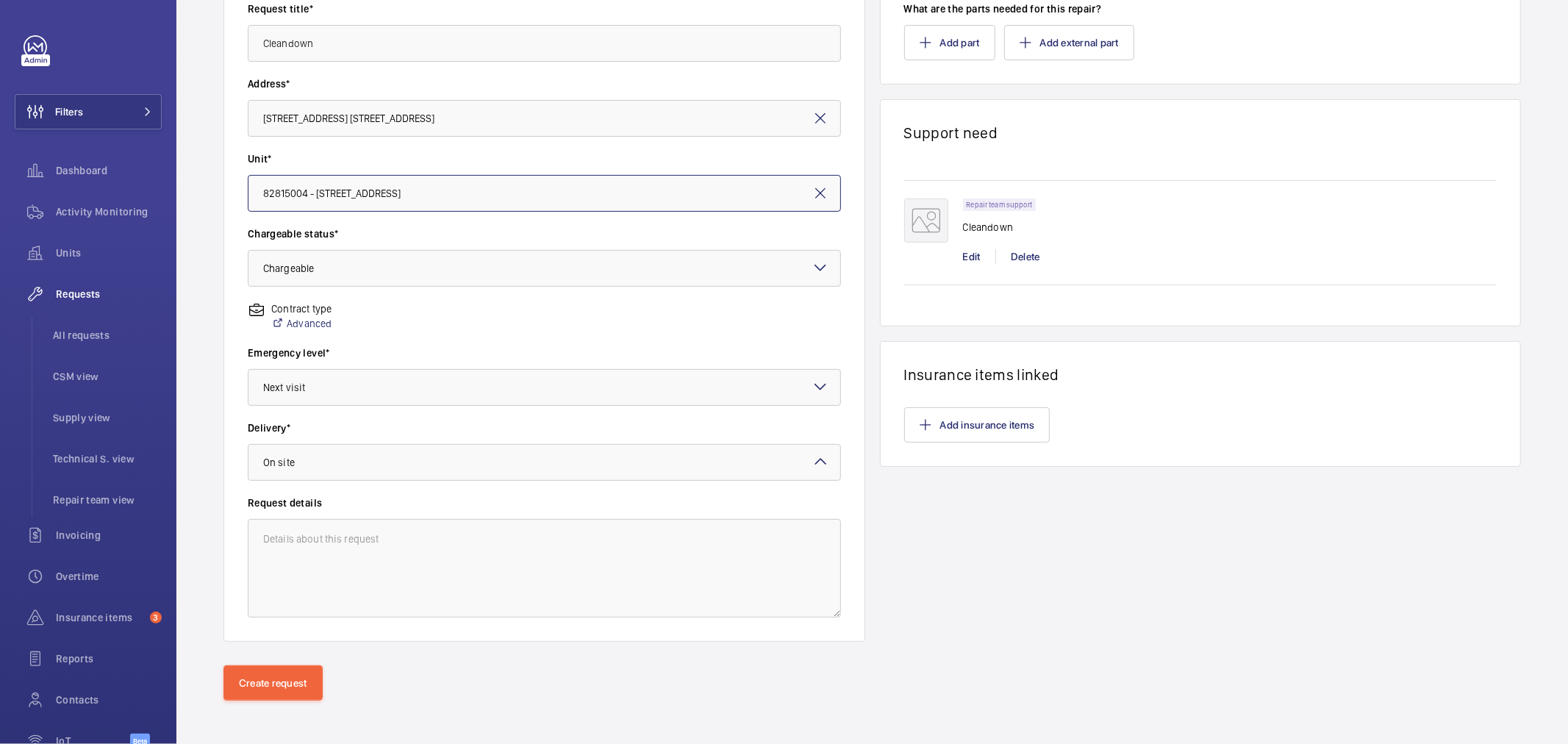
scroll to position [259, 0]
click at [302, 684] on button "Create request" at bounding box center [273, 679] width 99 height 35
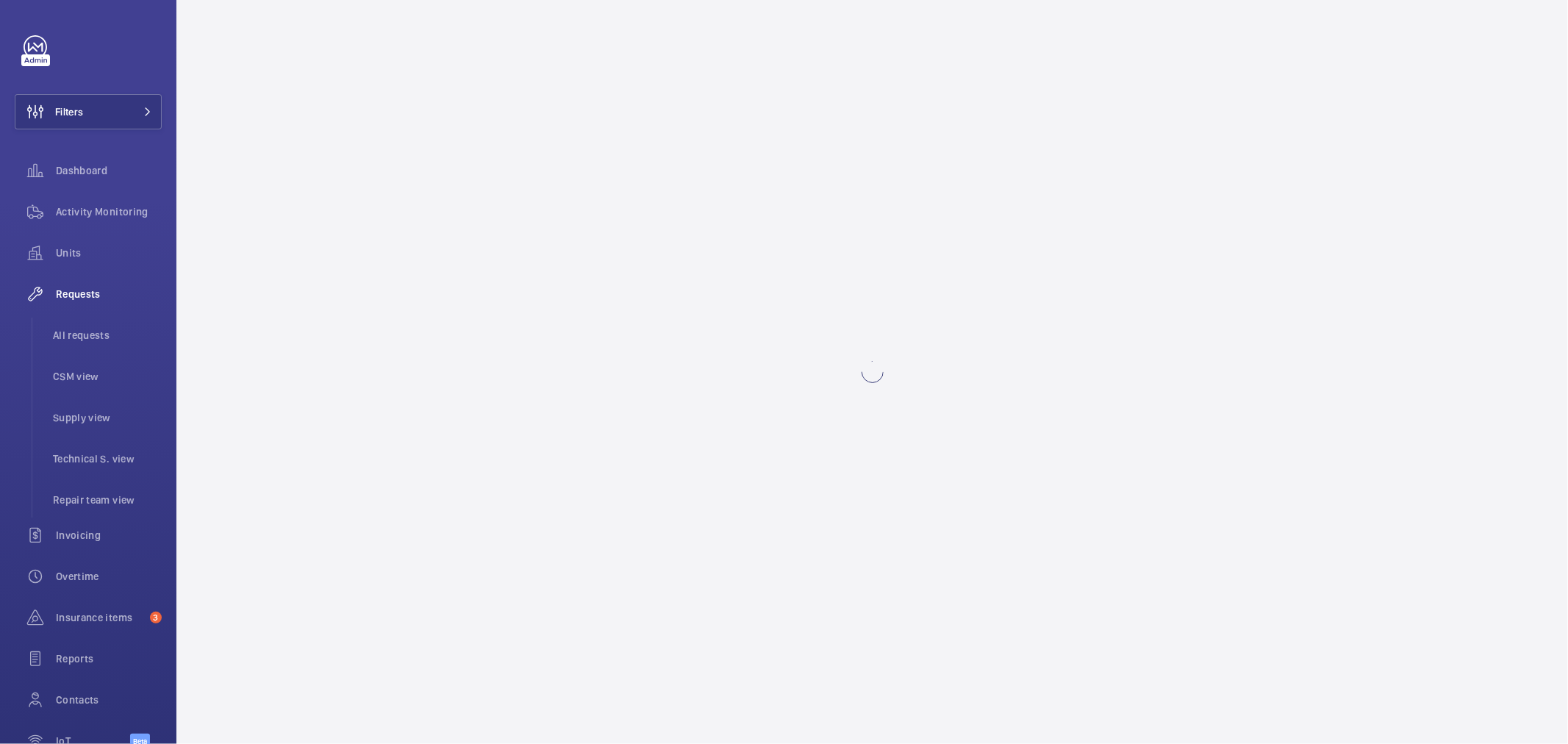
scroll to position [0, 0]
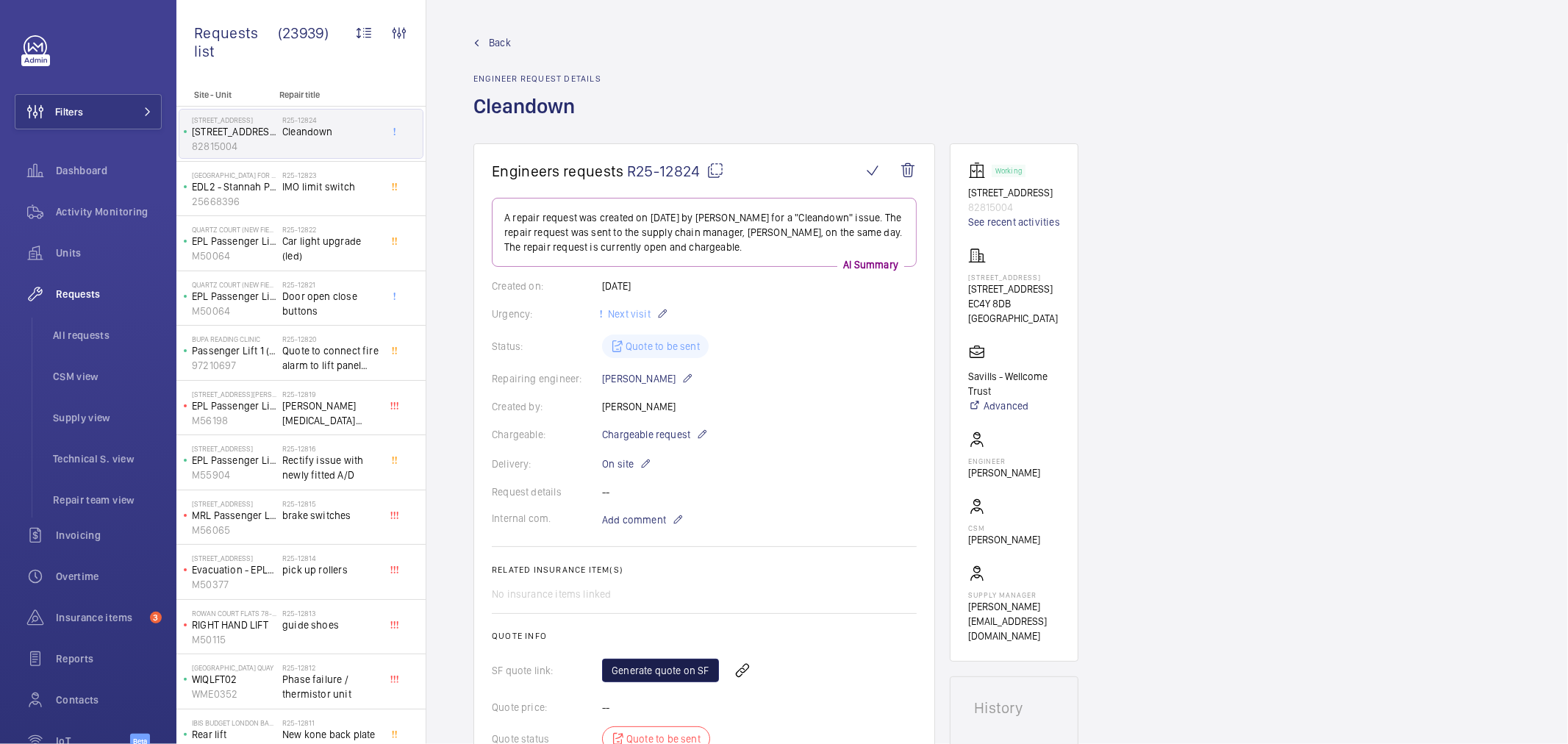
click at [651, 671] on link "Generate quote on SF" at bounding box center [660, 670] width 117 height 24
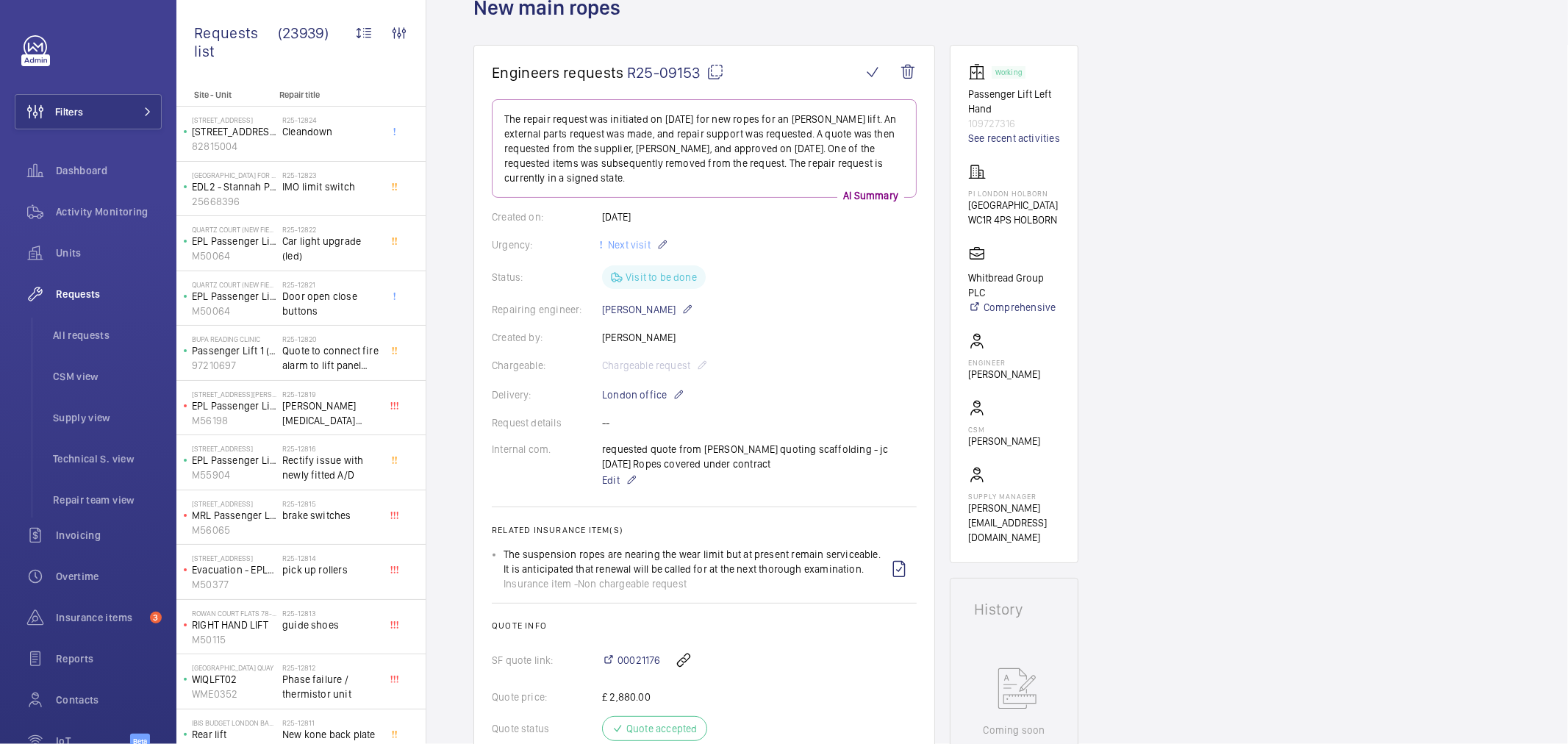
scroll to position [81, 0]
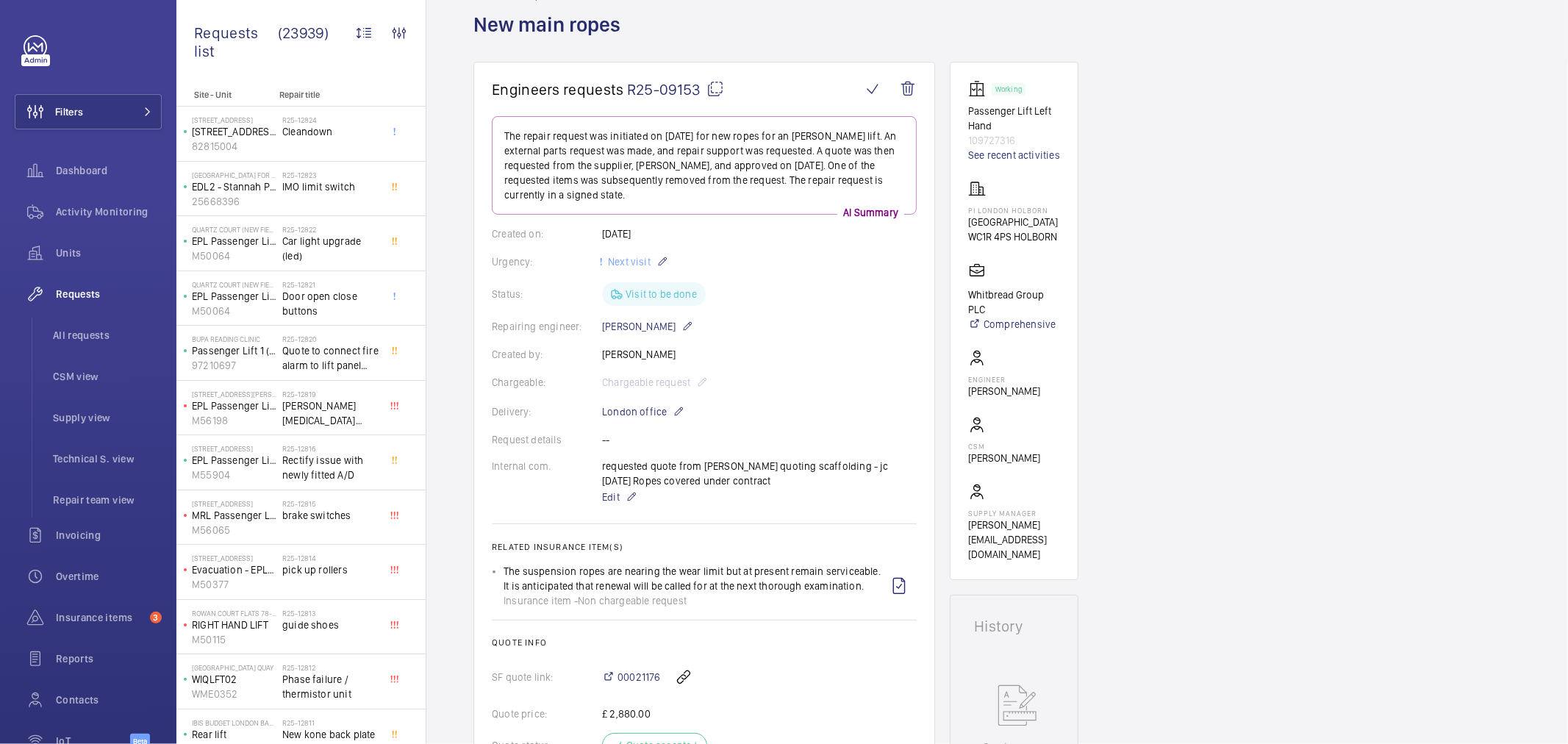
click at [653, 88] on span "R25-09153" at bounding box center [676, 89] width 97 height 19
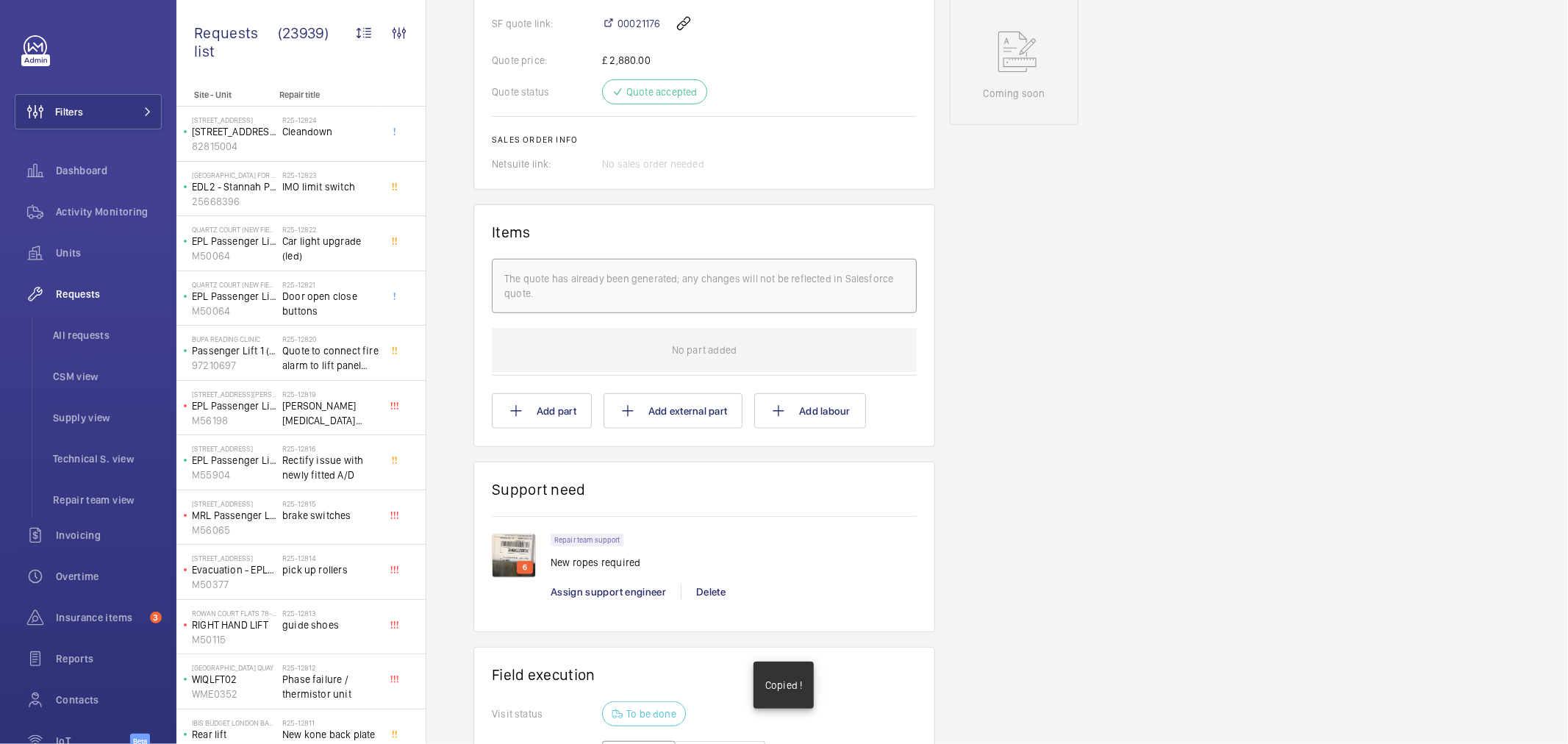
scroll to position [1032, 0]
